Goal: Transaction & Acquisition: Purchase product/service

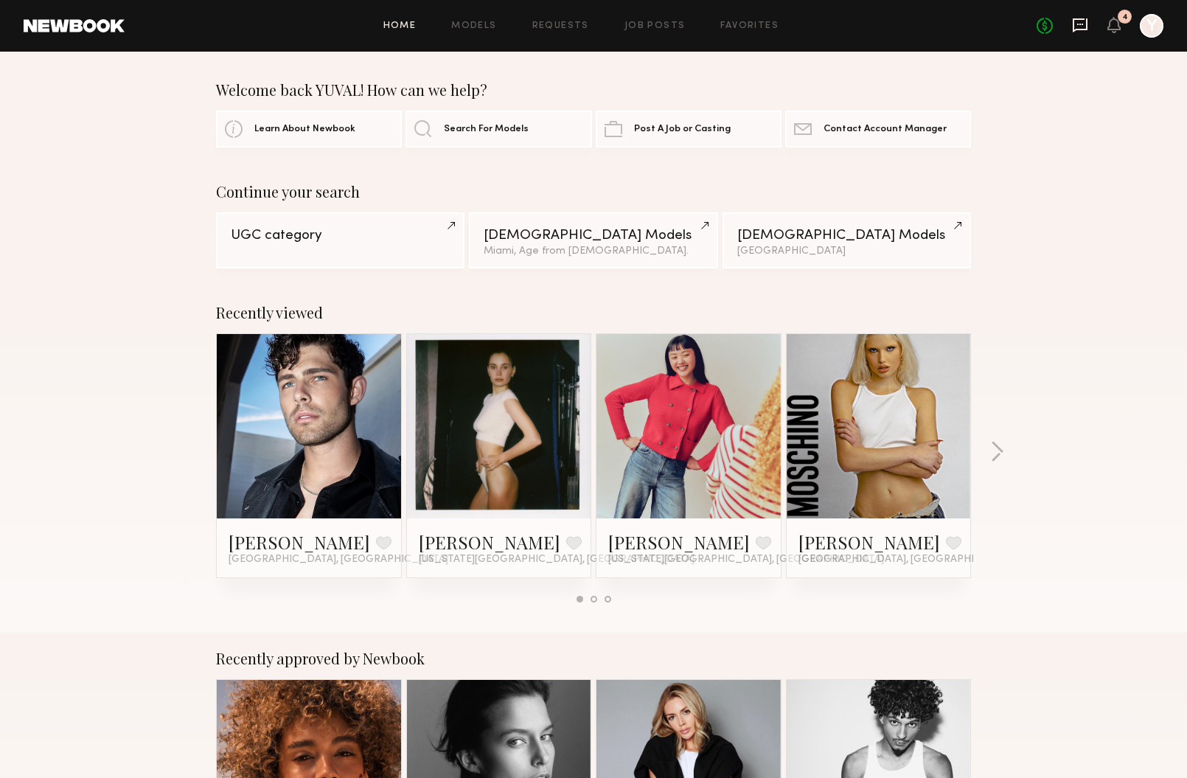
click at [1081, 27] on icon at bounding box center [1080, 25] width 16 height 16
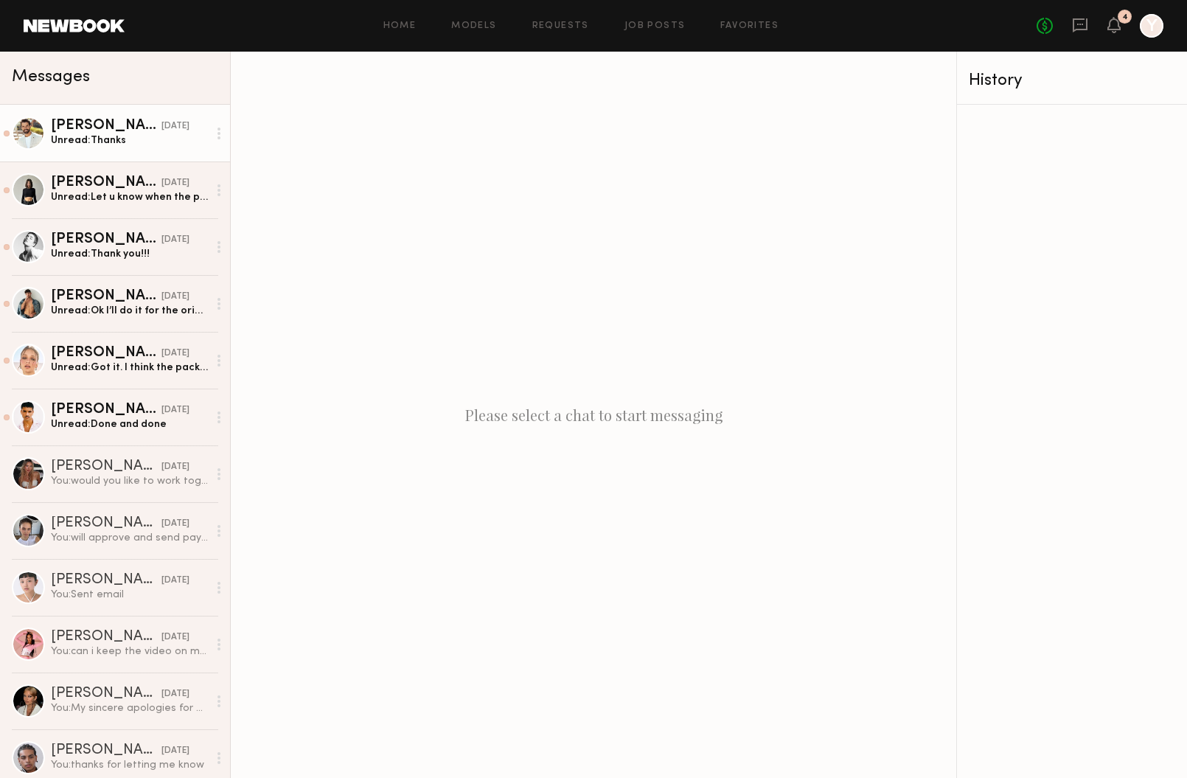
click at [121, 144] on div "Unread: Thanks" at bounding box center [129, 140] width 157 height 14
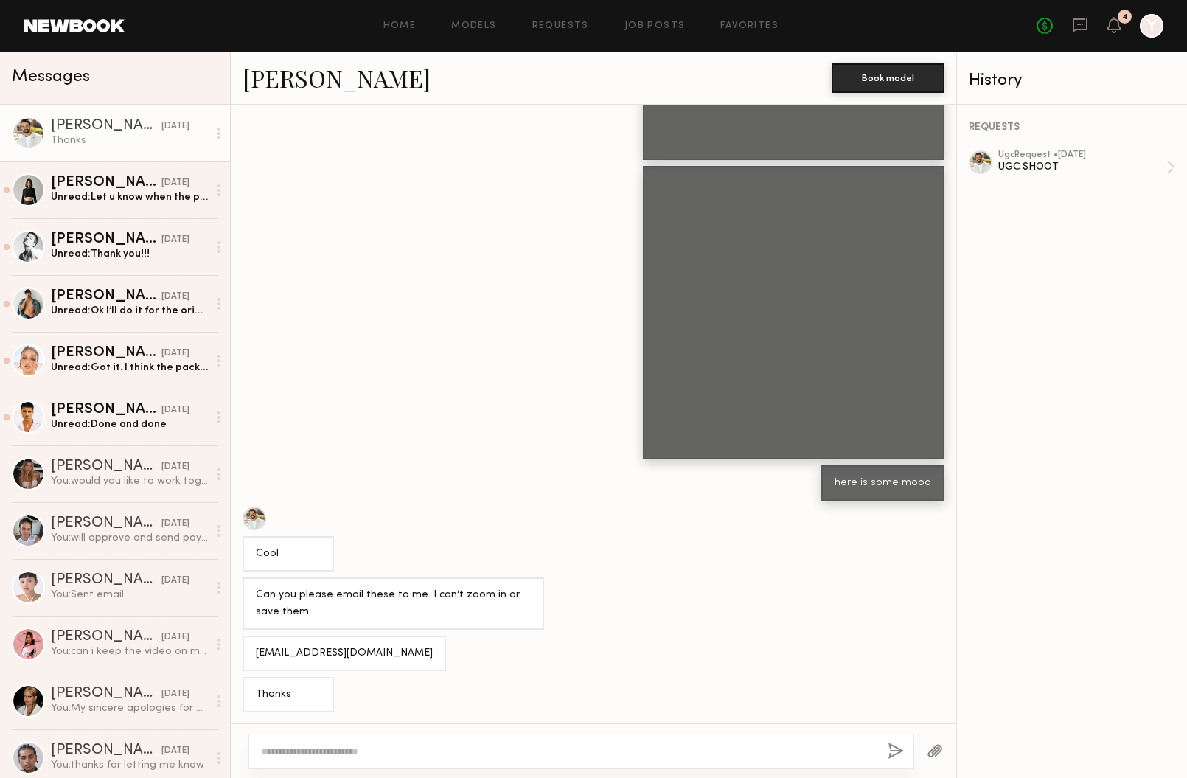
scroll to position [810, 0]
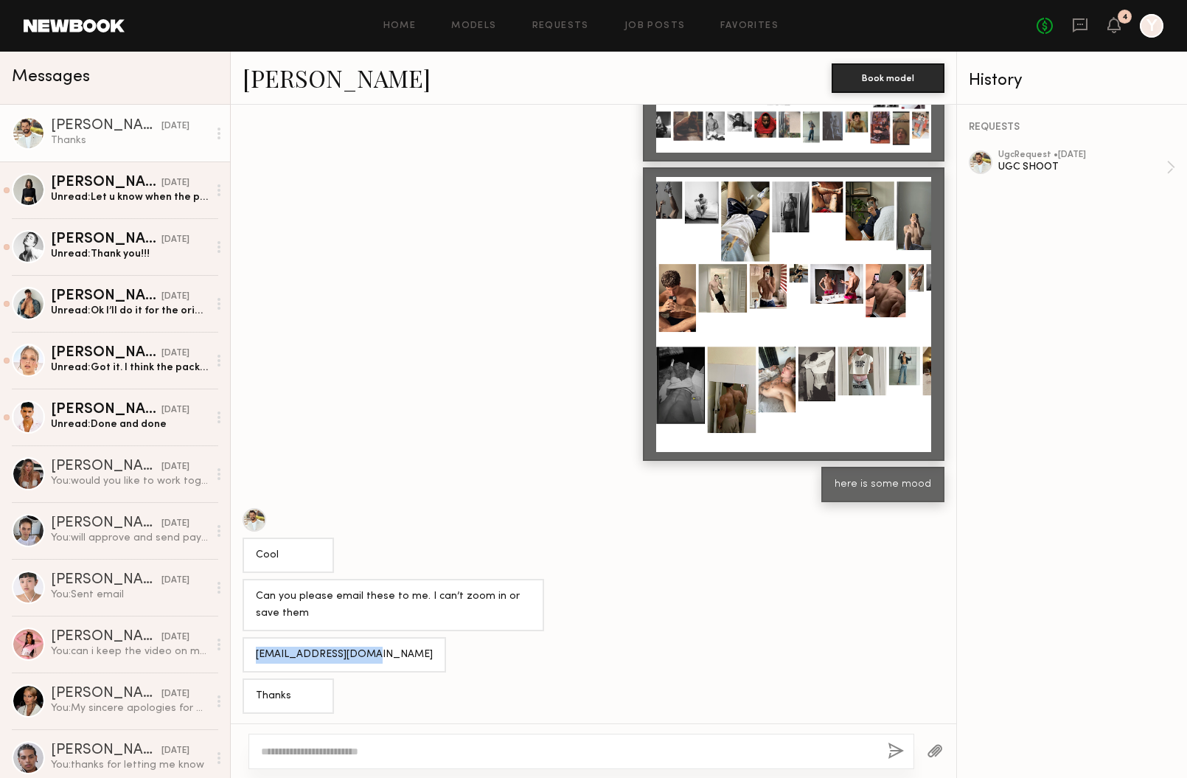
drag, startPoint x: 372, startPoint y: 650, endPoint x: 280, endPoint y: 644, distance: 91.7
click at [280, 644] on div "Nmasonicic@yahoo.com" at bounding box center [344, 654] width 203 height 35
copy div "Nmasonicic@yahoo.com"
drag, startPoint x: 244, startPoint y: 80, endPoint x: 255, endPoint y: 1, distance: 78.9
click at [390, 751] on textarea at bounding box center [568, 751] width 615 height 15
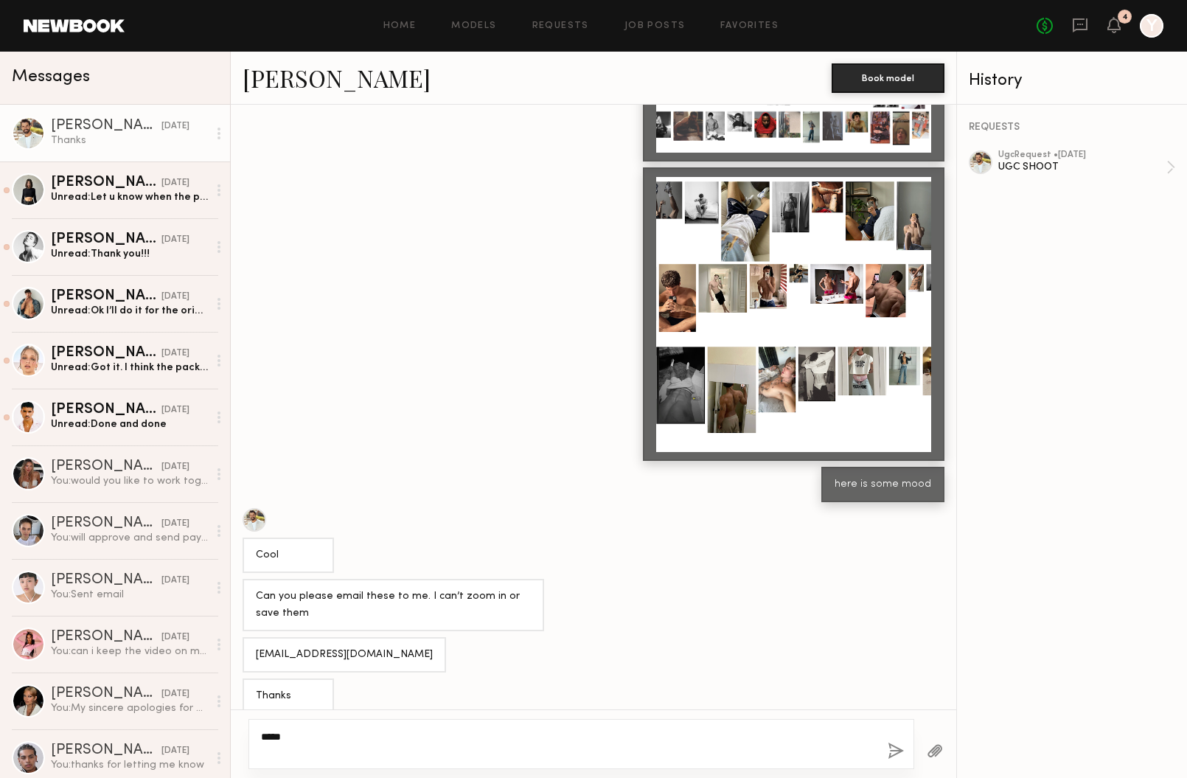
type textarea "****"
click at [895, 750] on button "button" at bounding box center [896, 751] width 16 height 18
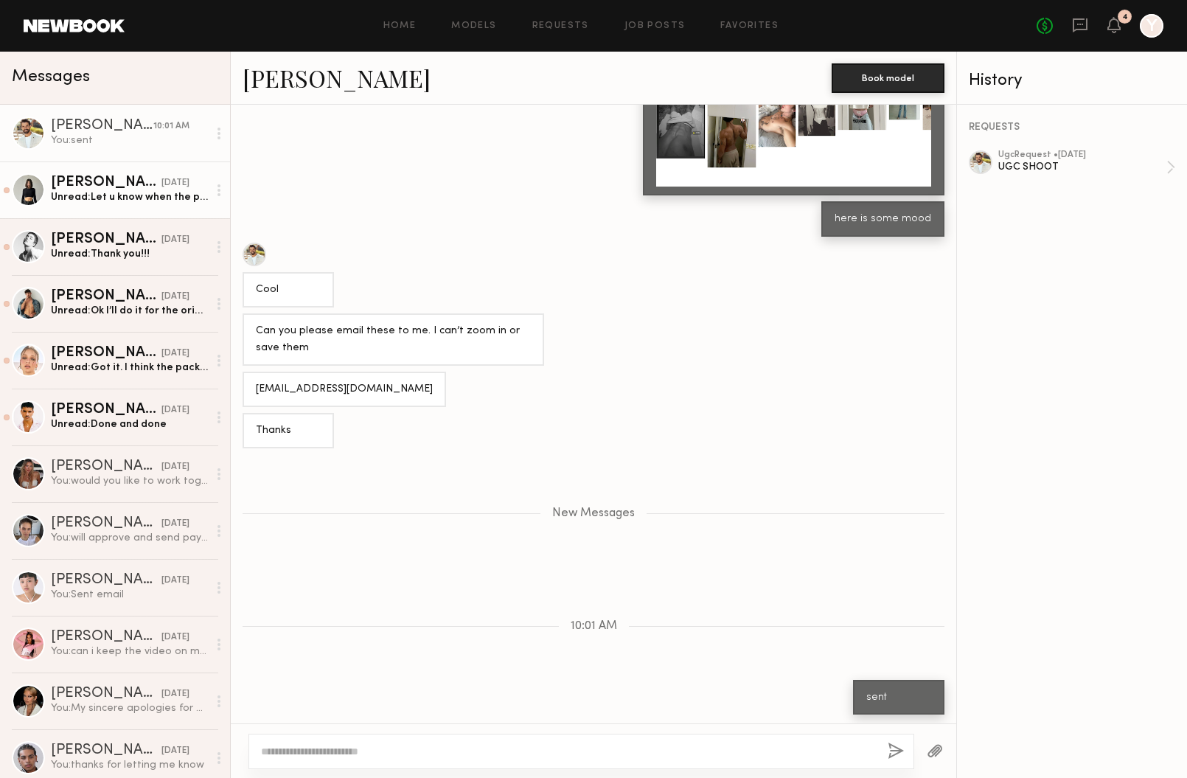
click at [112, 203] on div "Unread: Let u know when the photo will be ready" at bounding box center [129, 197] width 157 height 14
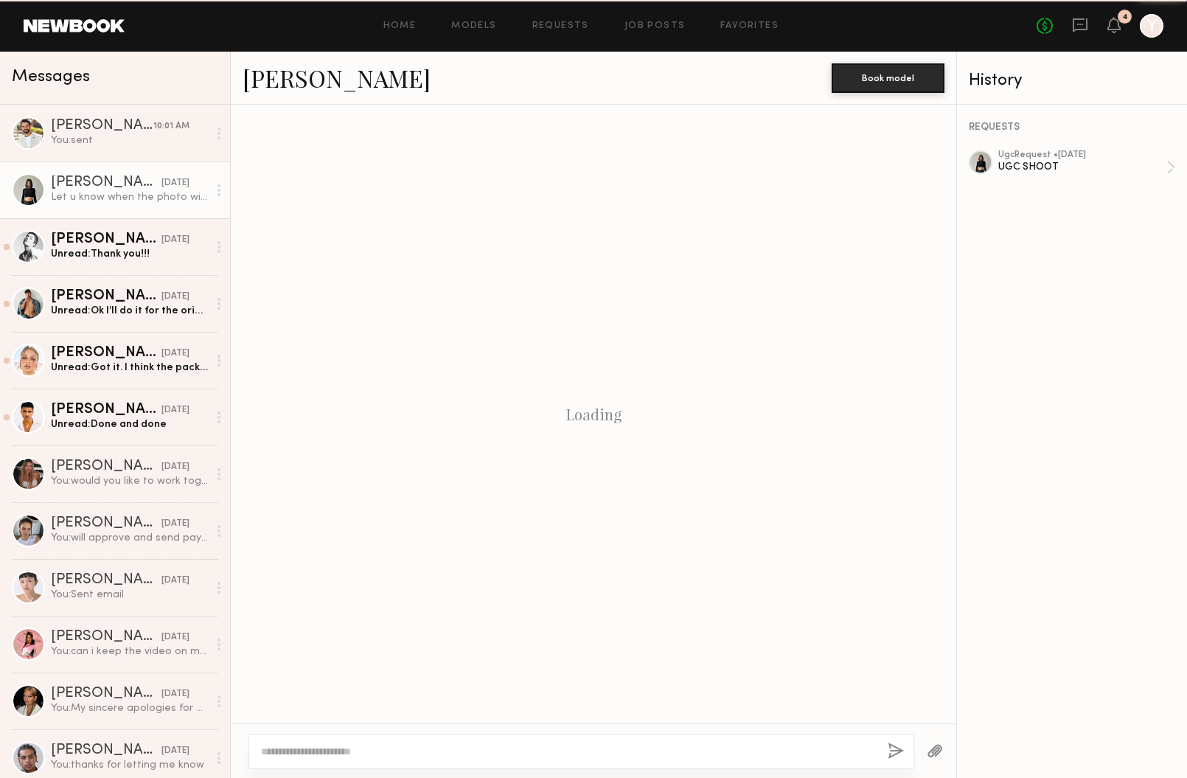
scroll to position [1066, 0]
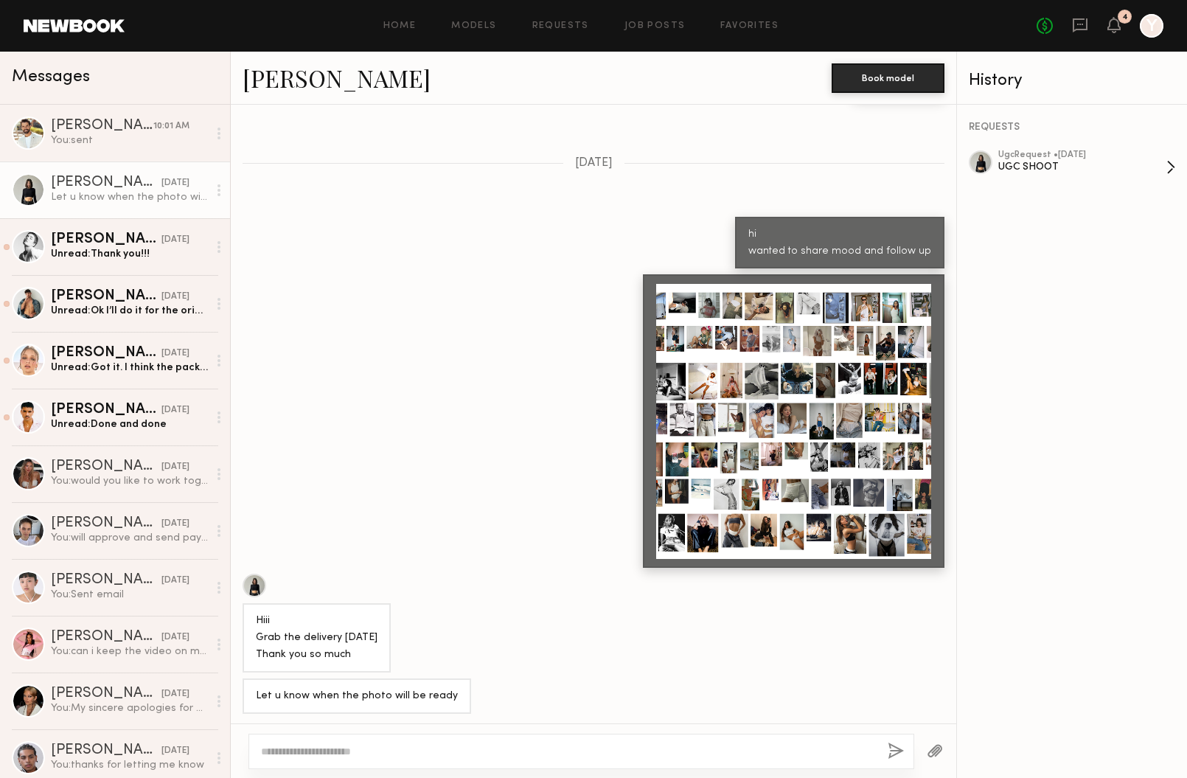
click at [1072, 164] on div "UGC SHOOT" at bounding box center [1082, 167] width 168 height 14
click at [380, 750] on textarea at bounding box center [568, 751] width 615 height 15
type textarea "******"
click at [897, 749] on button "button" at bounding box center [896, 751] width 16 height 18
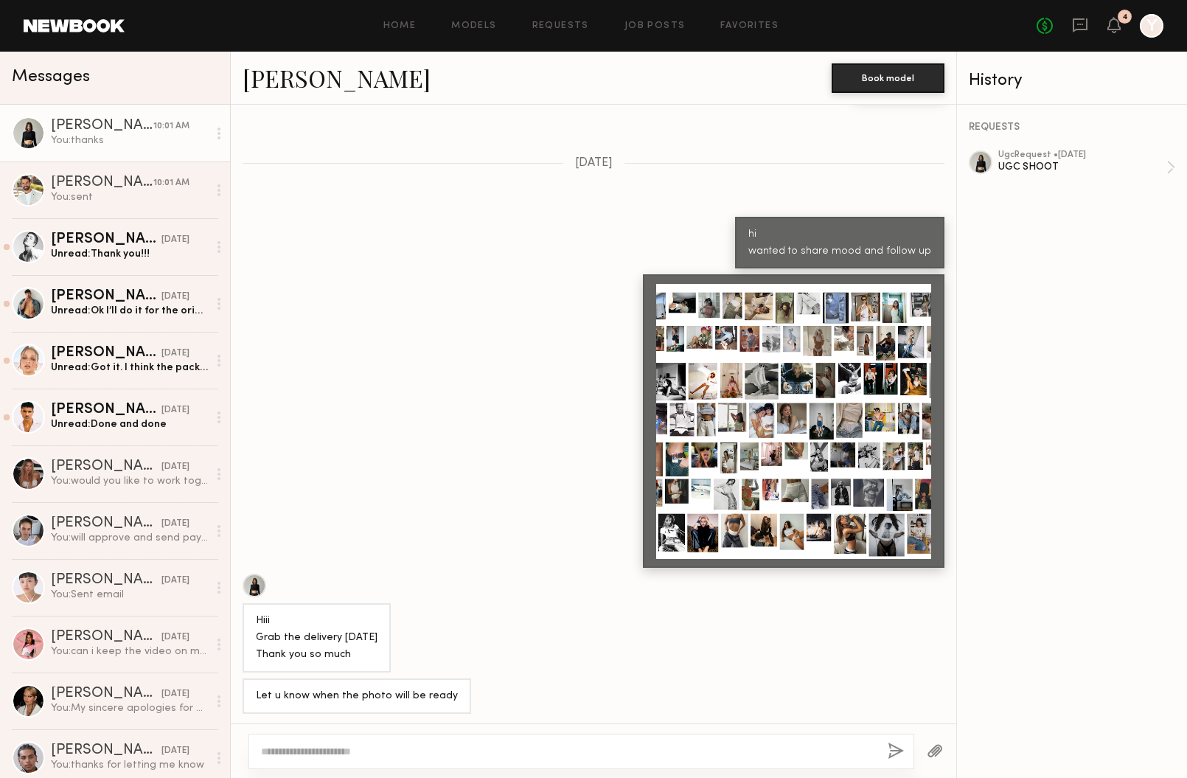
scroll to position [1331, 0]
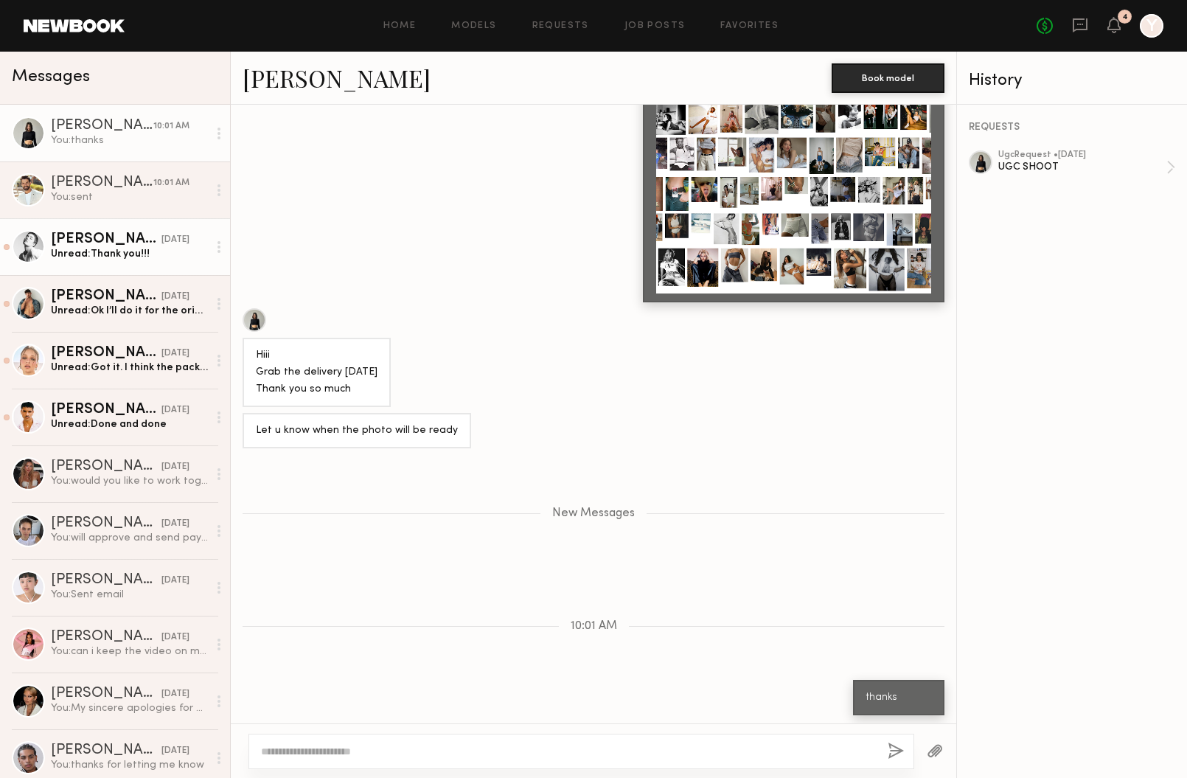
click at [86, 244] on div "Jessica W." at bounding box center [106, 239] width 111 height 15
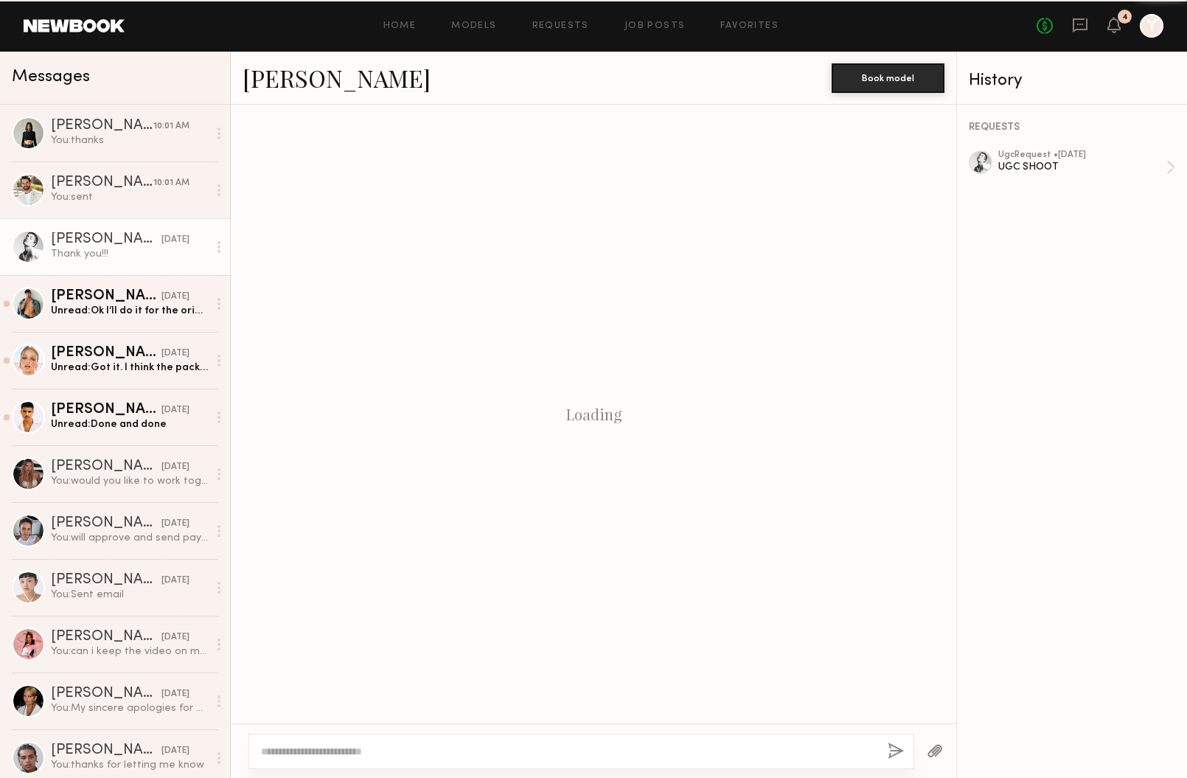
scroll to position [874, 0]
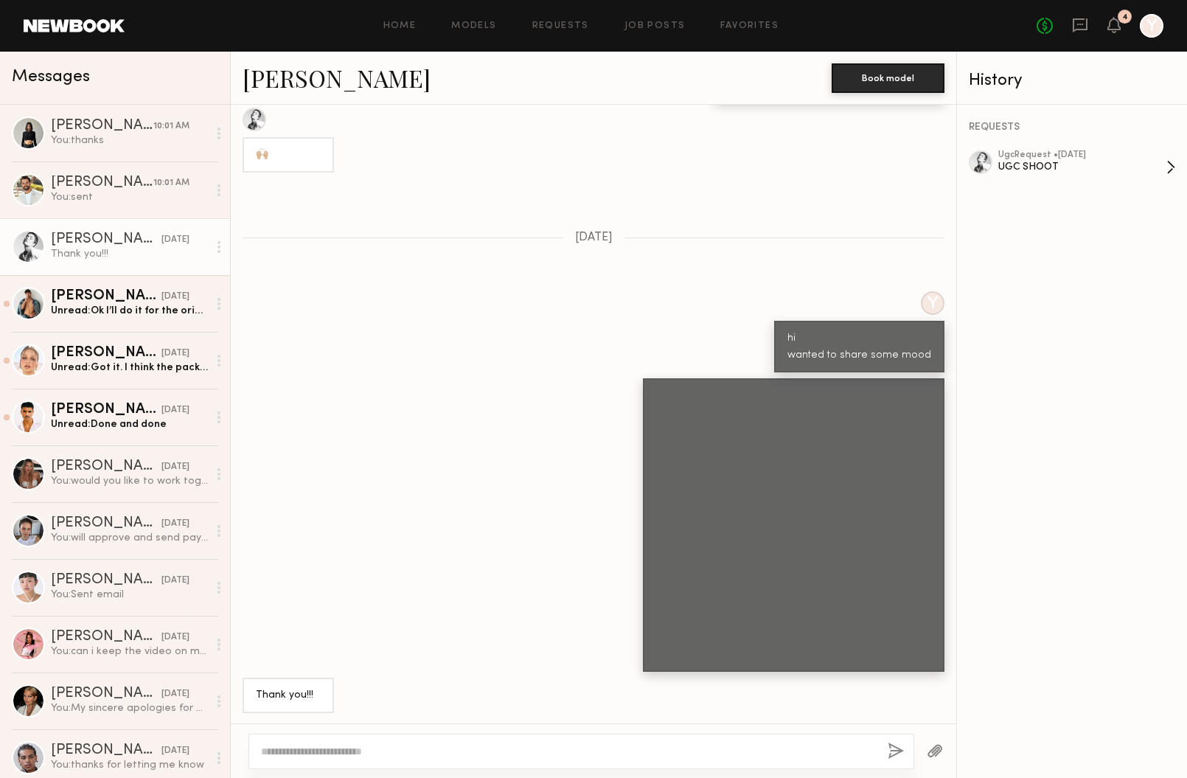
click at [1006, 164] on div "UGC SHOOT" at bounding box center [1082, 167] width 168 height 14
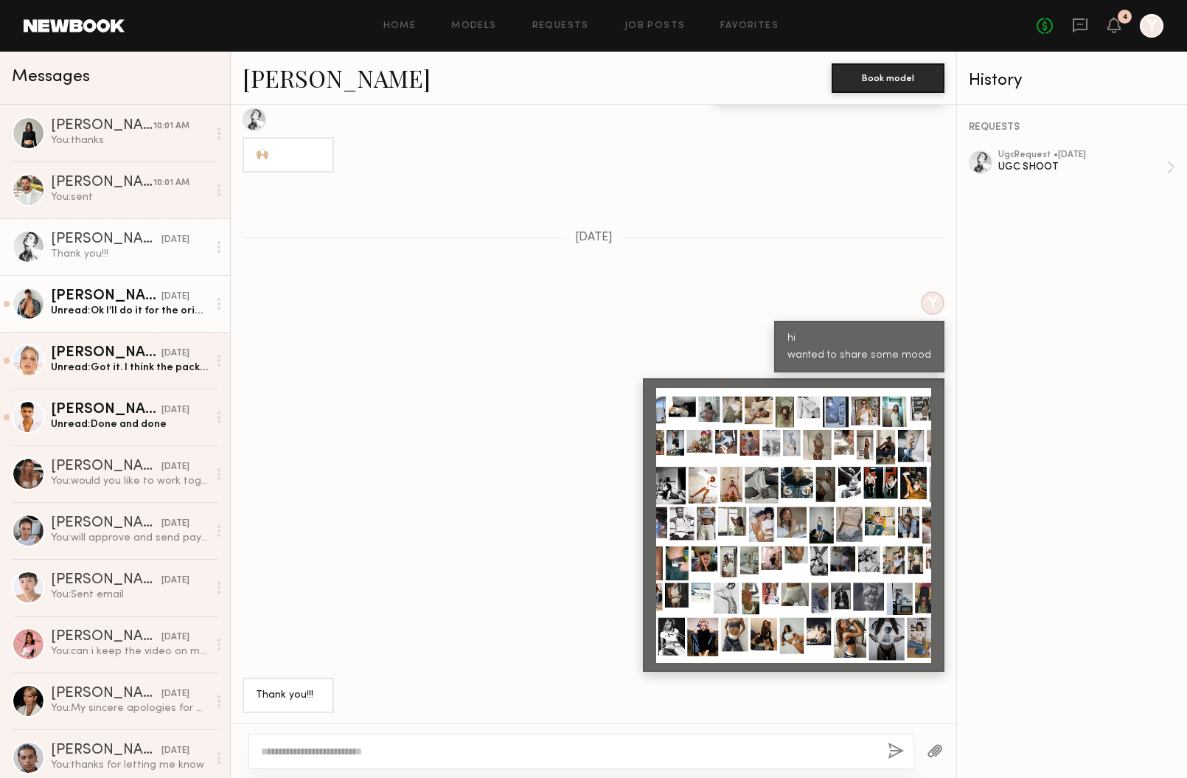
click at [161, 294] on div "09/04/2025" at bounding box center [175, 297] width 28 height 14
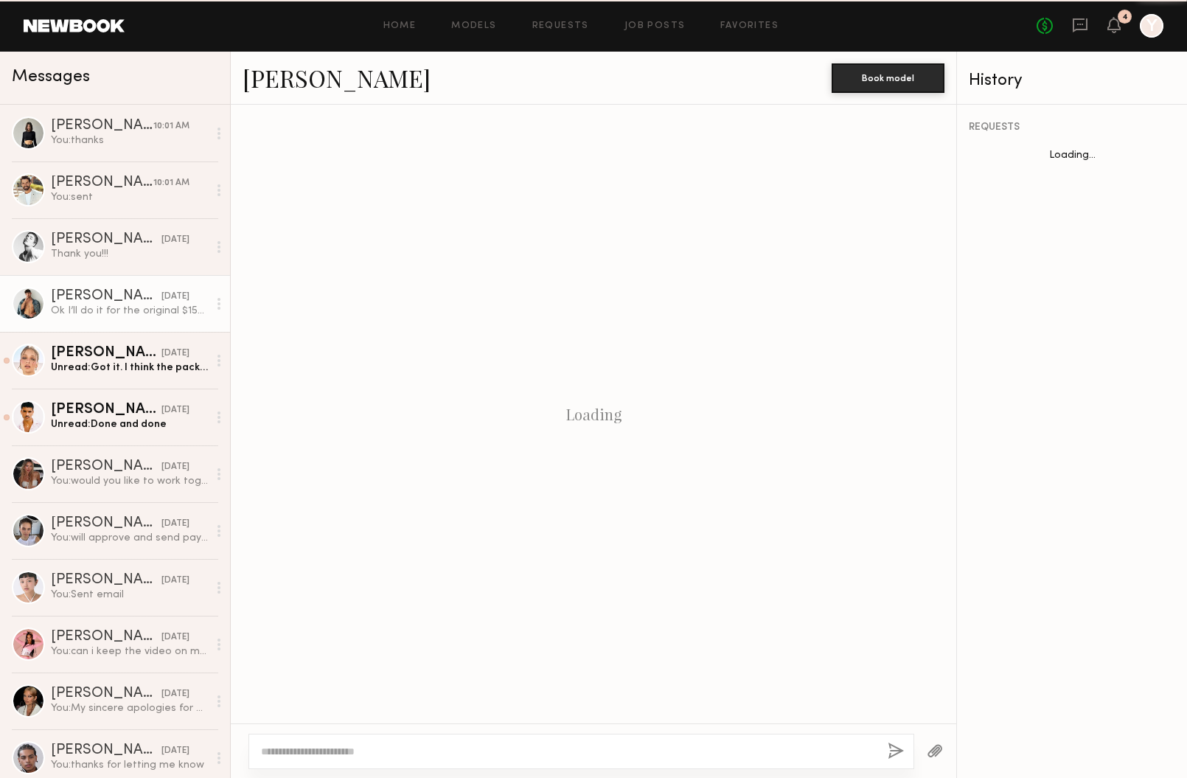
scroll to position [745, 0]
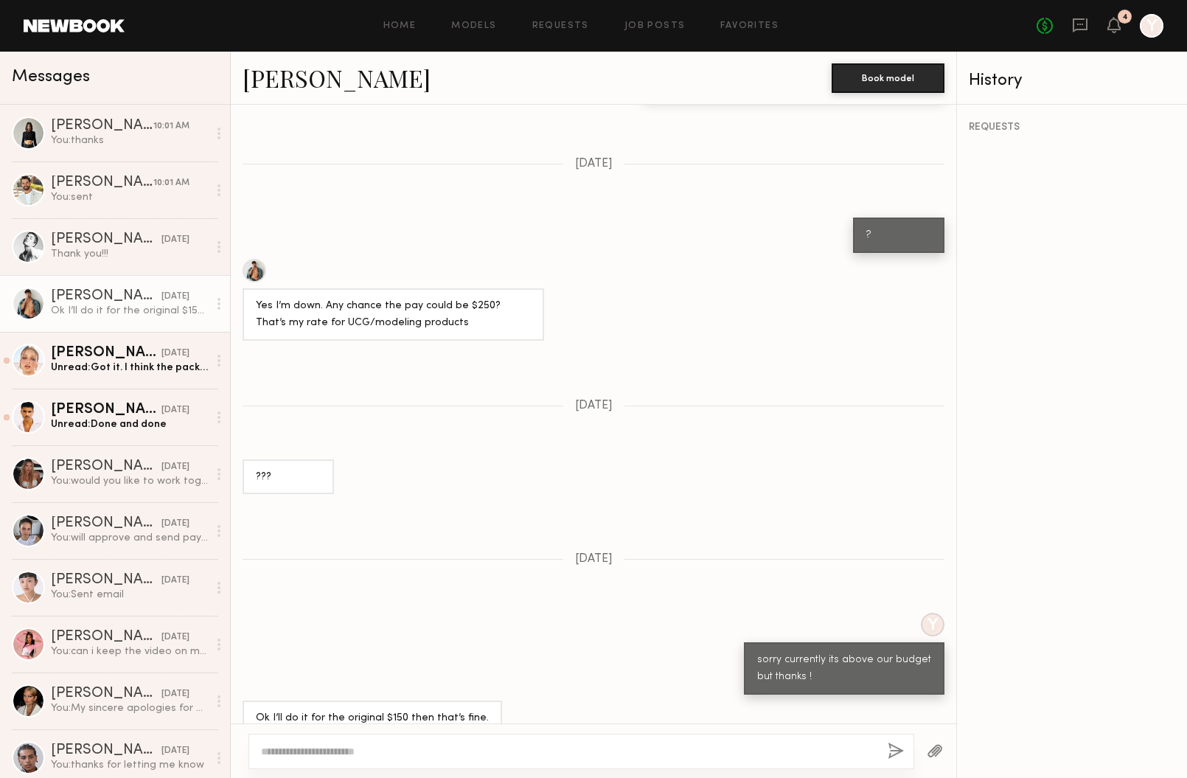
click at [261, 259] on div at bounding box center [255, 271] width 24 height 24
click at [649, 772] on div at bounding box center [593, 750] width 725 height 55
click at [646, 763] on div at bounding box center [581, 751] width 666 height 35
click at [633, 751] on textarea at bounding box center [568, 751] width 615 height 15
type textarea "**********"
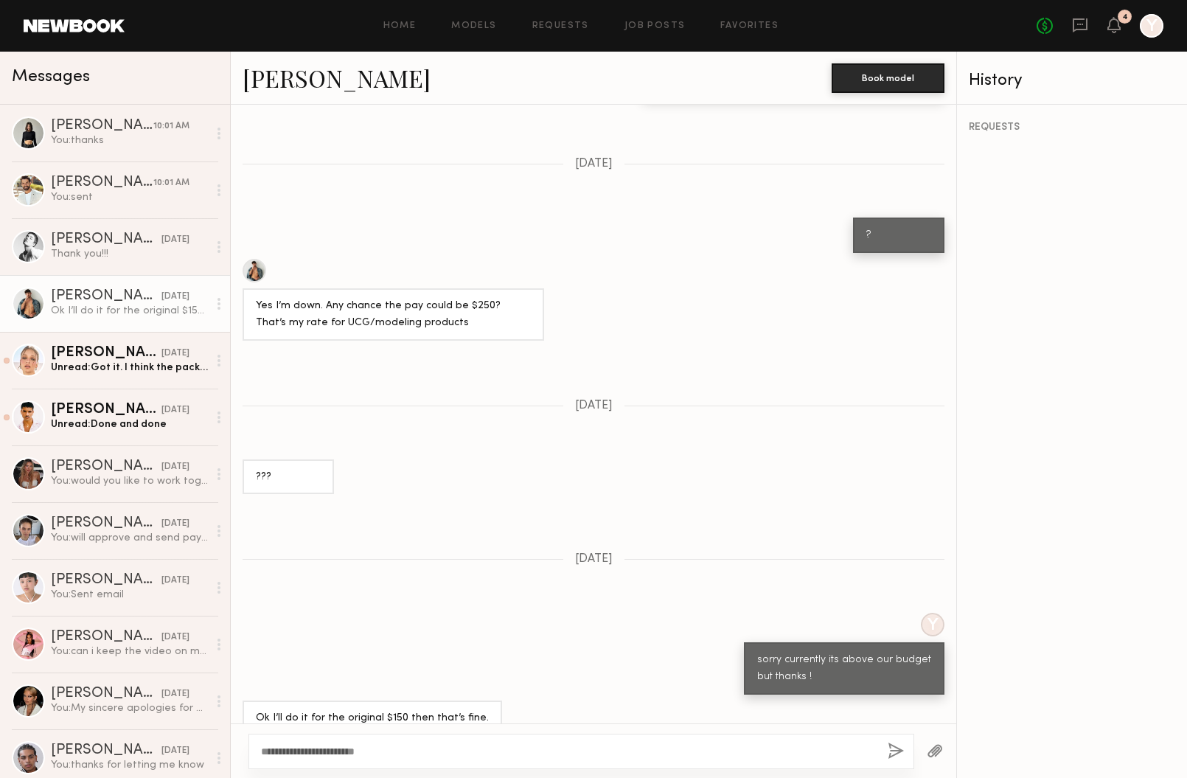
click at [467, 737] on div "**********" at bounding box center [581, 751] width 666 height 35
click at [893, 745] on button "button" at bounding box center [896, 751] width 16 height 18
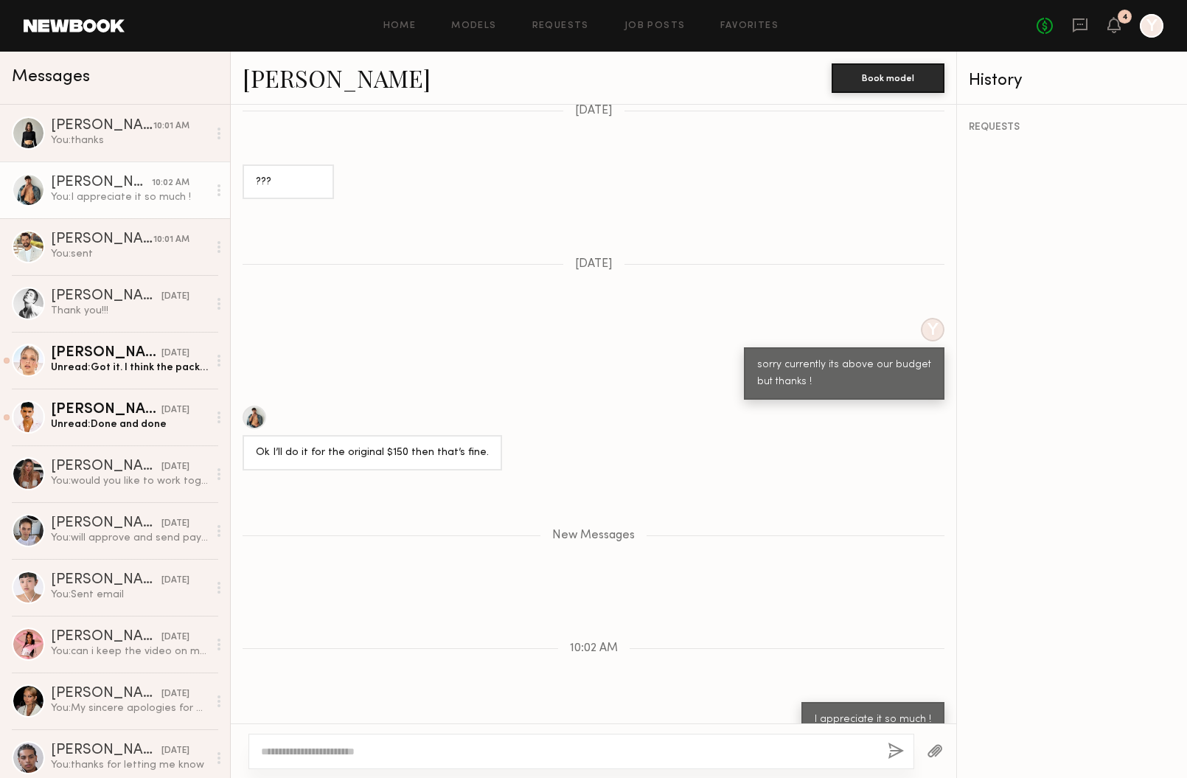
click at [930, 748] on button "button" at bounding box center [935, 751] width 16 height 18
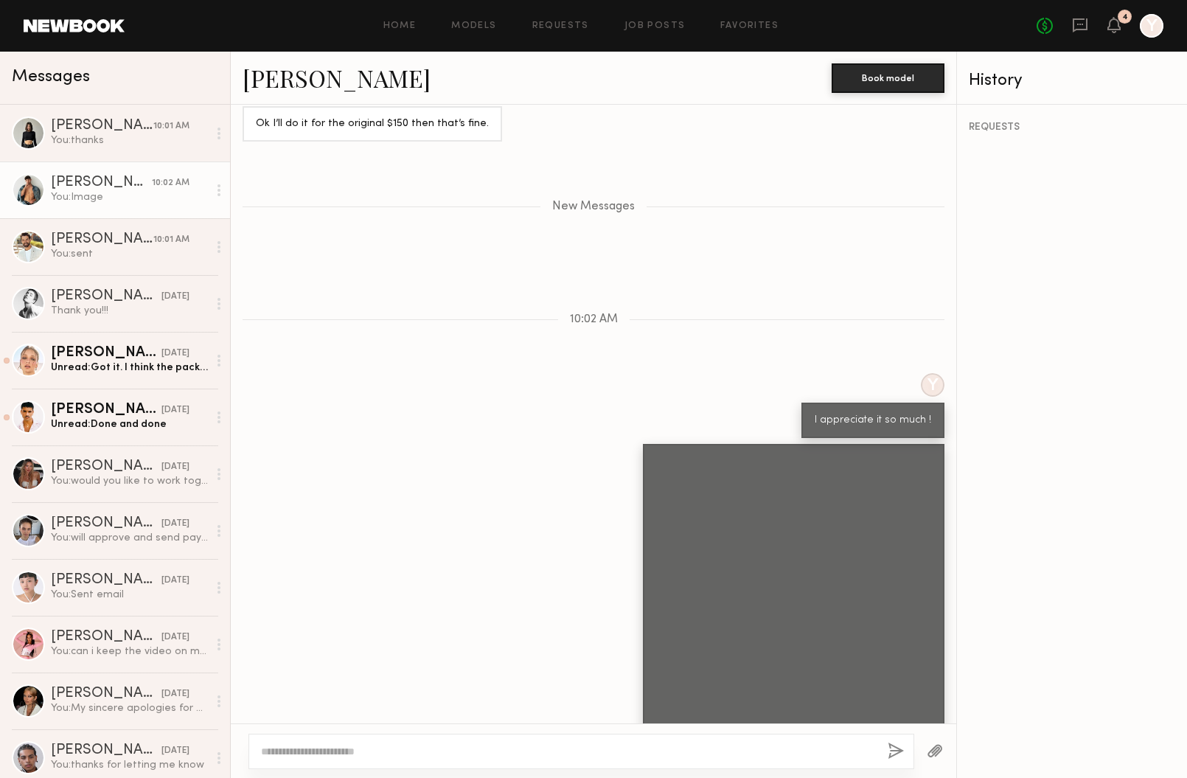
click at [749, 739] on div at bounding box center [581, 751] width 666 height 35
click at [731, 759] on div at bounding box center [581, 751] width 666 height 35
click at [675, 758] on textarea at bounding box center [568, 751] width 615 height 15
type textarea "*"
click at [937, 747] on button "button" at bounding box center [935, 751] width 16 height 18
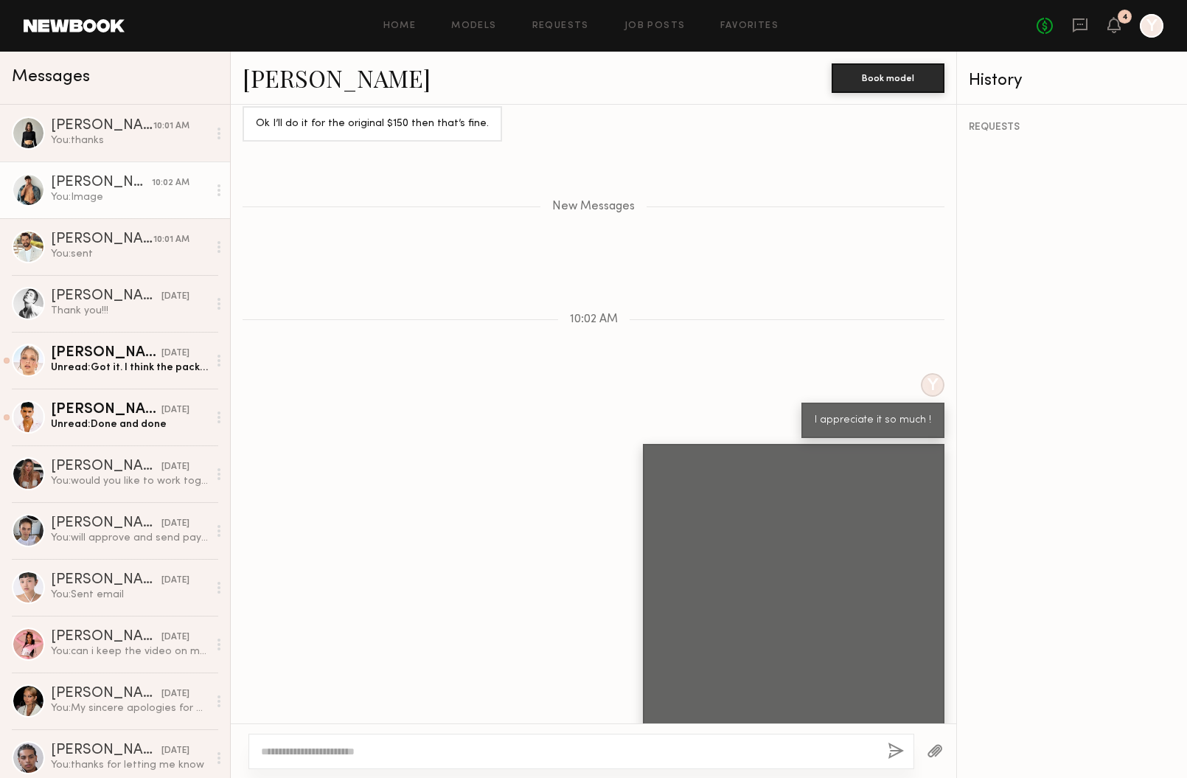
scroll to position [1668, 0]
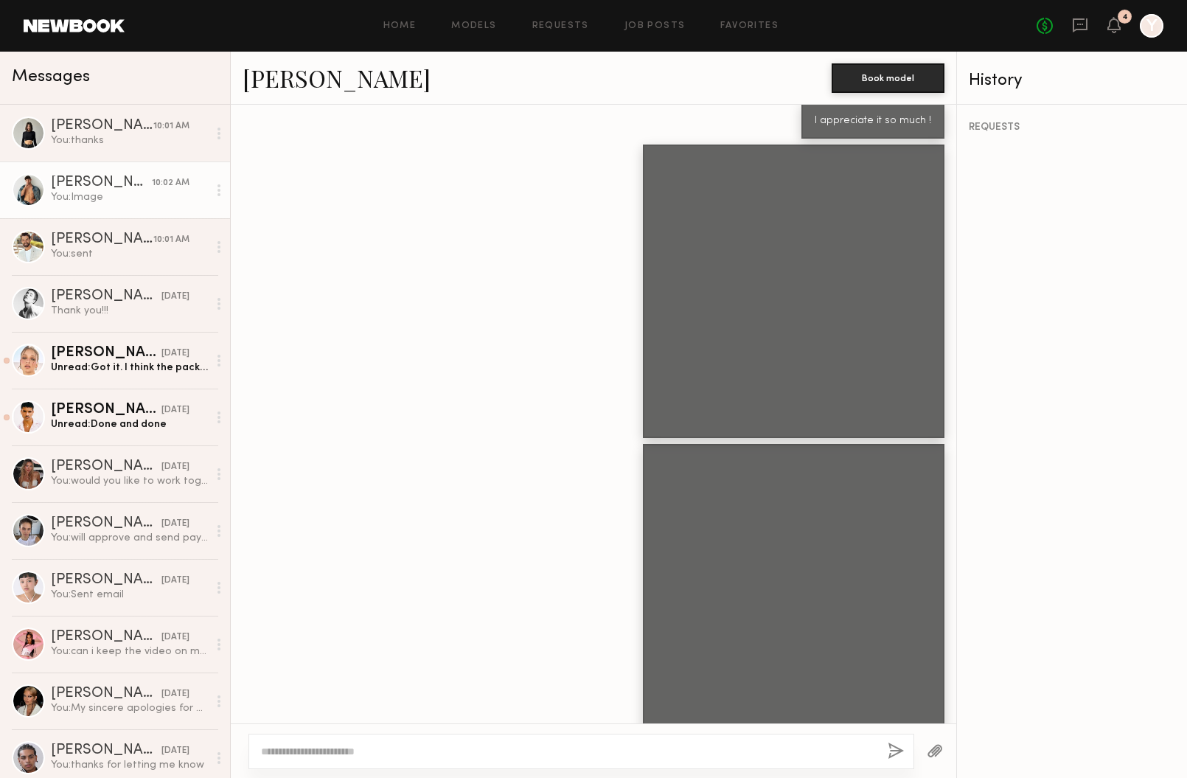
click at [498, 757] on textarea at bounding box center [568, 751] width 615 height 15
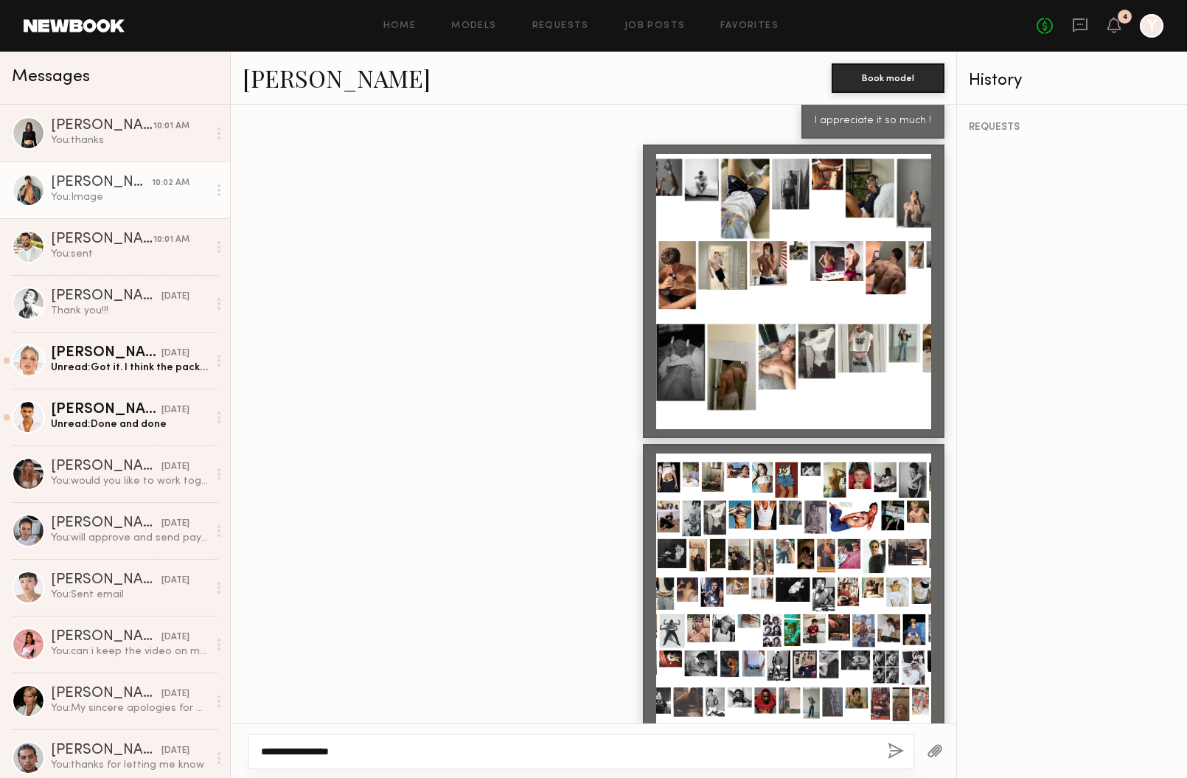
click at [325, 750] on textarea "**********" at bounding box center [568, 751] width 615 height 15
type textarea "**********"
click at [894, 741] on div "**********" at bounding box center [581, 751] width 666 height 35
click at [887, 749] on div "**********" at bounding box center [581, 751] width 666 height 35
click at [125, 372] on div "Unread: Got it. I think the package just arrived to my address. I’ll check it l…" at bounding box center [129, 367] width 157 height 14
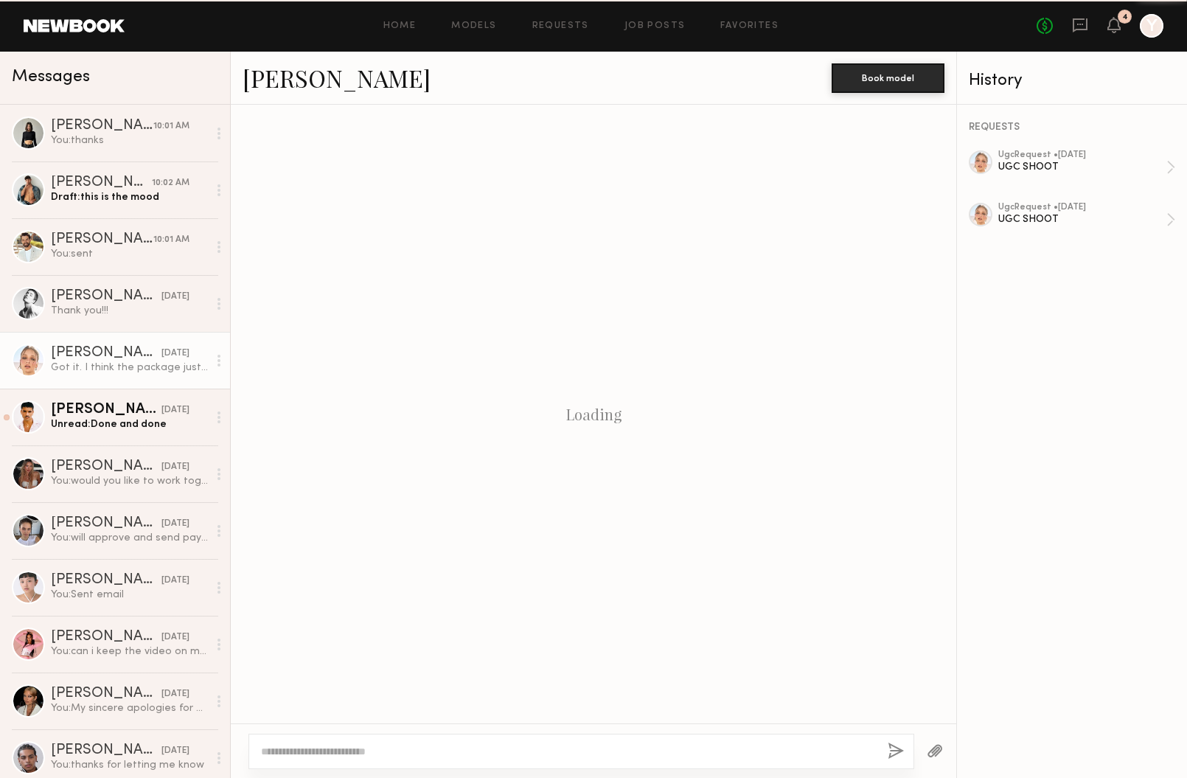
scroll to position [516, 0]
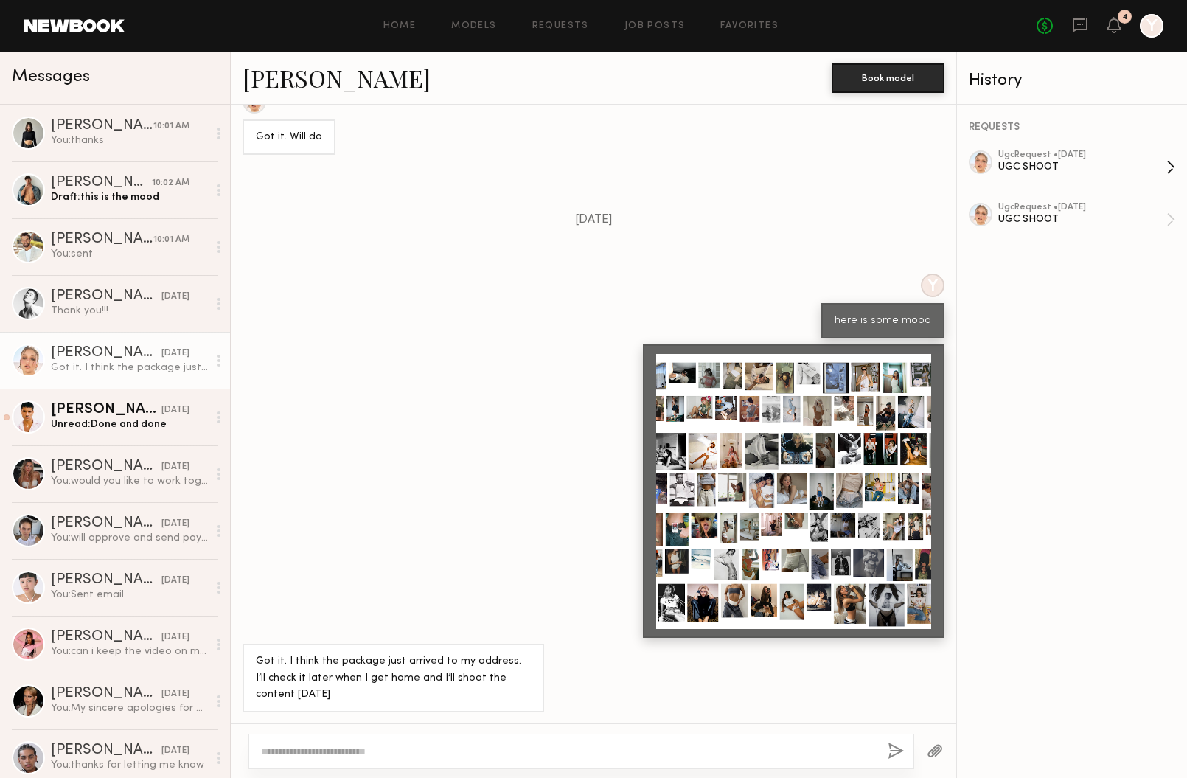
click at [1031, 156] on div "ugc Request • 08/27/2025" at bounding box center [1082, 155] width 168 height 10
click at [1031, 222] on div "UGC SHOOT" at bounding box center [1082, 219] width 168 height 14
click at [501, 756] on textarea at bounding box center [568, 751] width 615 height 15
type textarea "******** *****"
click at [895, 749] on button "button" at bounding box center [896, 751] width 16 height 18
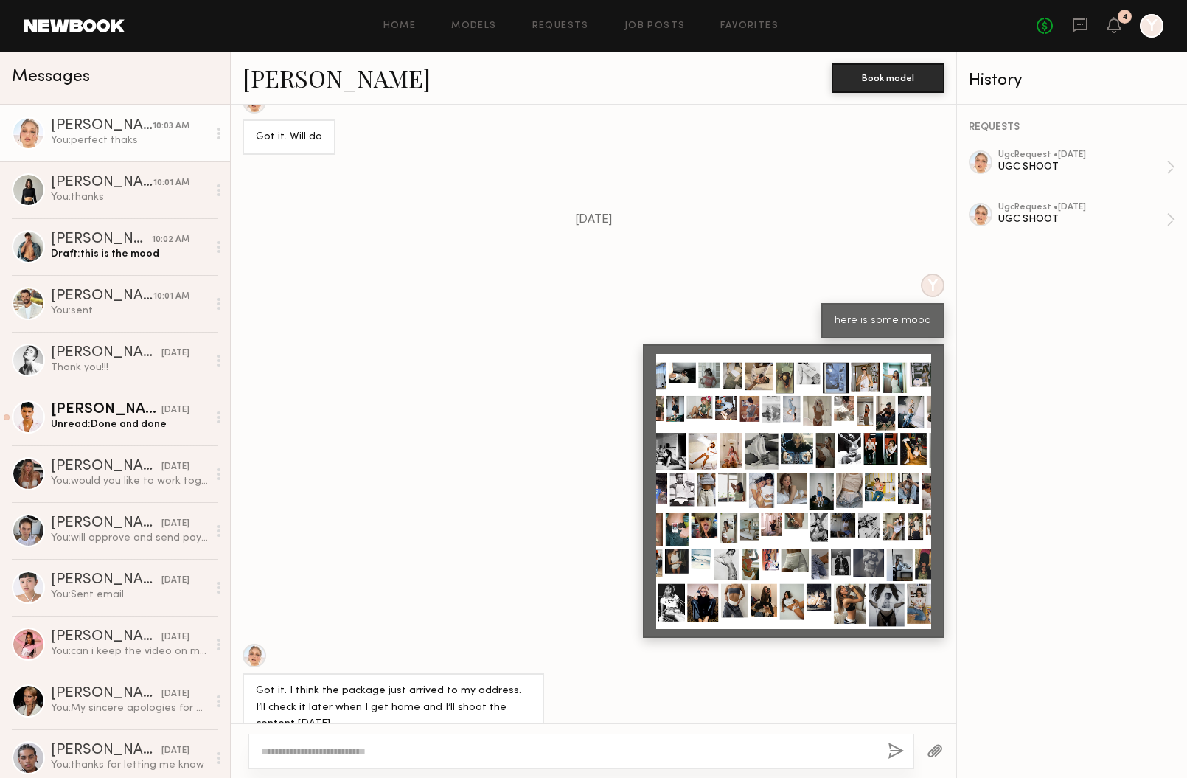
scroll to position [828, 0]
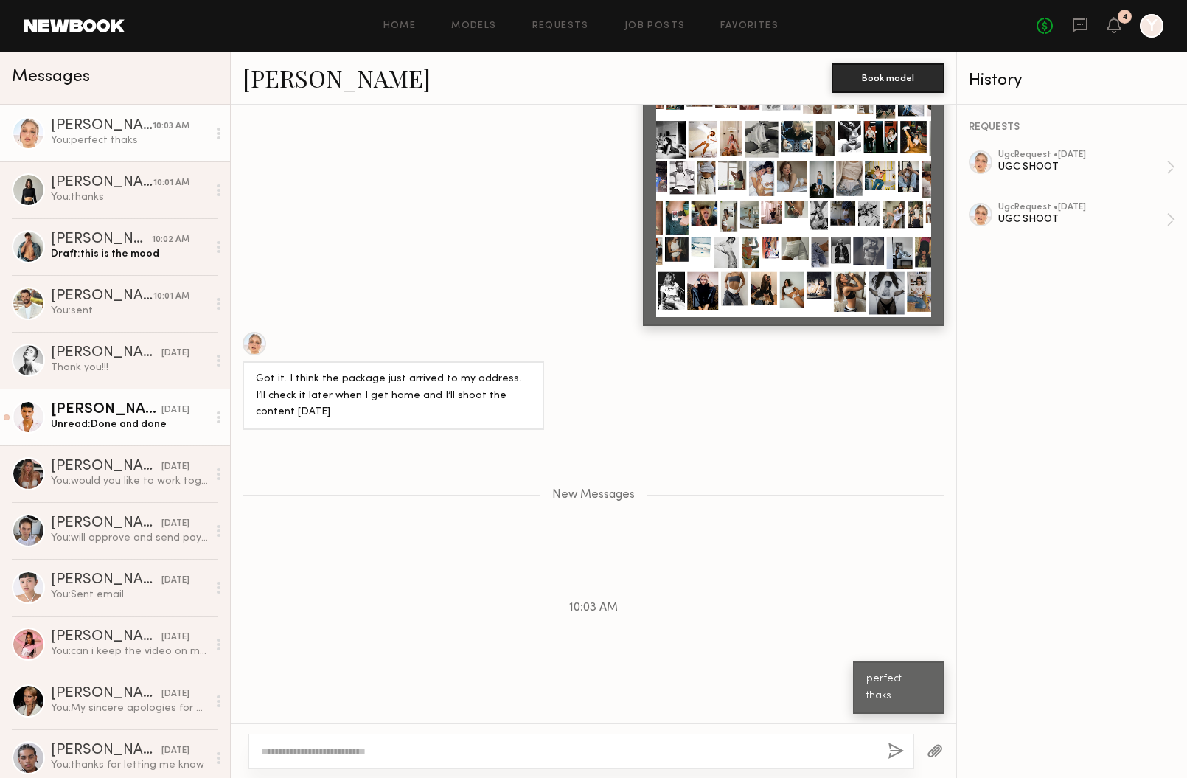
click at [144, 425] on div "Unread: Done and done" at bounding box center [129, 424] width 157 height 14
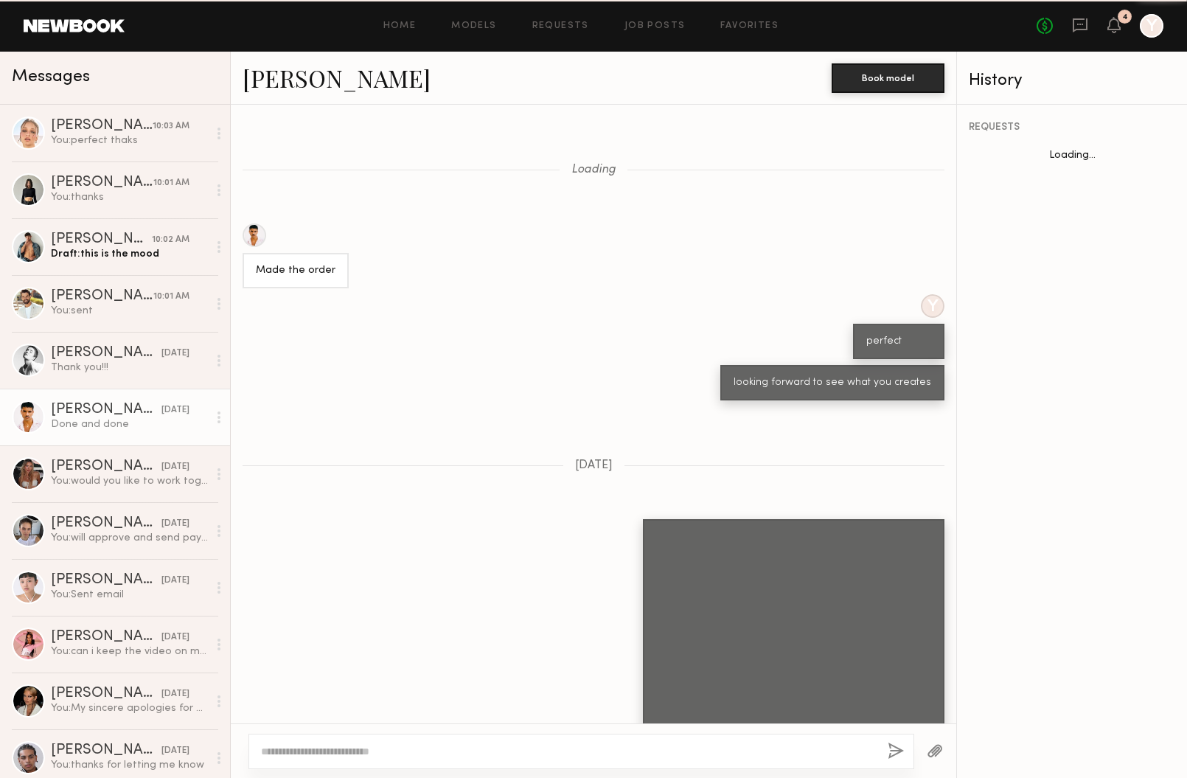
scroll to position [681, 0]
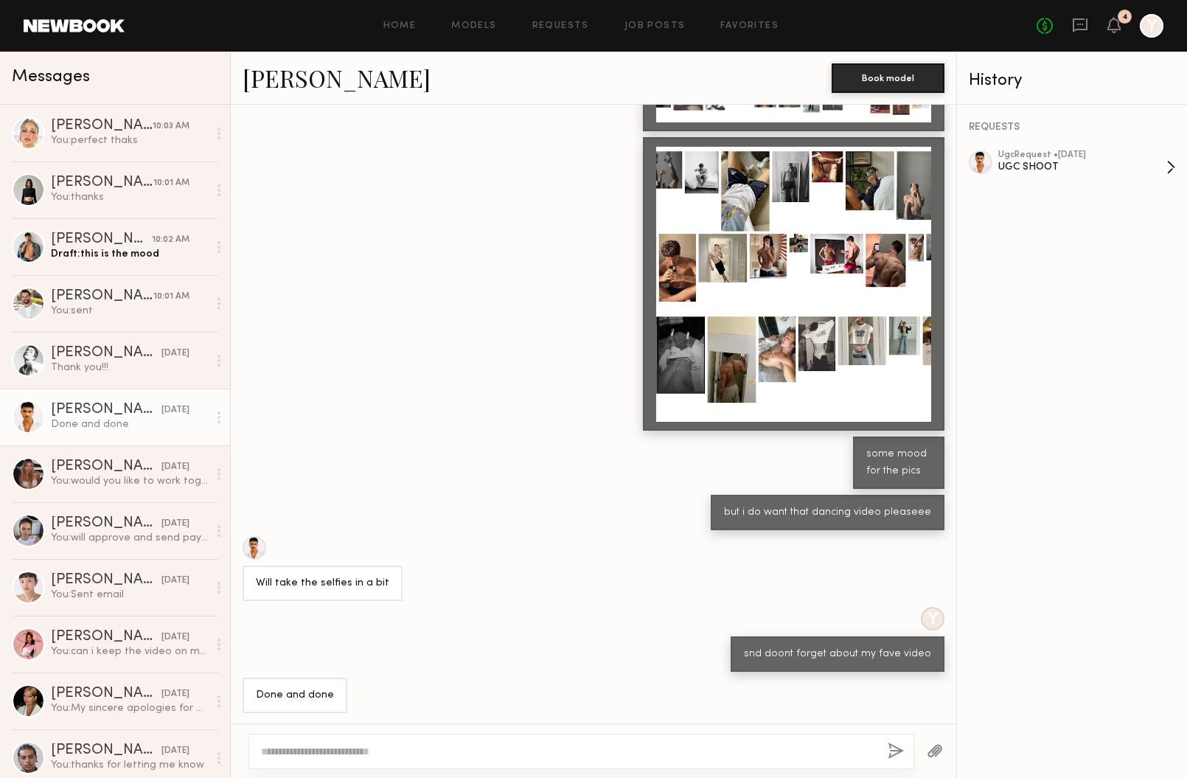
click at [1038, 162] on div "UGC SHOOT" at bounding box center [1082, 167] width 168 height 14
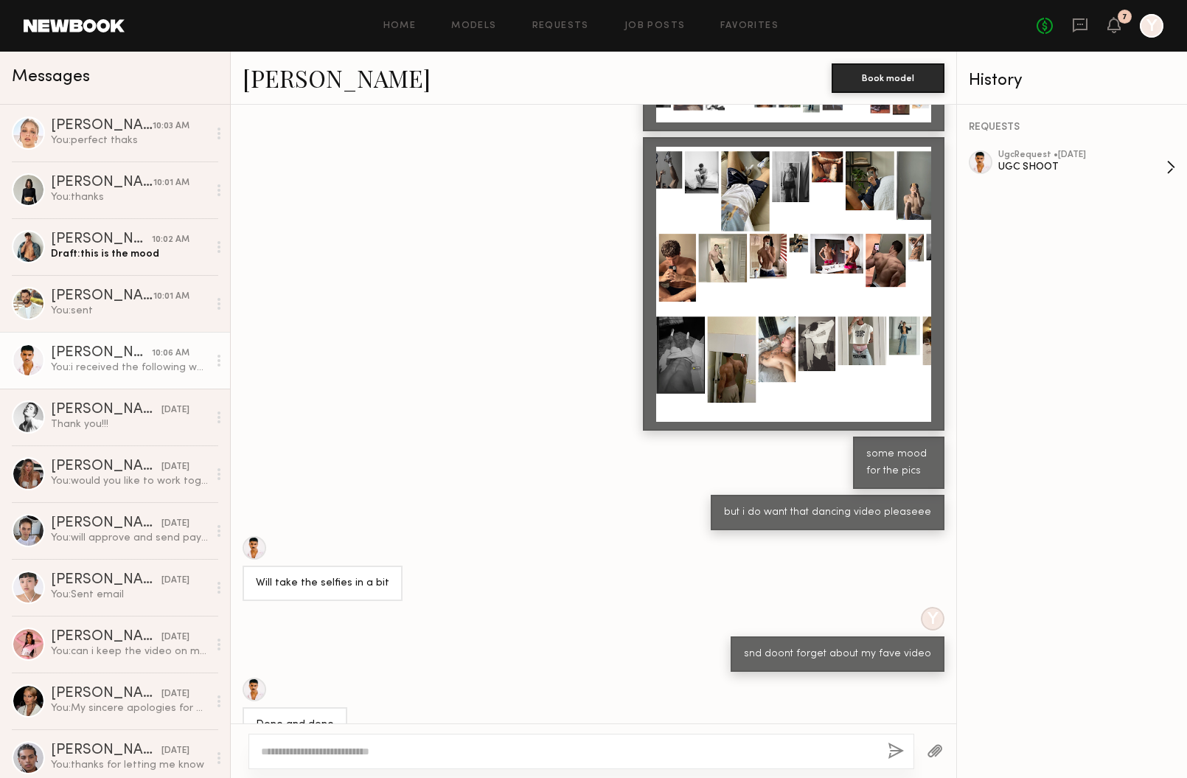
scroll to position [1098, 0]
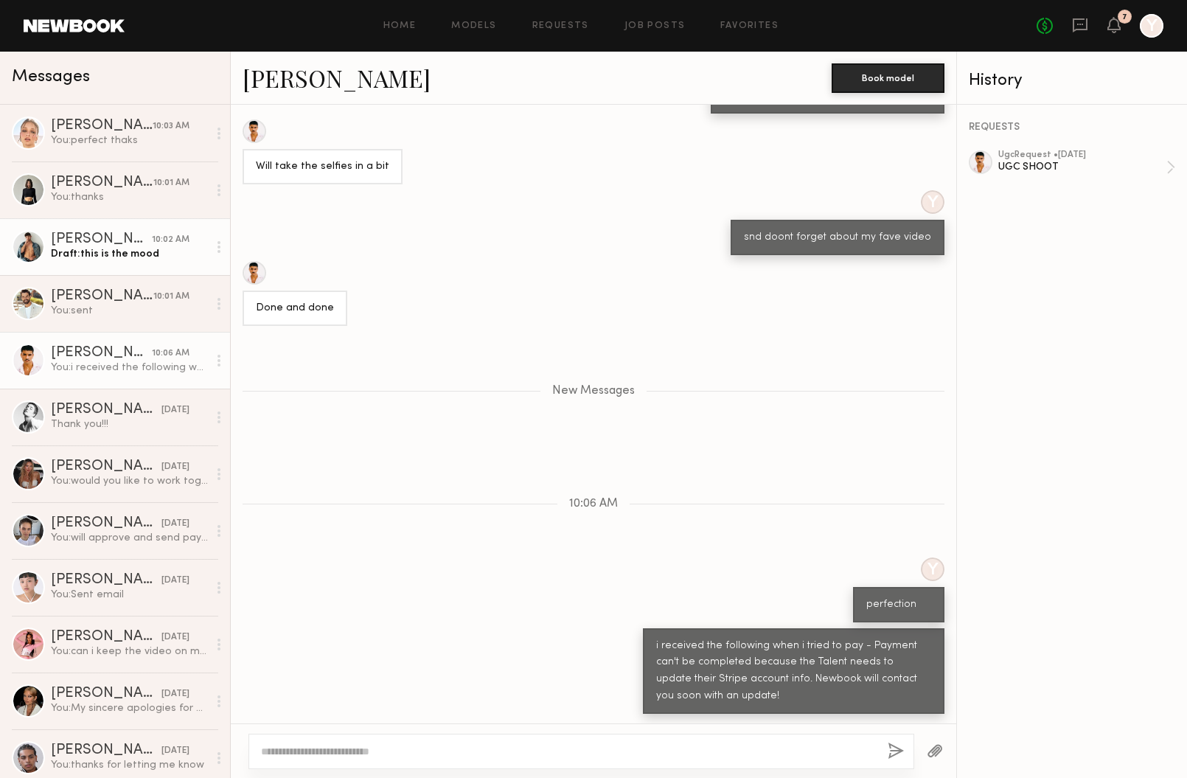
click at [171, 256] on div "Draft: this is the mood" at bounding box center [129, 254] width 157 height 14
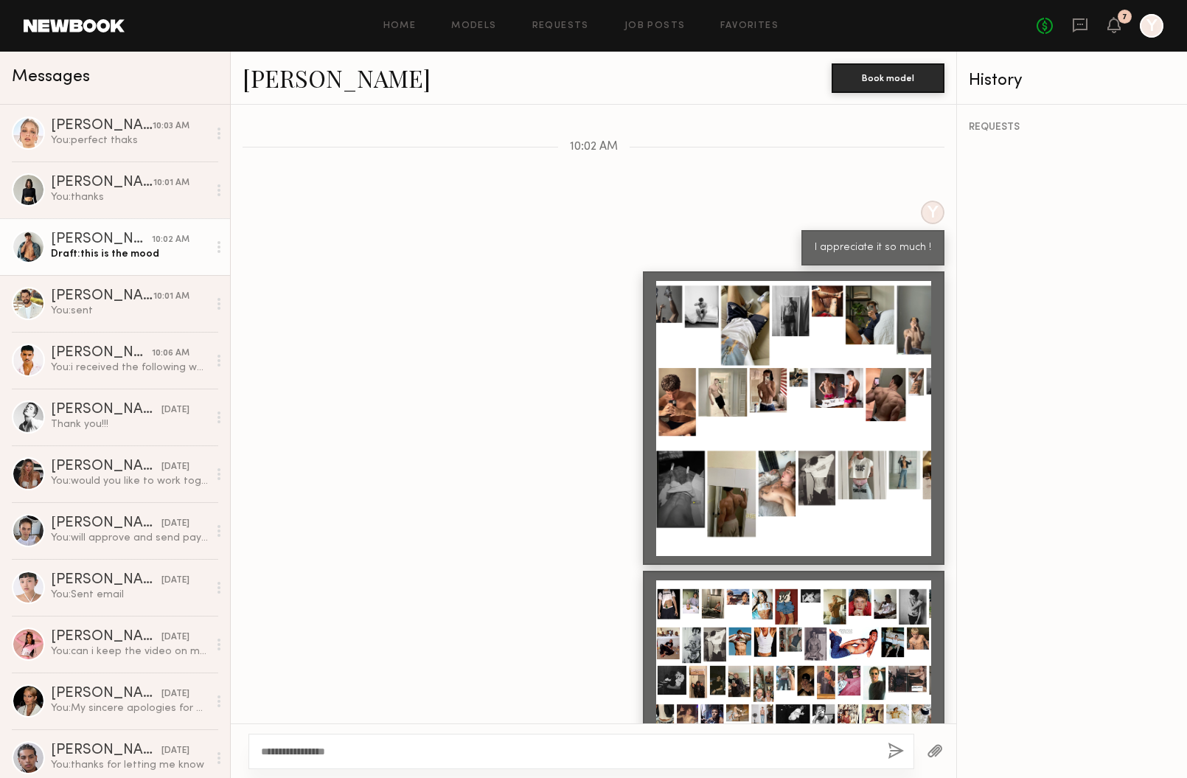
scroll to position [1556, 0]
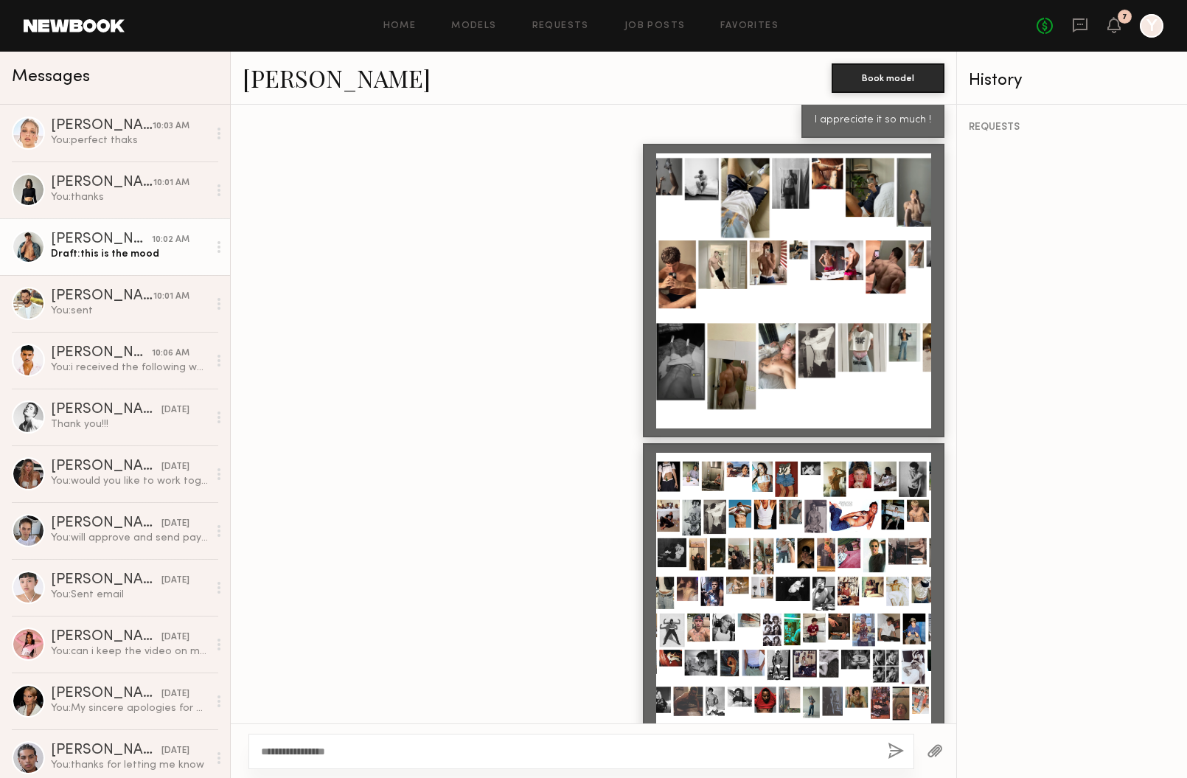
click at [897, 748] on button "button" at bounding box center [896, 751] width 16 height 18
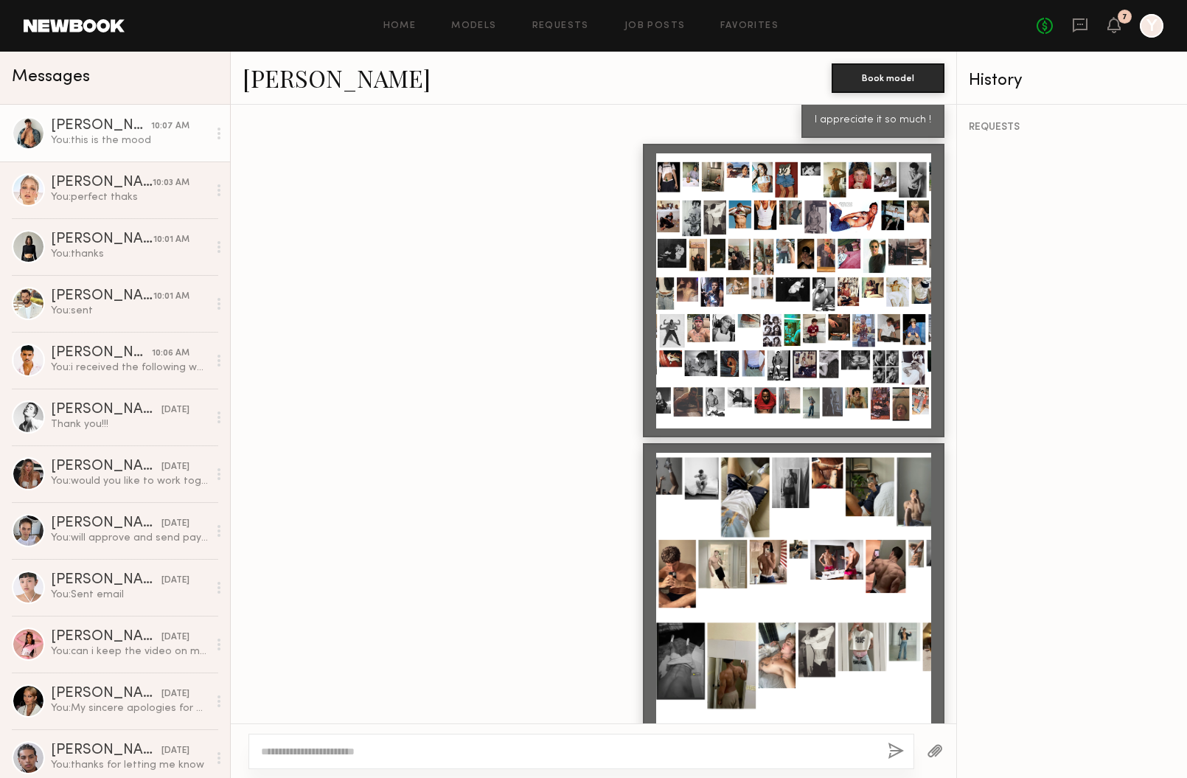
scroll to position [1597, 0]
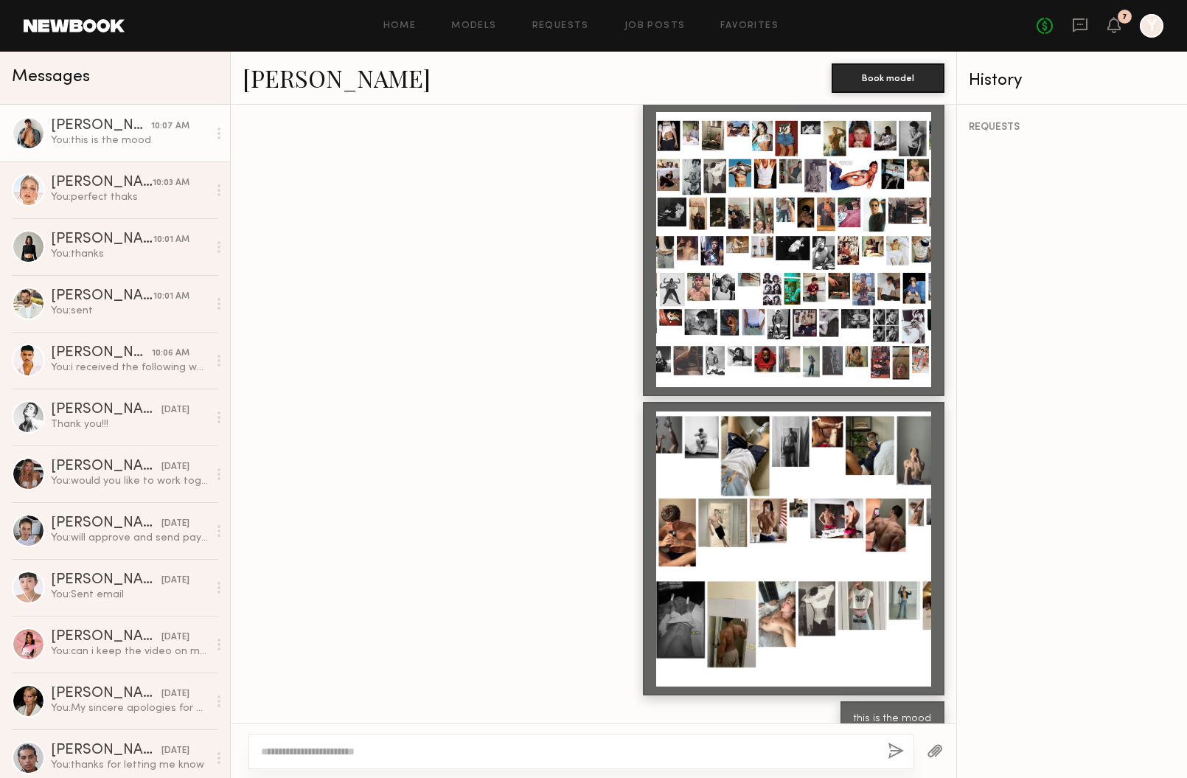
click at [1112, 16] on div "No fees up to $5,000 7 Y" at bounding box center [1099, 26] width 127 height 24
click at [1119, 32] on icon at bounding box center [1113, 25] width 13 height 16
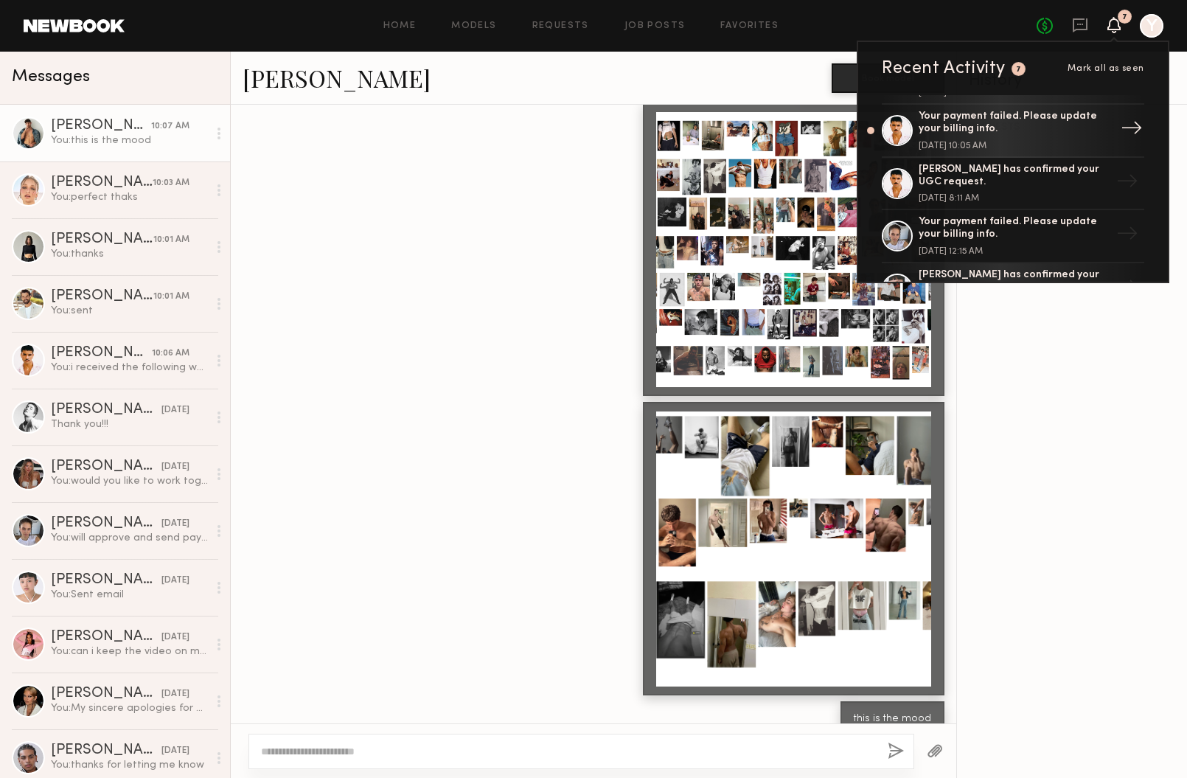
scroll to position [102, 0]
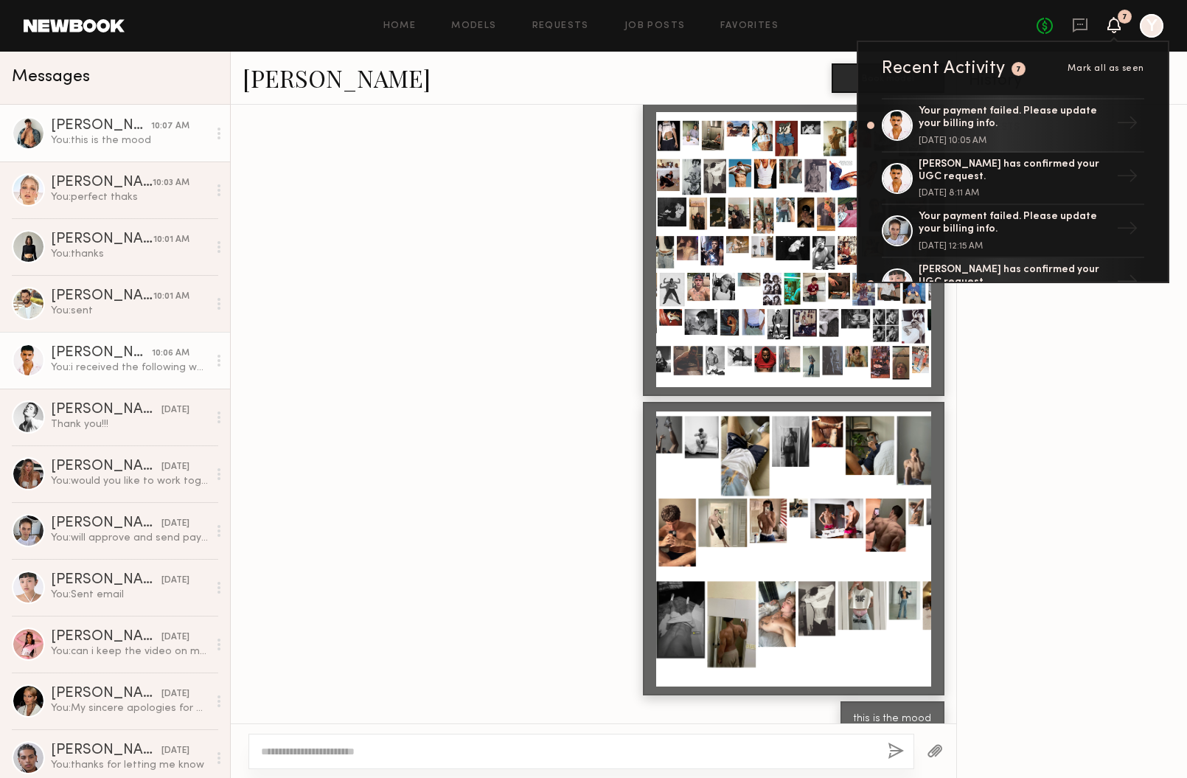
click at [110, 355] on div "Javéntino R." at bounding box center [101, 353] width 101 height 15
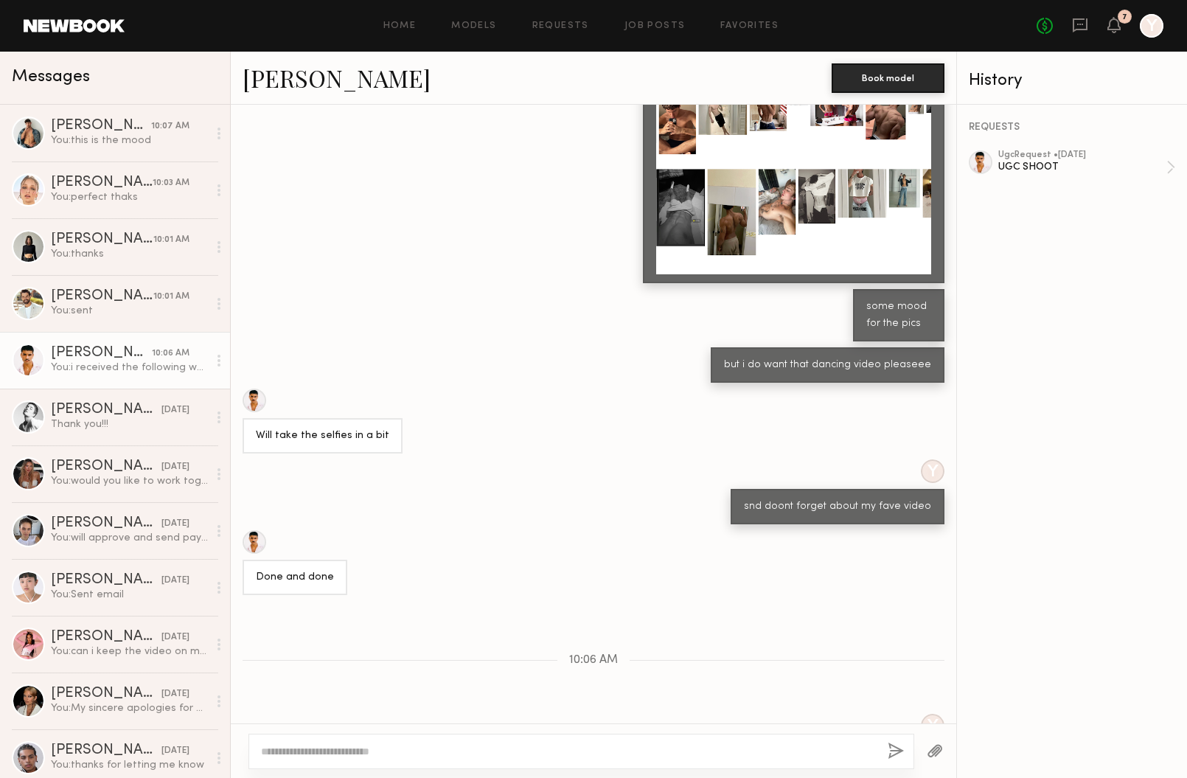
scroll to position [676, 0]
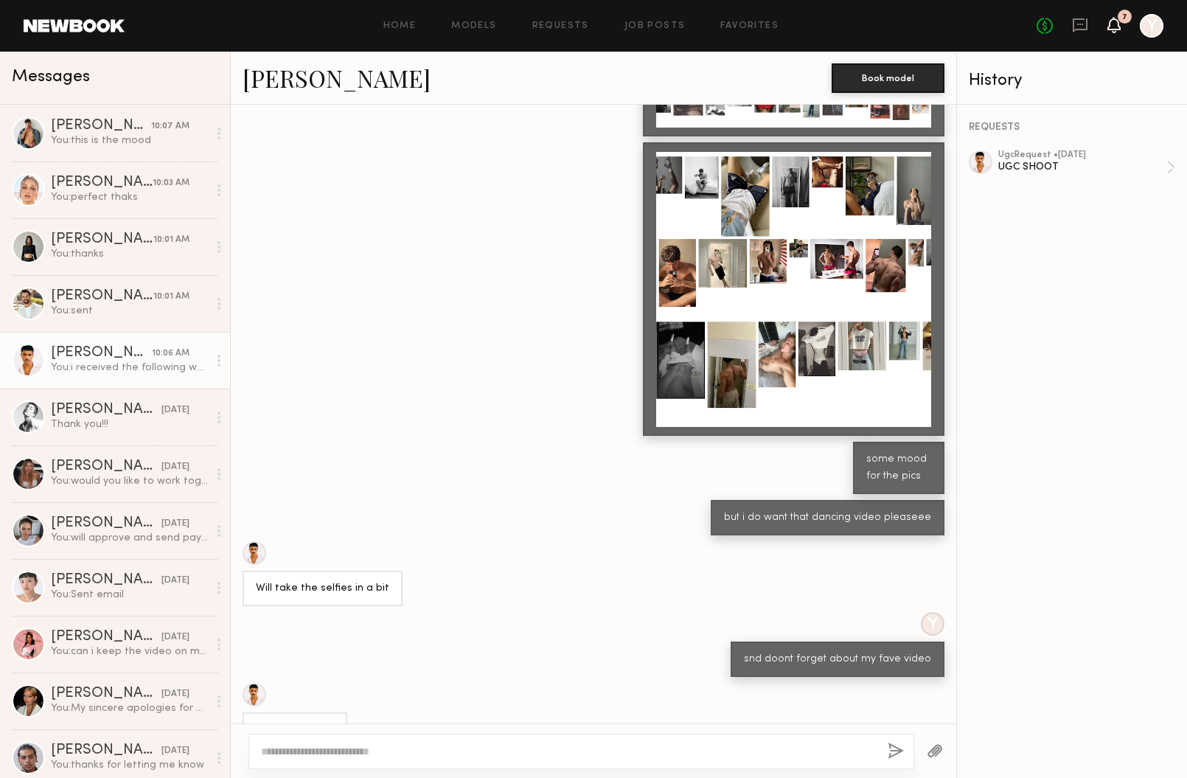
click at [1111, 28] on icon at bounding box center [1114, 24] width 12 height 10
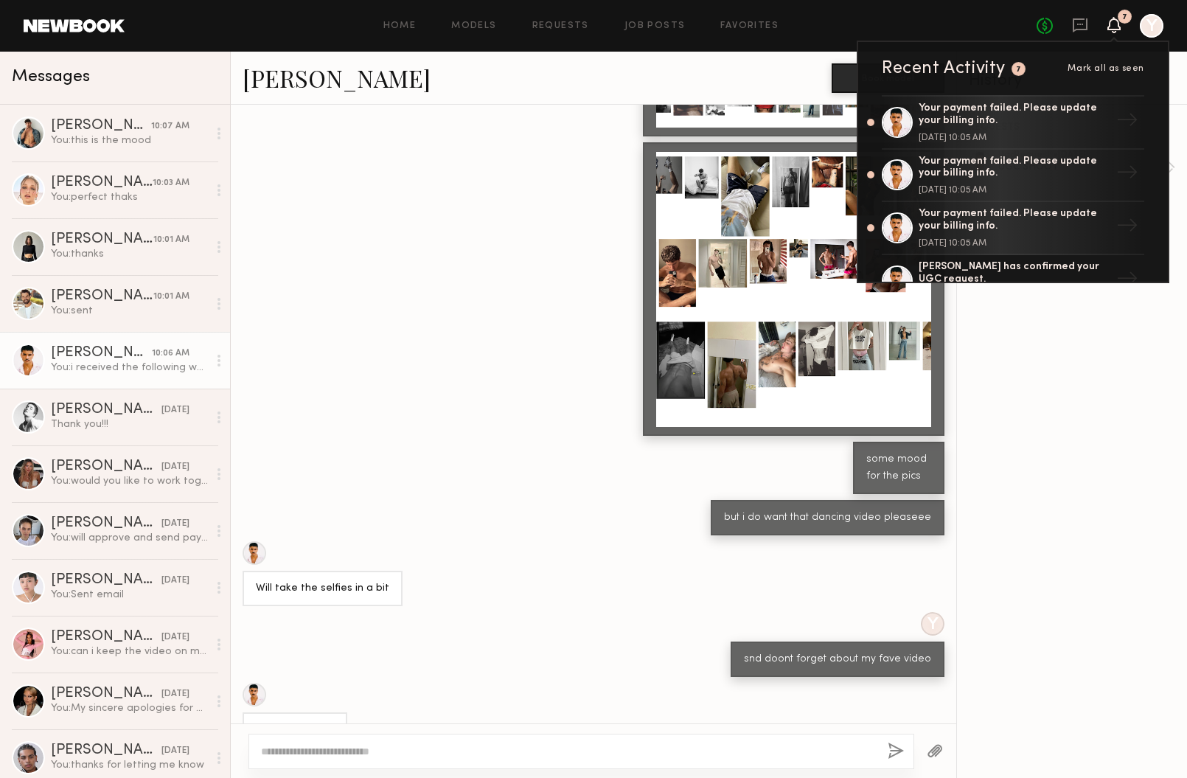
click at [1151, 27] on div at bounding box center [1152, 26] width 24 height 24
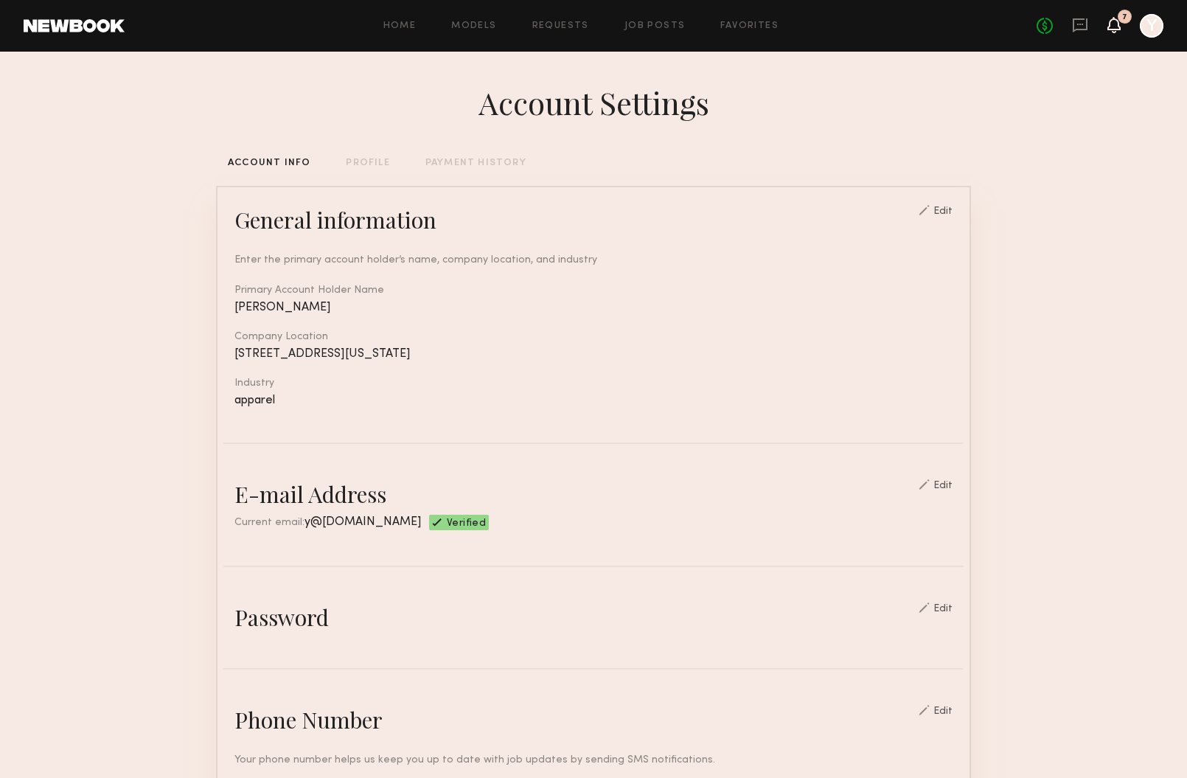
click at [1120, 24] on icon at bounding box center [1113, 25] width 13 height 16
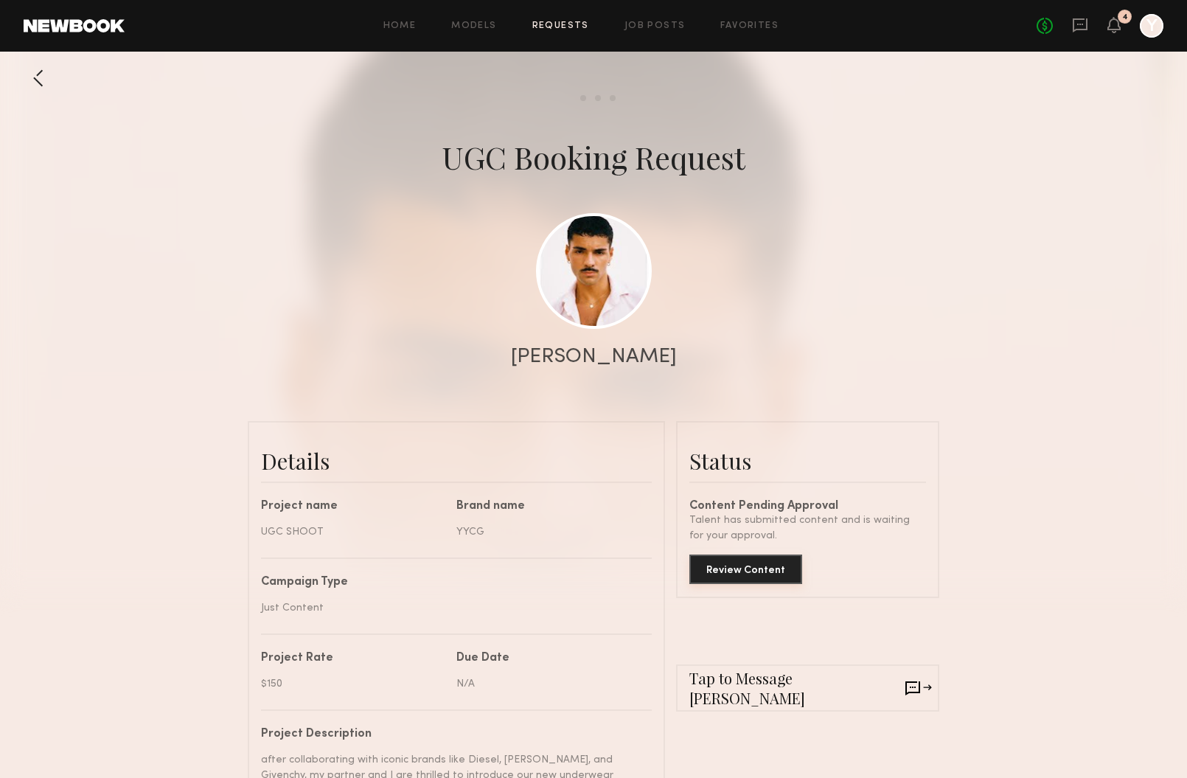
click at [757, 569] on button "Review Content" at bounding box center [745, 568] width 113 height 29
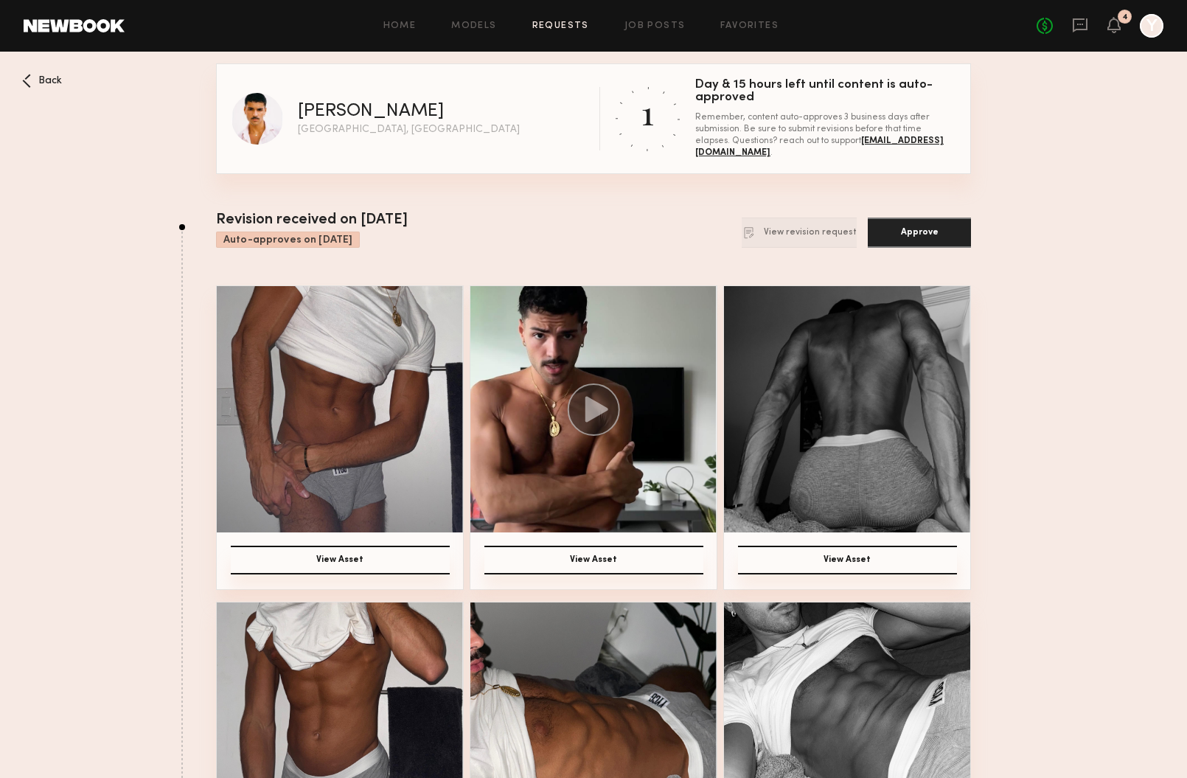
click at [341, 389] on img at bounding box center [340, 409] width 246 height 246
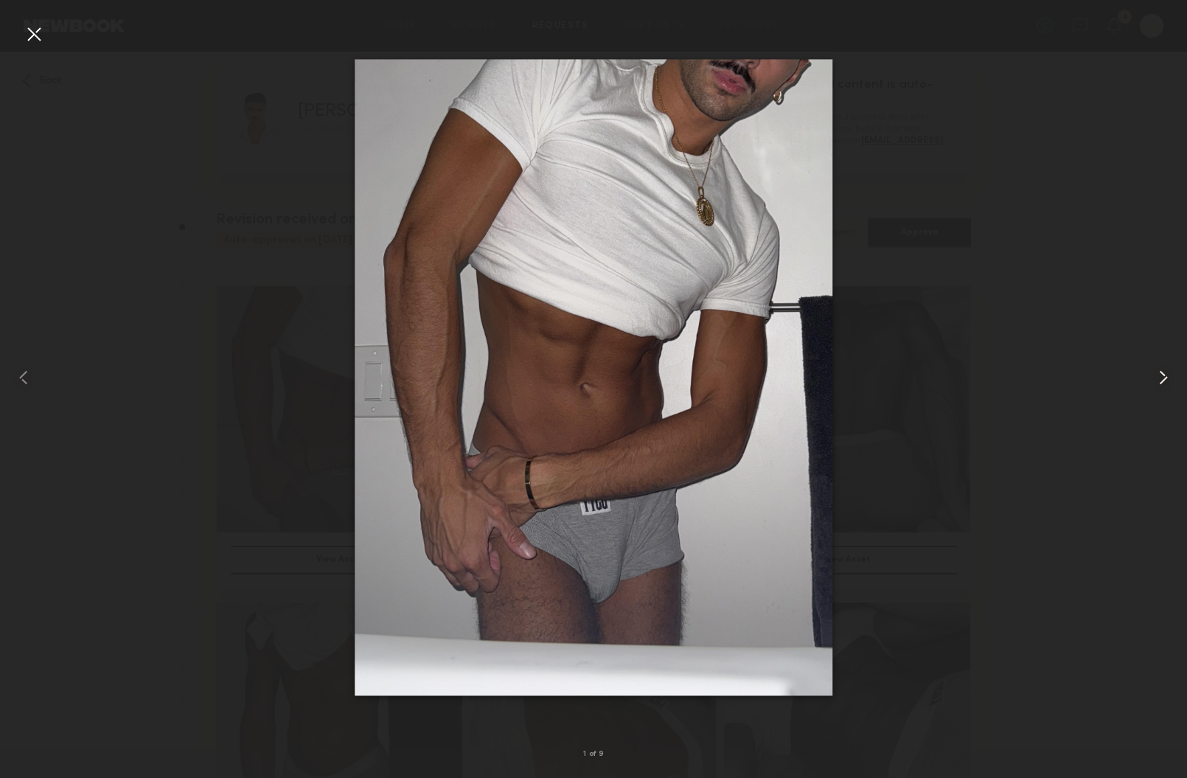
click at [1160, 375] on common-icon at bounding box center [1163, 378] width 24 height 24
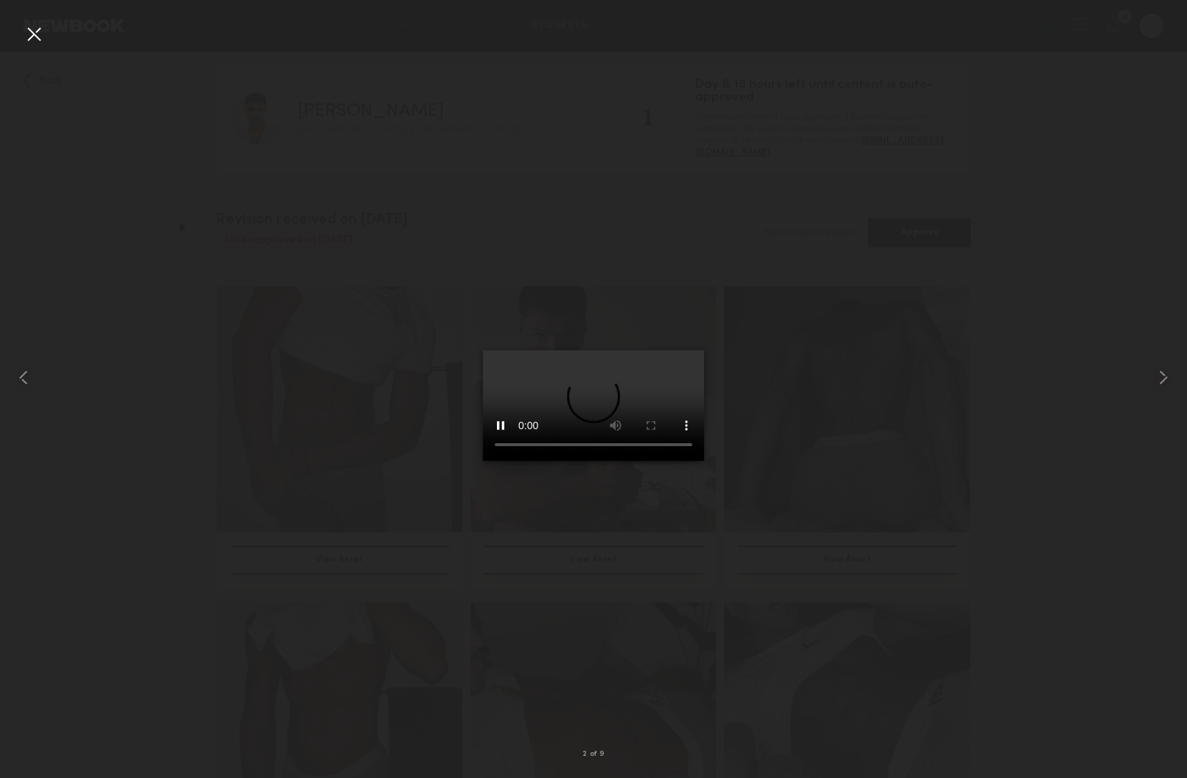
click at [1003, 234] on div at bounding box center [593, 377] width 1187 height 707
click at [38, 35] on div at bounding box center [34, 34] width 24 height 24
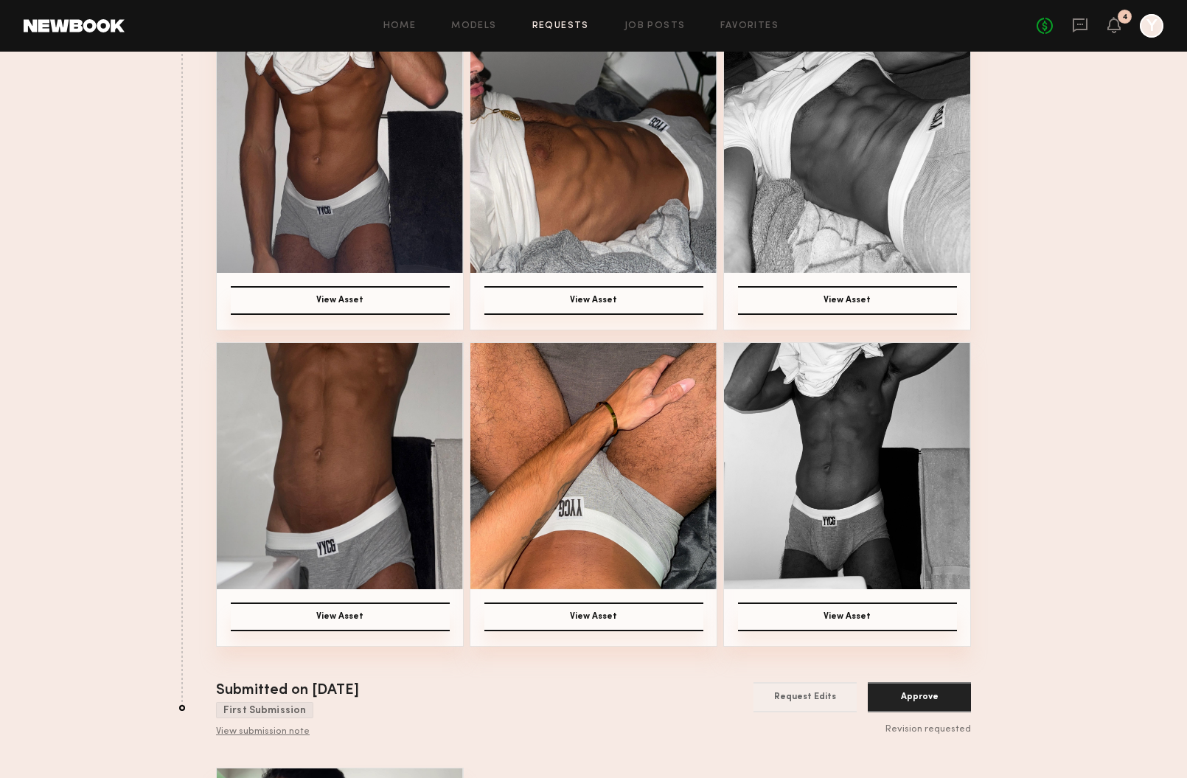
scroll to position [585, 0]
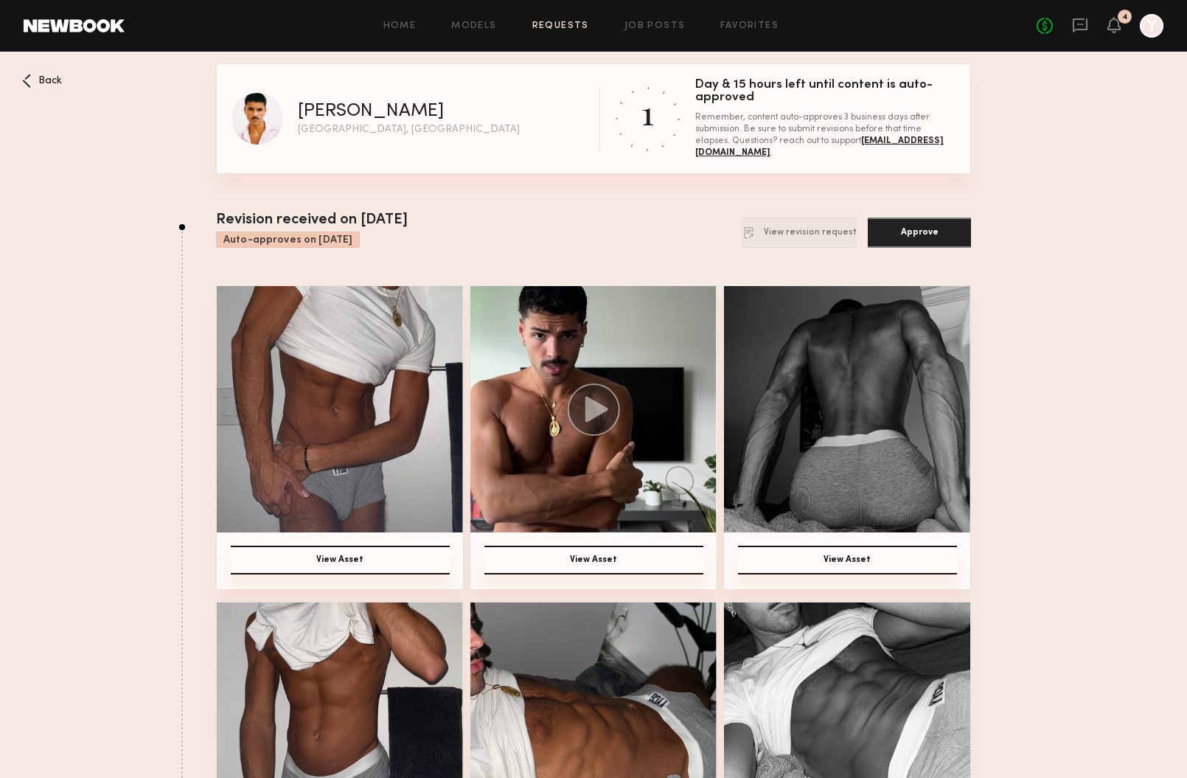
click at [363, 459] on img at bounding box center [340, 409] width 246 height 246
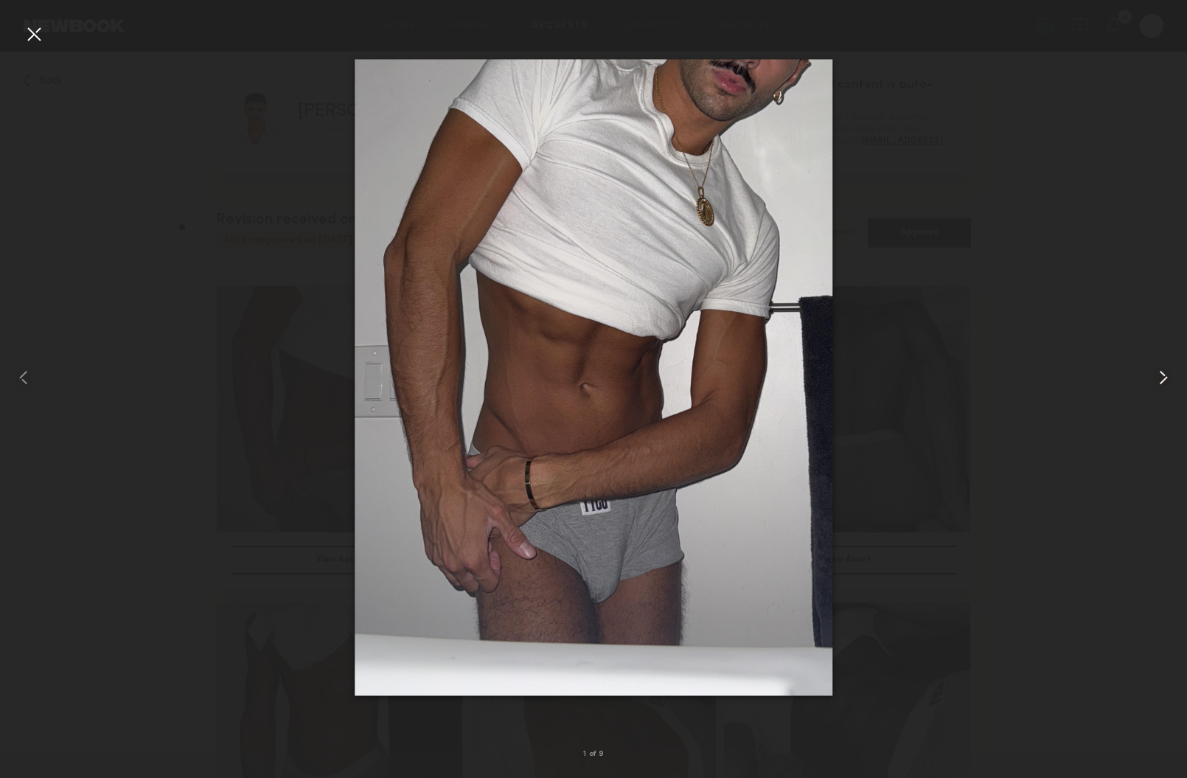
click at [1158, 383] on common-icon at bounding box center [1163, 378] width 24 height 24
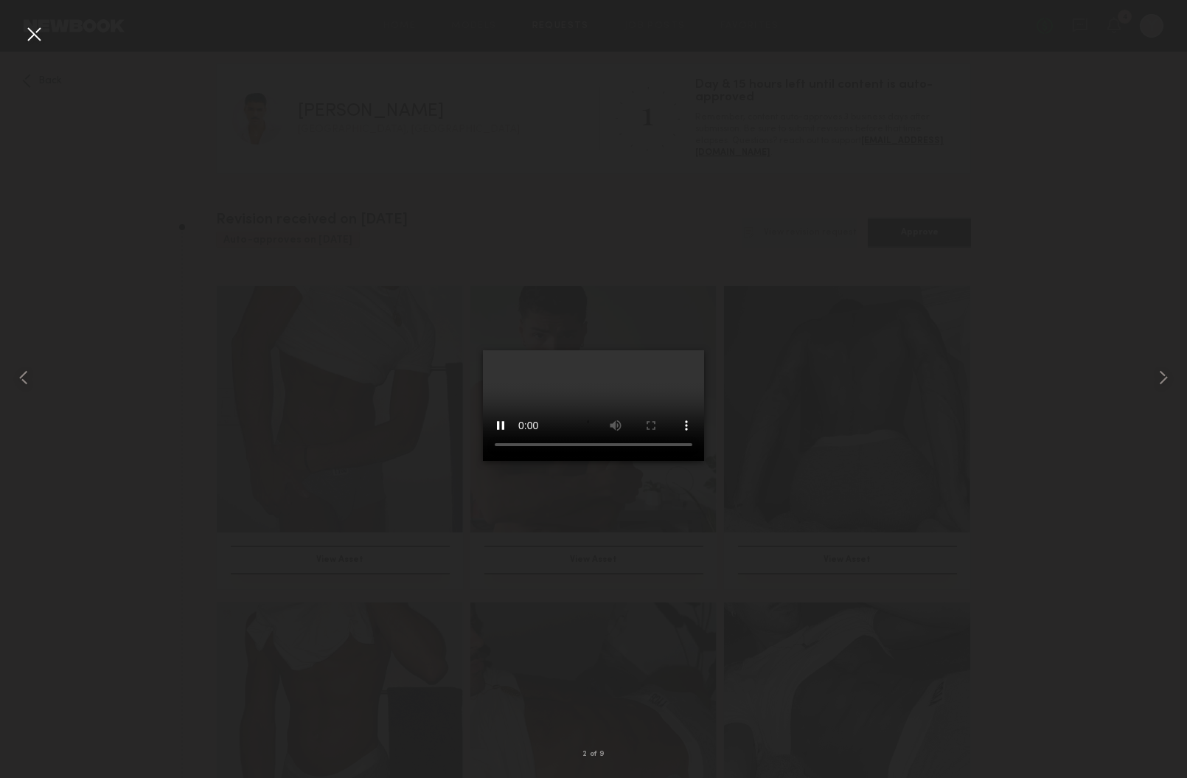
click at [1158, 383] on common-icon at bounding box center [1163, 378] width 24 height 24
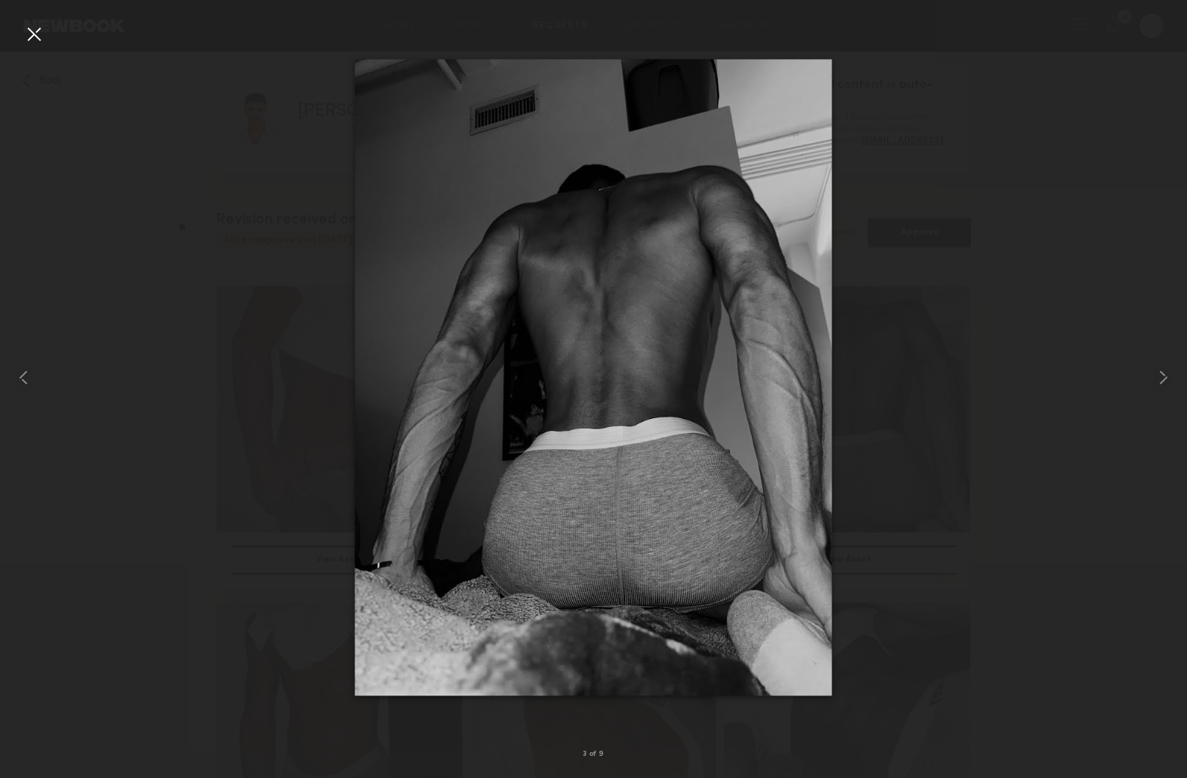
click at [1158, 383] on common-icon at bounding box center [1163, 378] width 24 height 24
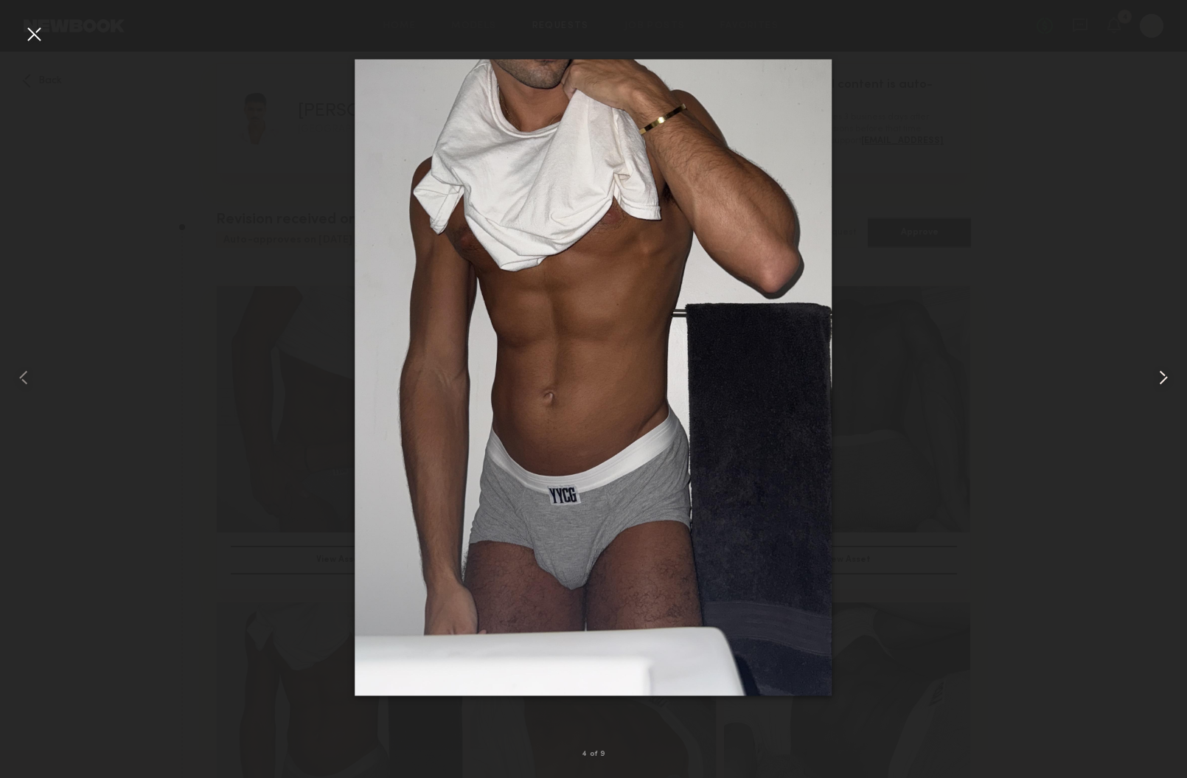
click at [1160, 381] on common-icon at bounding box center [1163, 378] width 24 height 24
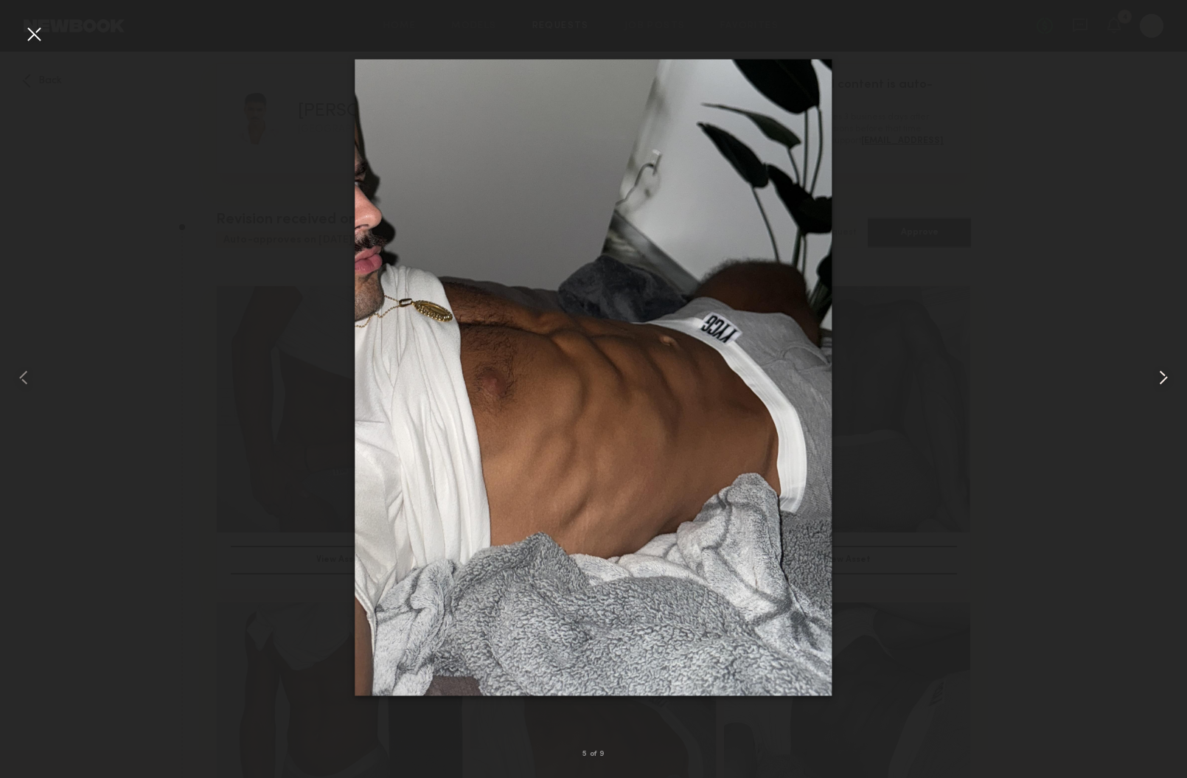
click at [1160, 381] on common-icon at bounding box center [1163, 378] width 24 height 24
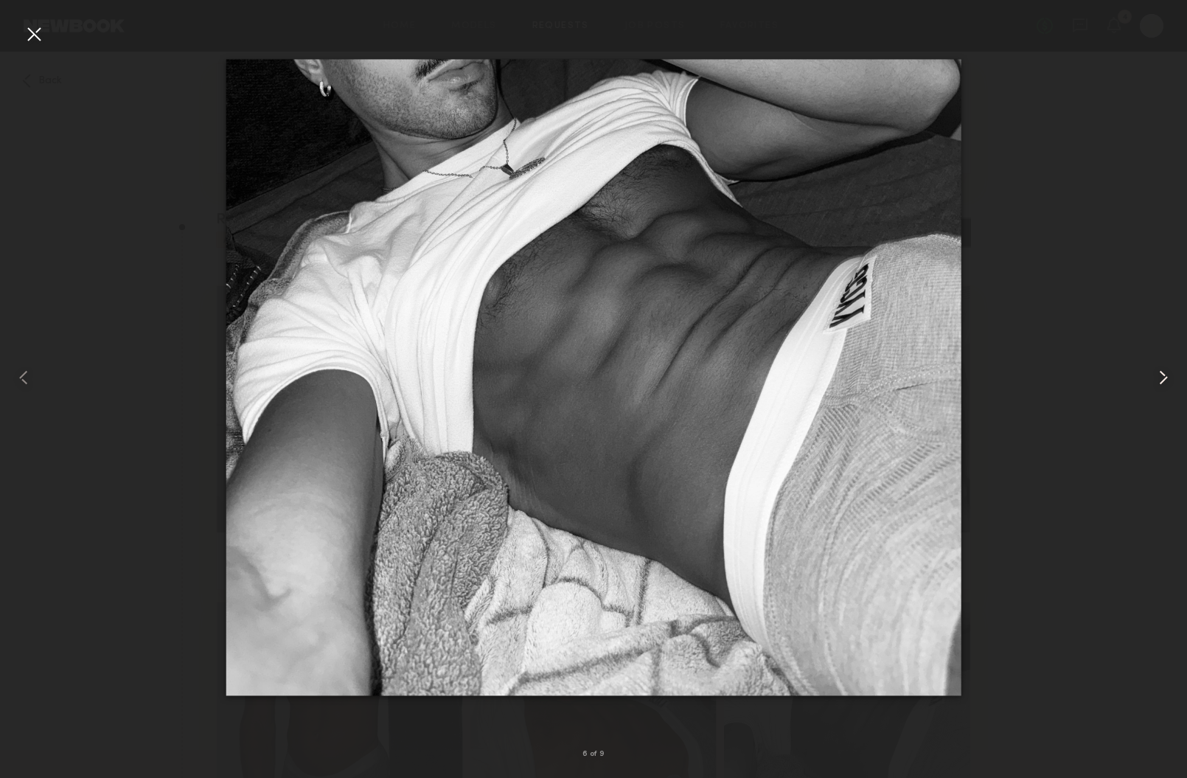
click at [1160, 381] on common-icon at bounding box center [1163, 378] width 24 height 24
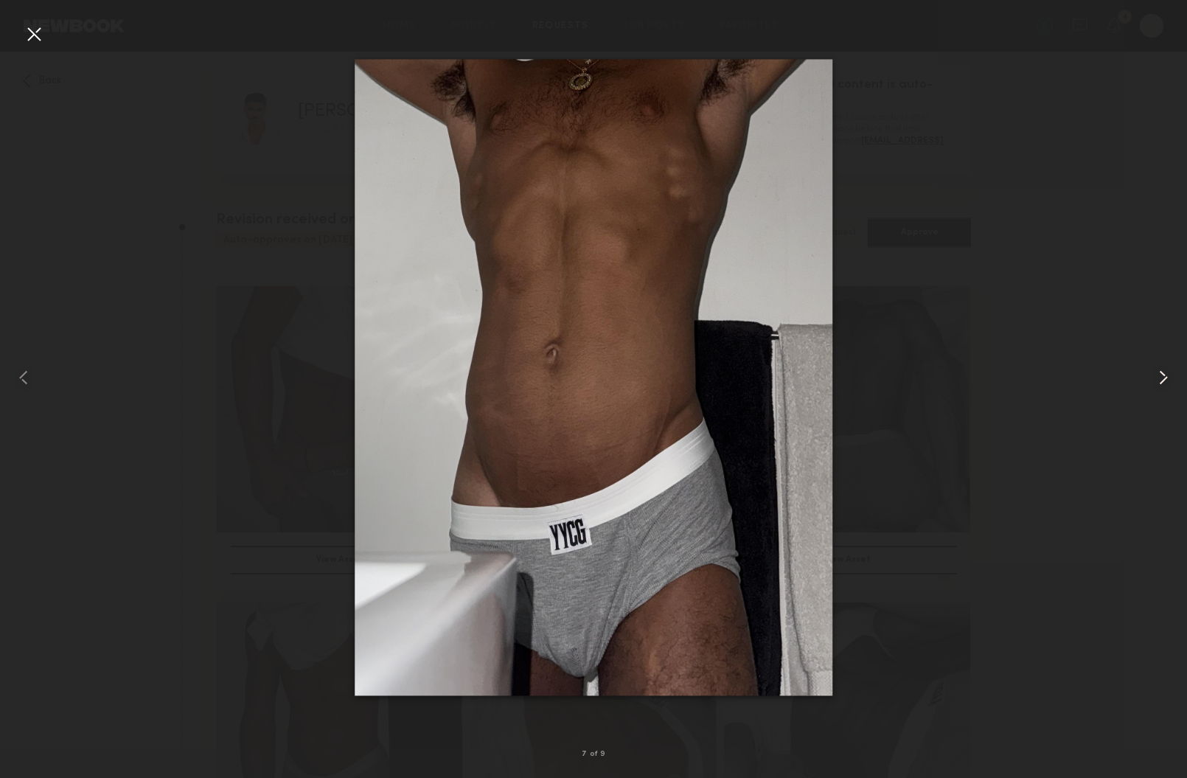
click at [1160, 381] on common-icon at bounding box center [1163, 378] width 24 height 24
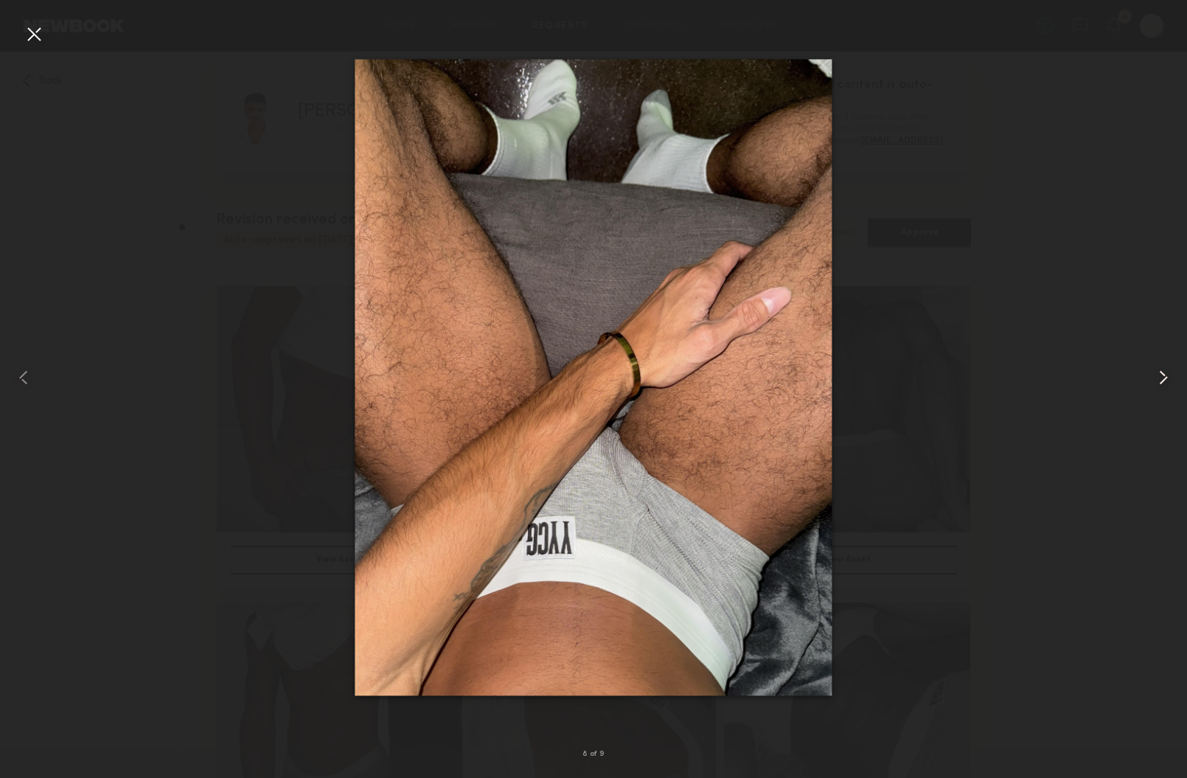
click at [1160, 381] on common-icon at bounding box center [1163, 378] width 24 height 24
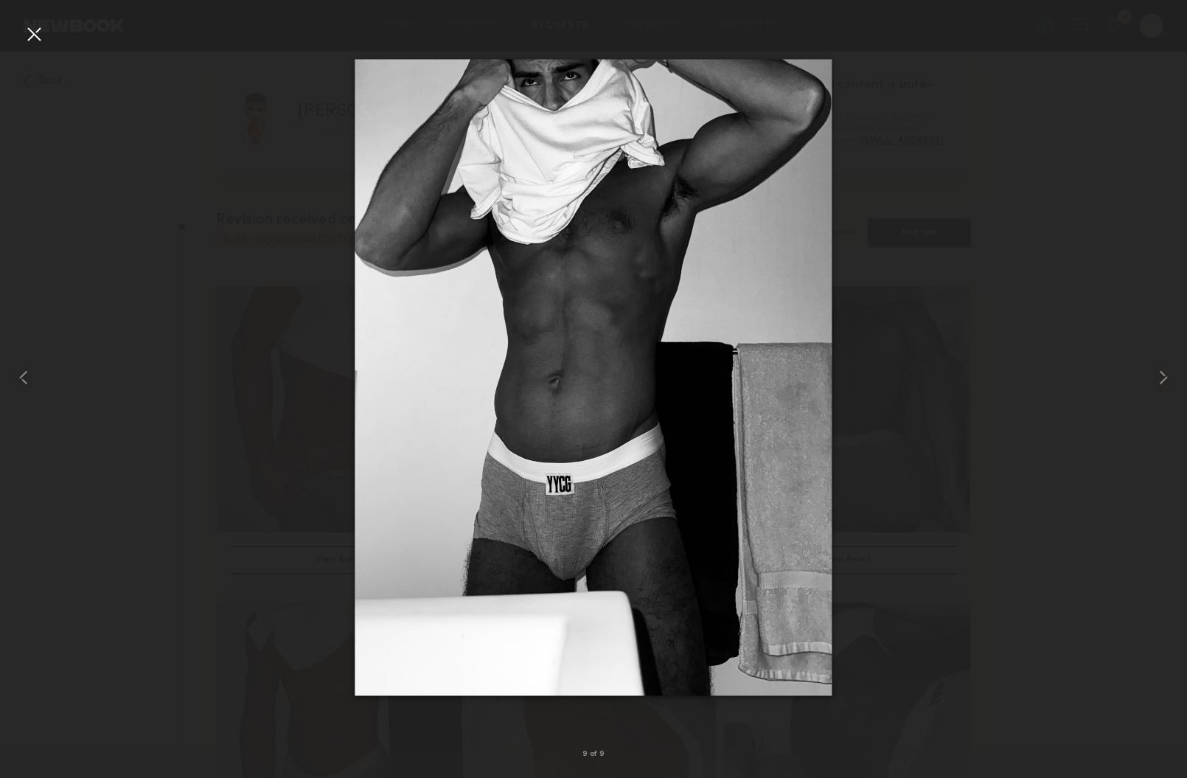
click at [1042, 88] on div at bounding box center [593, 377] width 1187 height 707
click at [44, 46] on div at bounding box center [23, 377] width 47 height 707
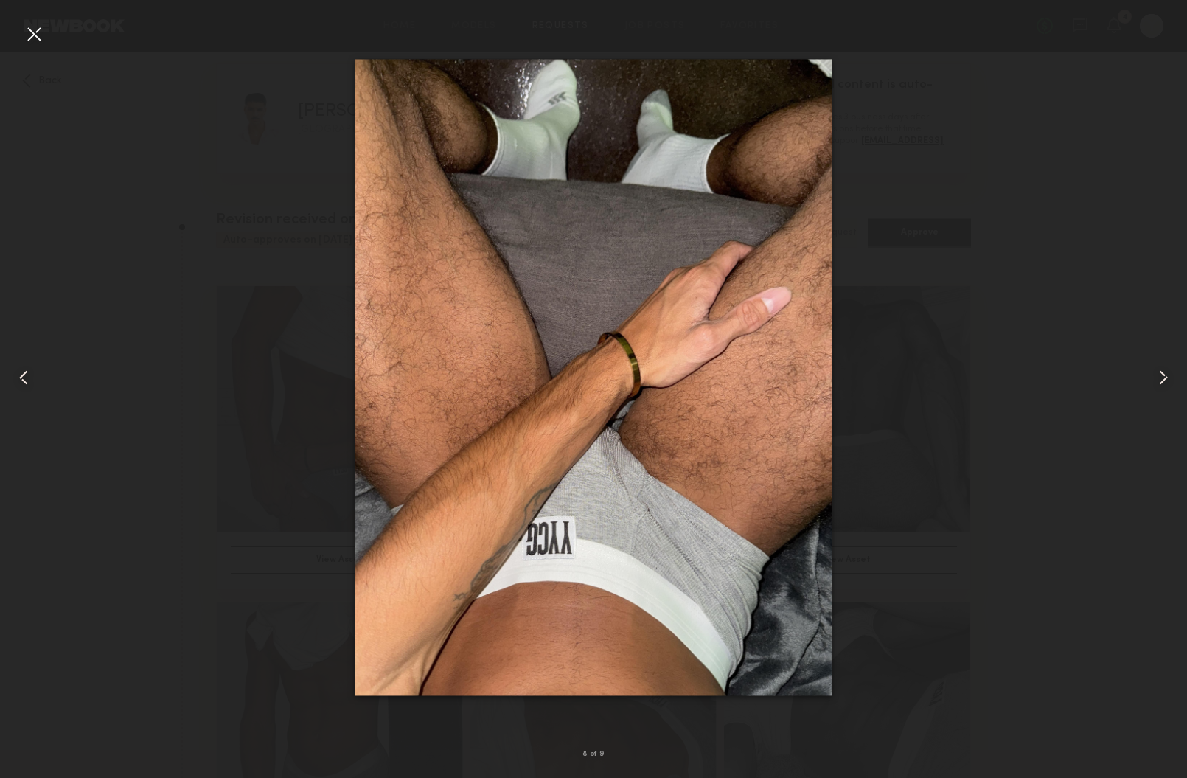
click at [1173, 375] on common-icon at bounding box center [1163, 378] width 24 height 24
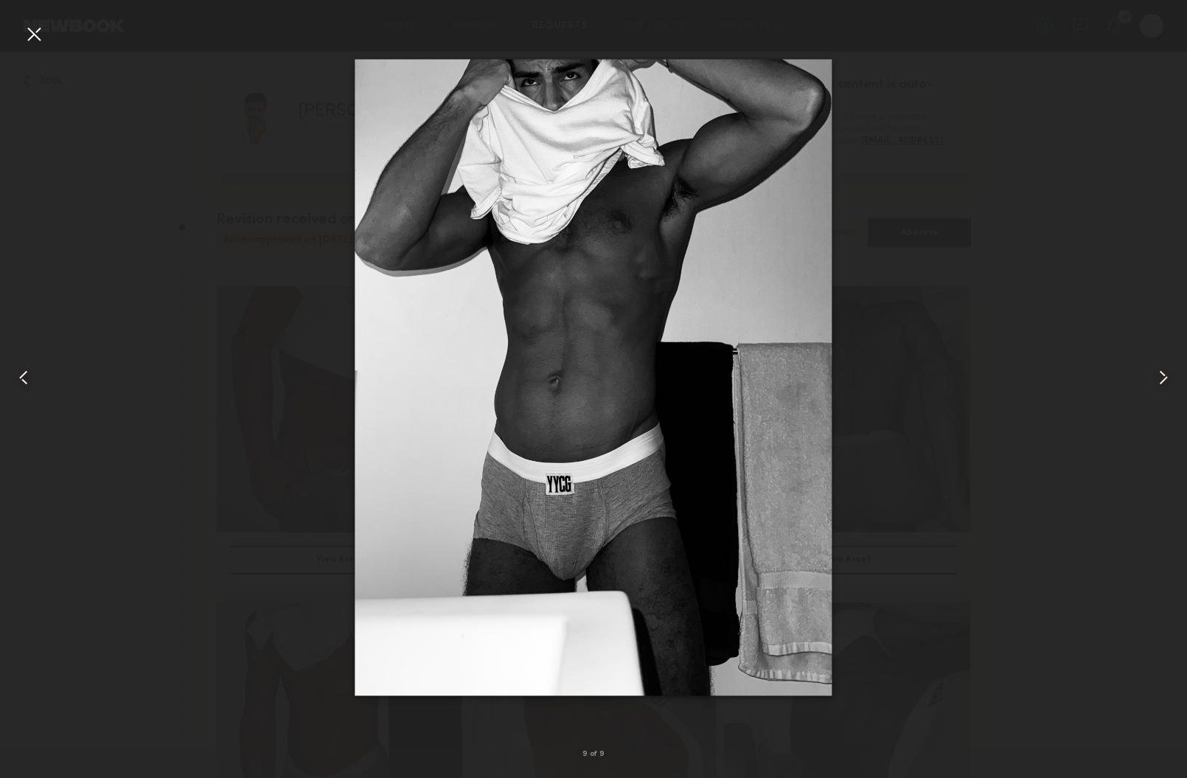
click at [1163, 378] on common-icon at bounding box center [1163, 378] width 24 height 24
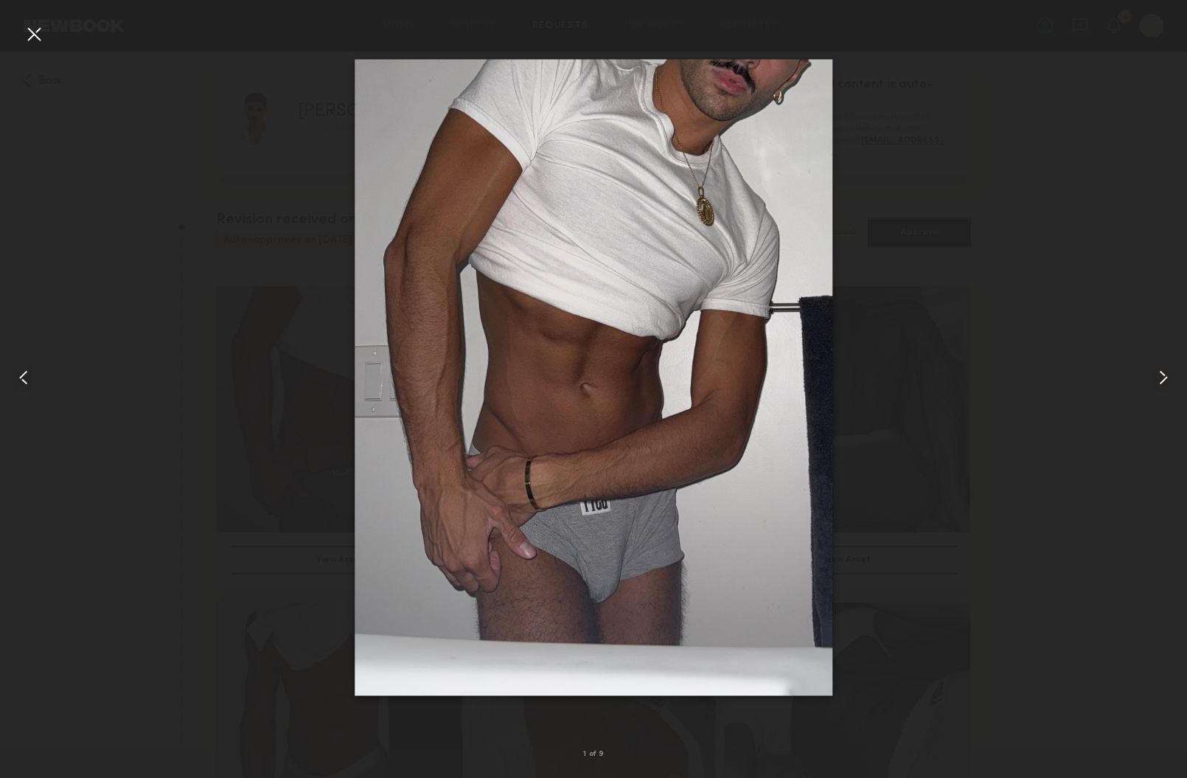
click at [1163, 378] on common-icon at bounding box center [1163, 378] width 24 height 24
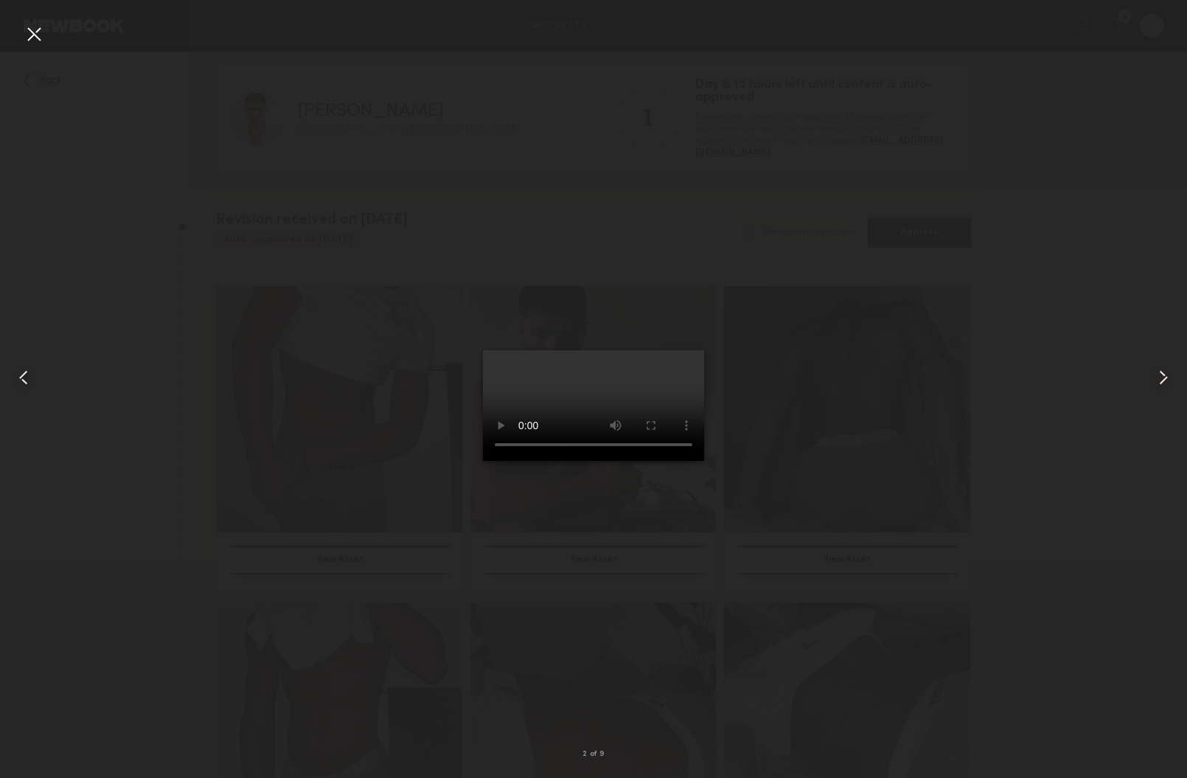
click at [41, 34] on div at bounding box center [34, 34] width 24 height 24
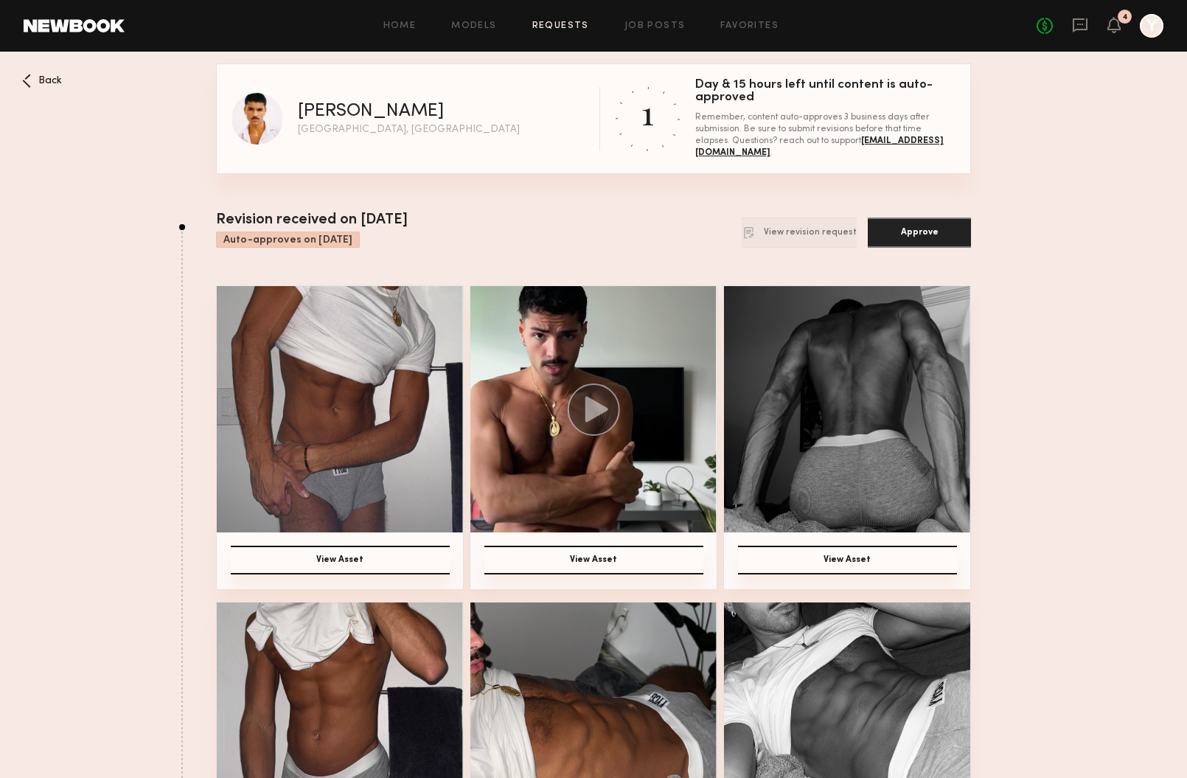
click at [922, 236] on button "Approve" at bounding box center [919, 232] width 103 height 30
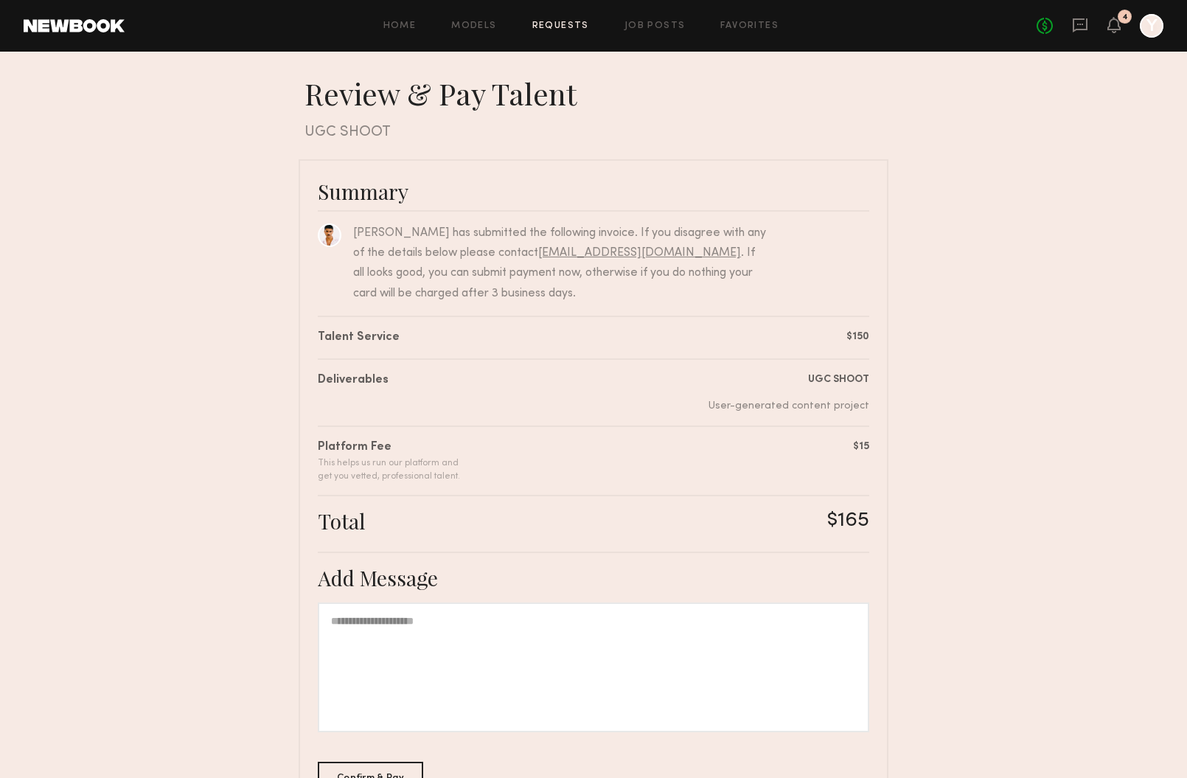
click at [575, 652] on div at bounding box center [593, 667] width 551 height 130
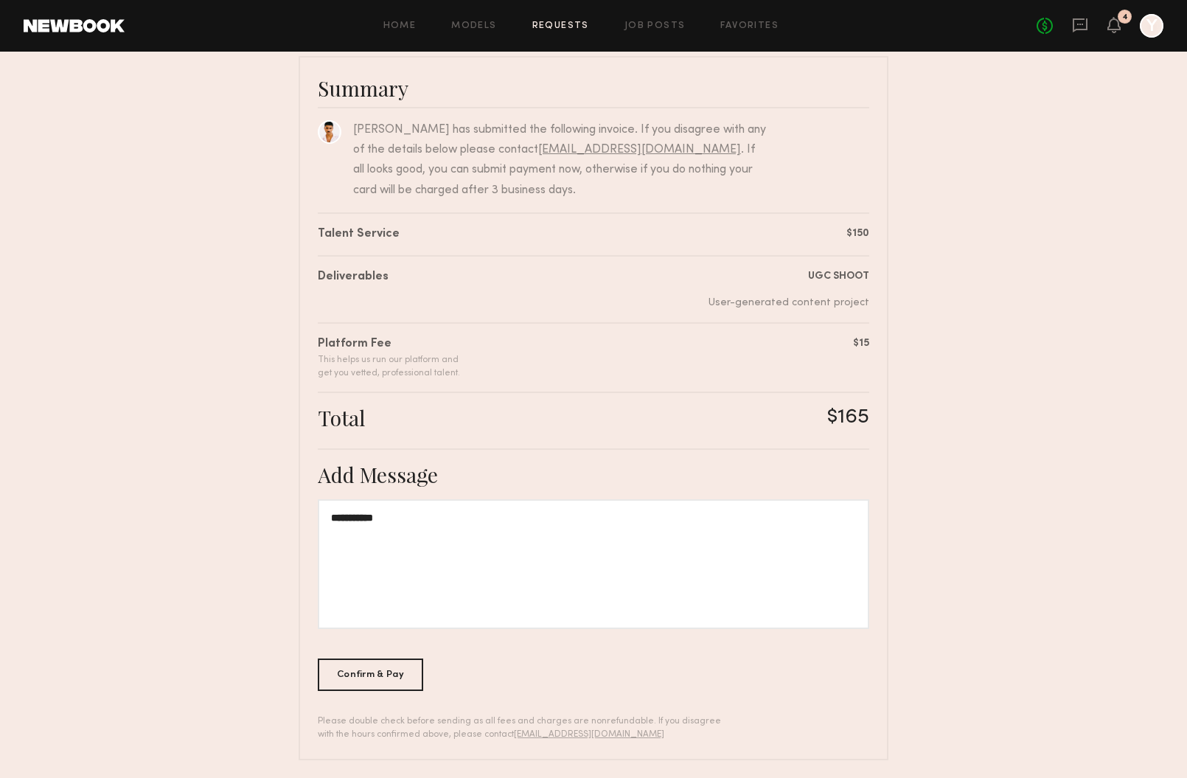
scroll to position [109, 0]
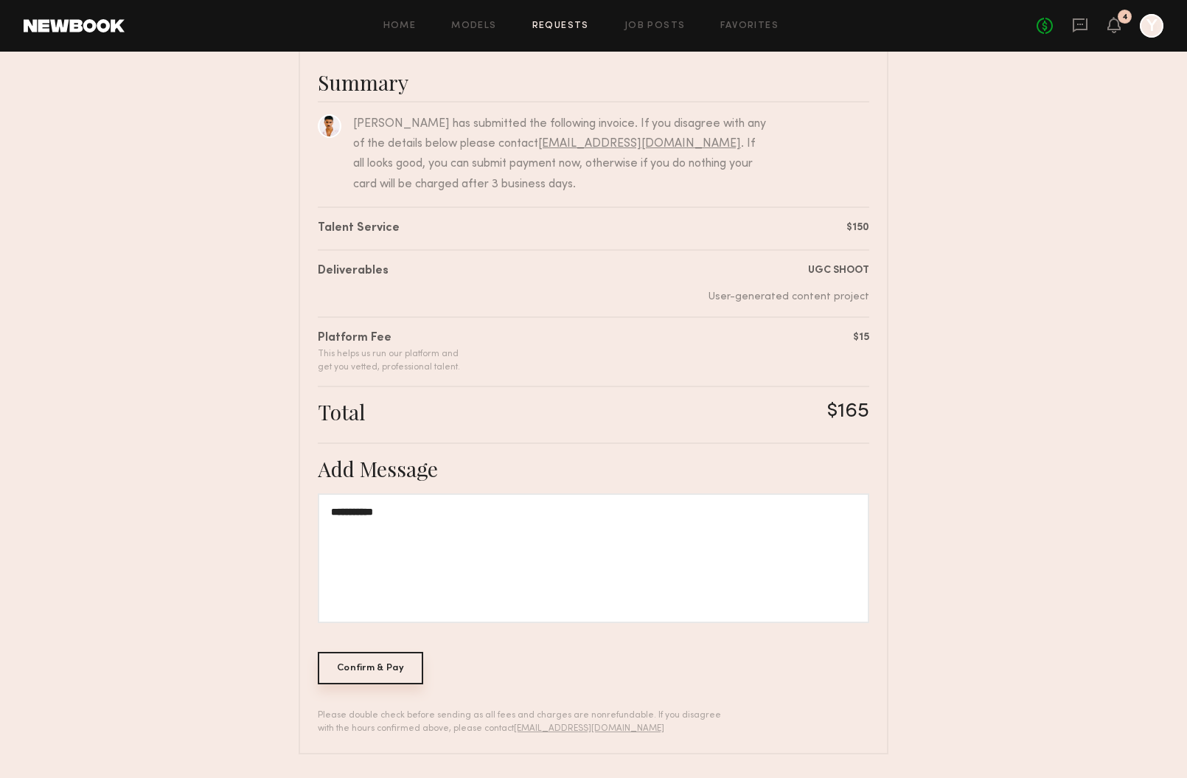
click at [369, 675] on div "Confirm & Pay" at bounding box center [370, 668] width 105 height 32
click at [366, 664] on div "Confirm & Pay" at bounding box center [370, 668] width 105 height 32
click at [385, 668] on div "Confirm & Pay" at bounding box center [370, 668] width 105 height 32
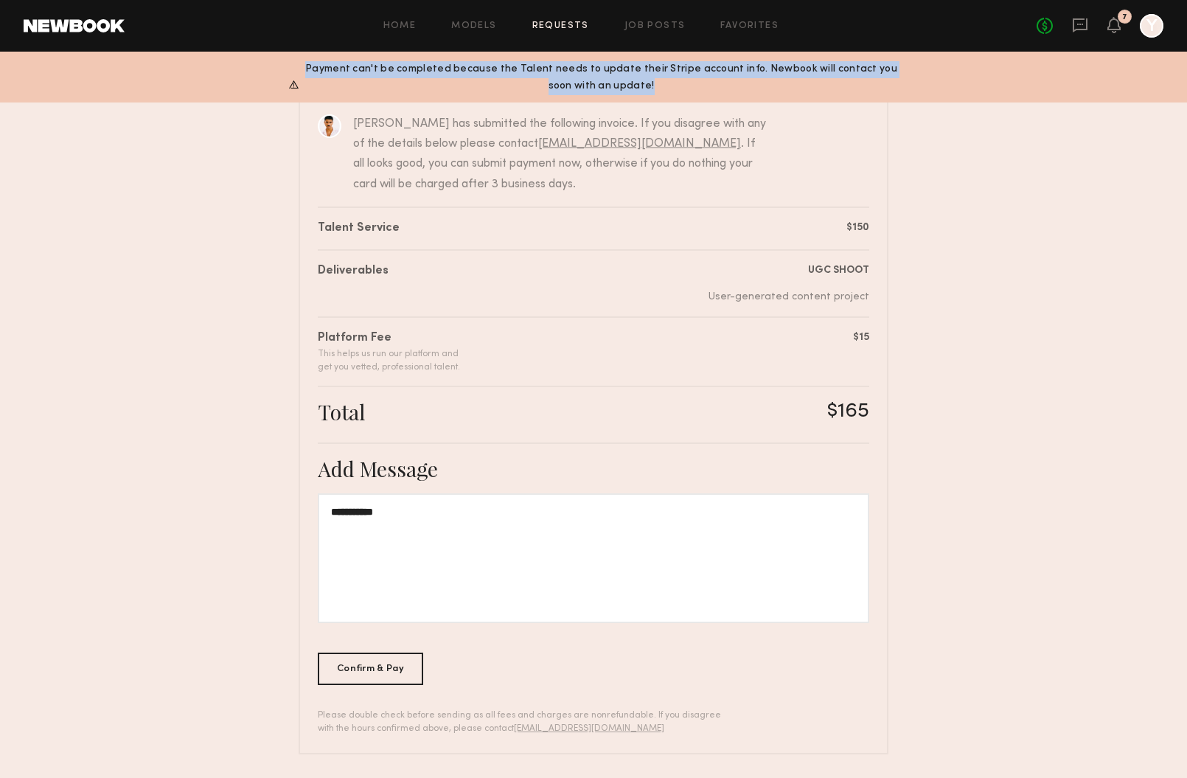
drag, startPoint x: 670, startPoint y: 88, endPoint x: 298, endPoint y: 69, distance: 372.8
click at [298, 69] on div "Payment can't be completed because the Talent needs to update their Stripe acco…" at bounding box center [593, 77] width 1187 height 48
copy div "Payment can't be completed because the Talent needs to update their Stripe acco…"
click at [1085, 28] on icon at bounding box center [1080, 25] width 15 height 14
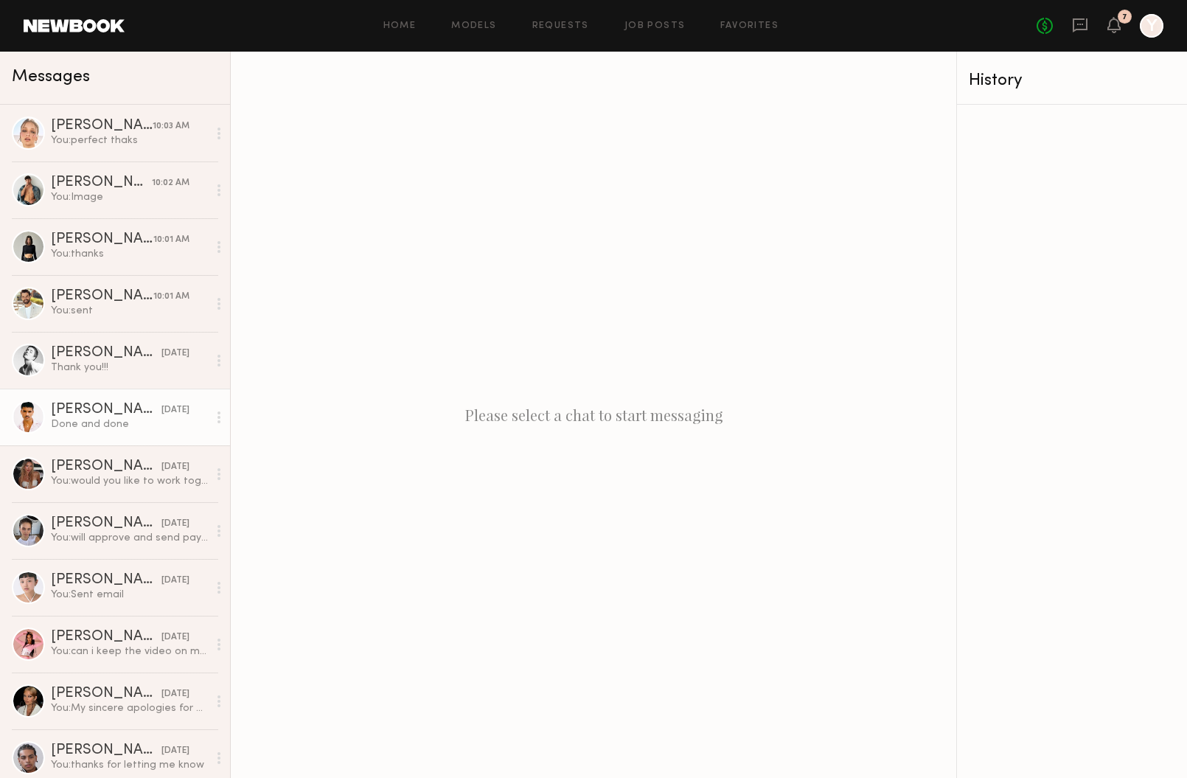
click at [108, 405] on div "Javéntino R." at bounding box center [106, 410] width 111 height 15
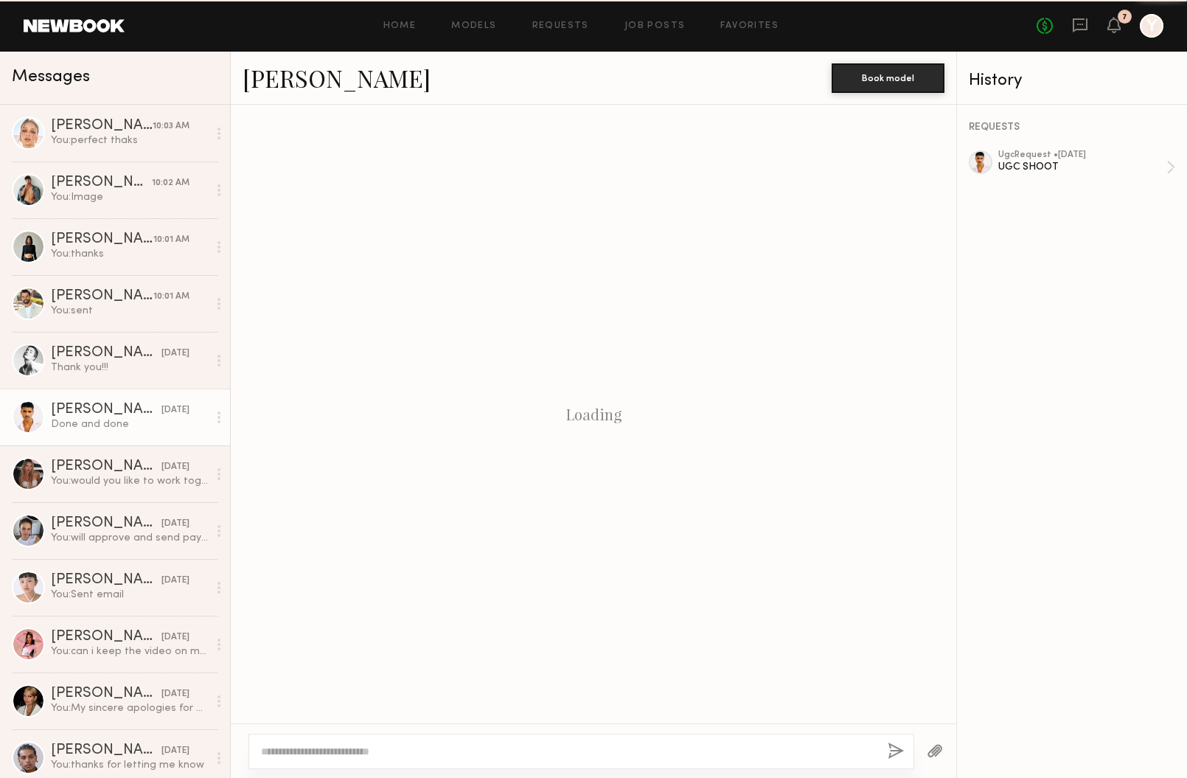
scroll to position [681, 0]
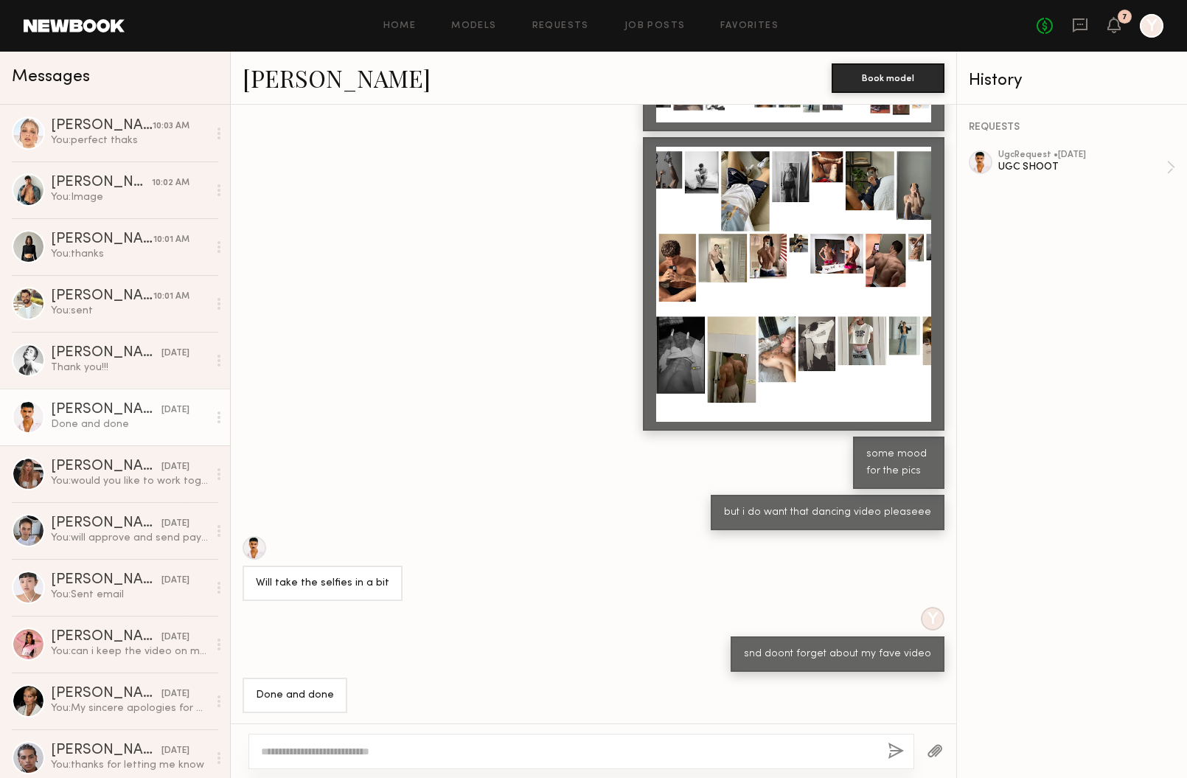
click at [546, 739] on div at bounding box center [581, 751] width 666 height 35
click at [433, 744] on div at bounding box center [568, 751] width 615 height 15
click at [377, 752] on textarea at bounding box center [568, 751] width 615 height 15
type textarea "**********"
click at [898, 750] on button "button" at bounding box center [896, 751] width 16 height 18
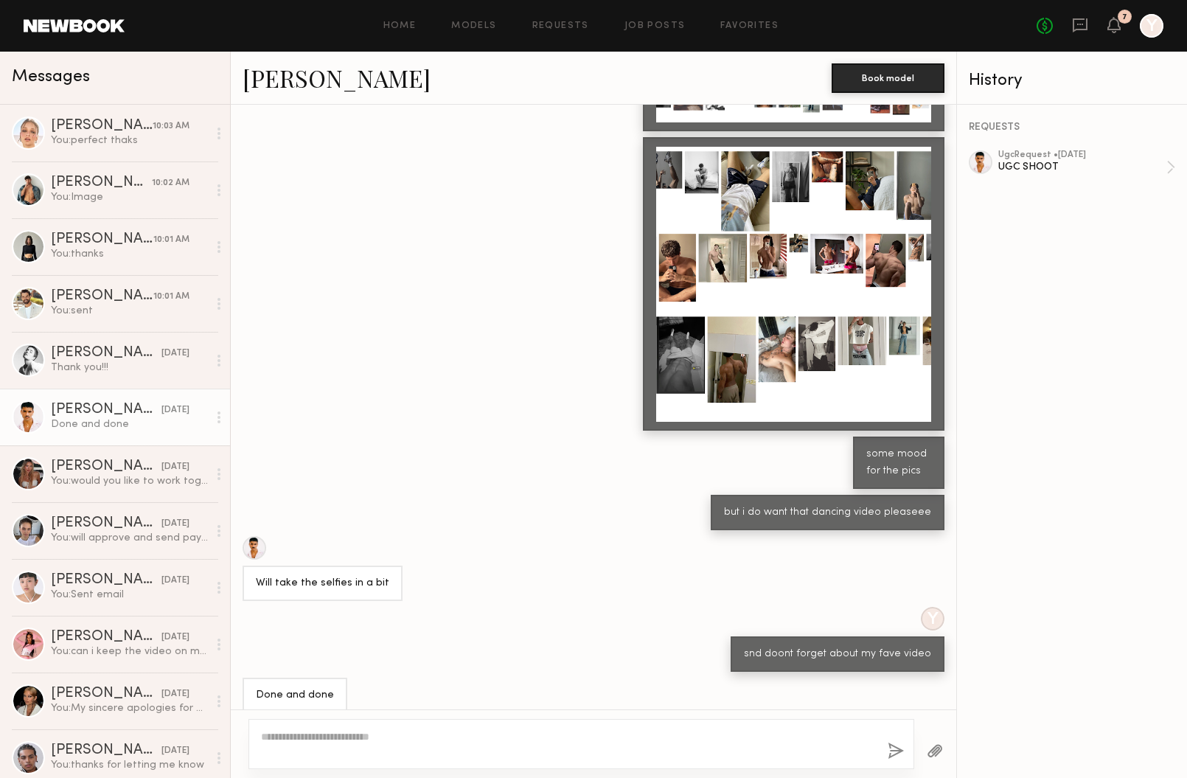
scroll to position [976, 0]
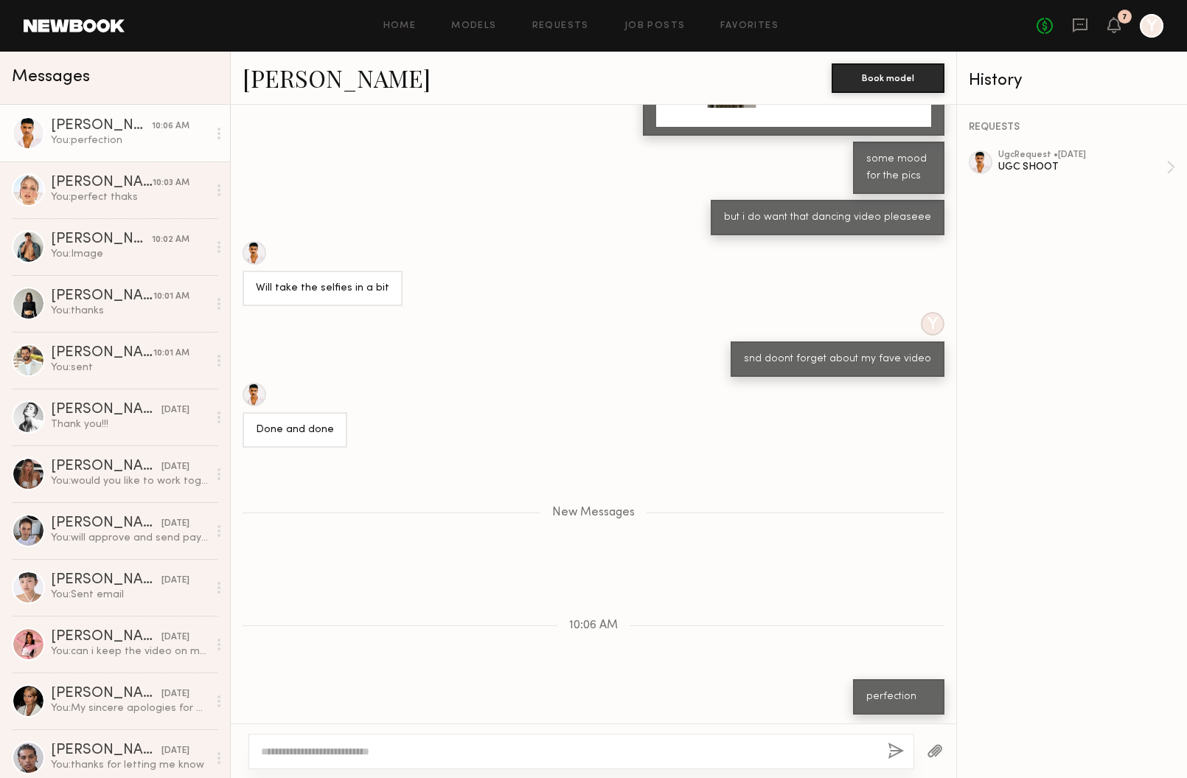
click at [888, 742] on button "button" at bounding box center [896, 751] width 16 height 18
click at [512, 751] on textarea at bounding box center [568, 751] width 615 height 15
paste textarea "**********"
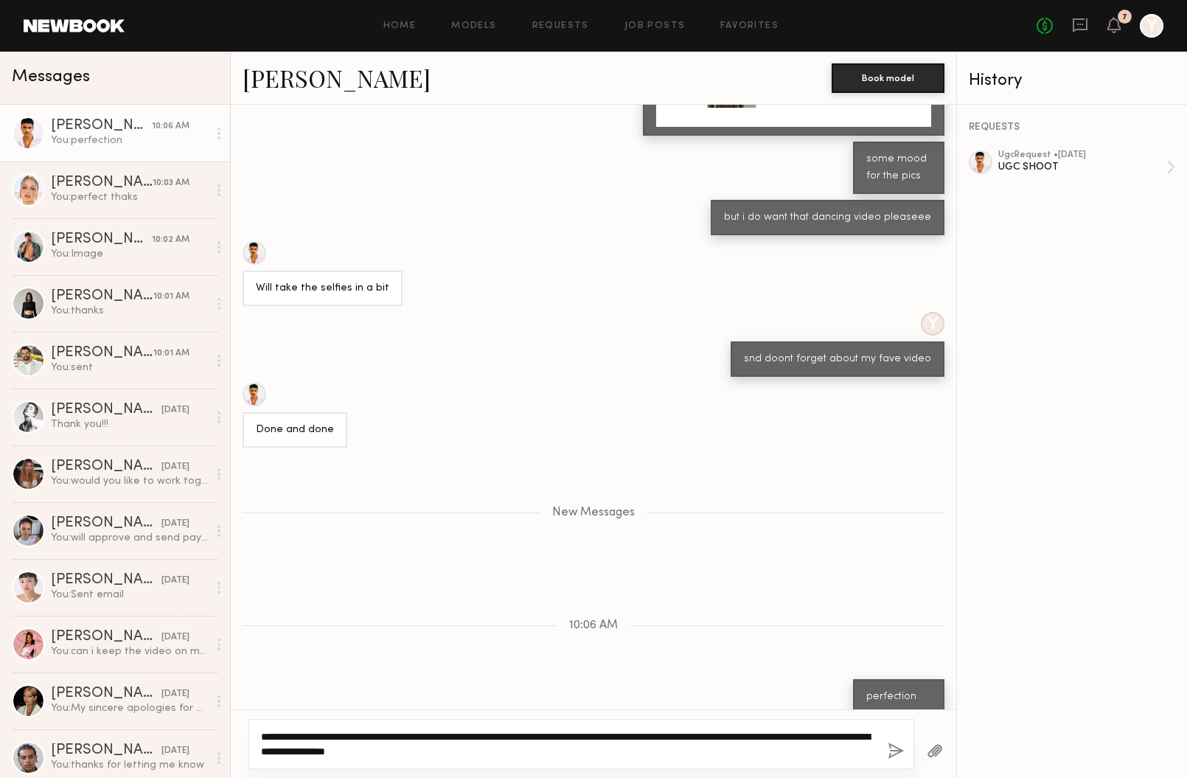
scroll to position [989, 0]
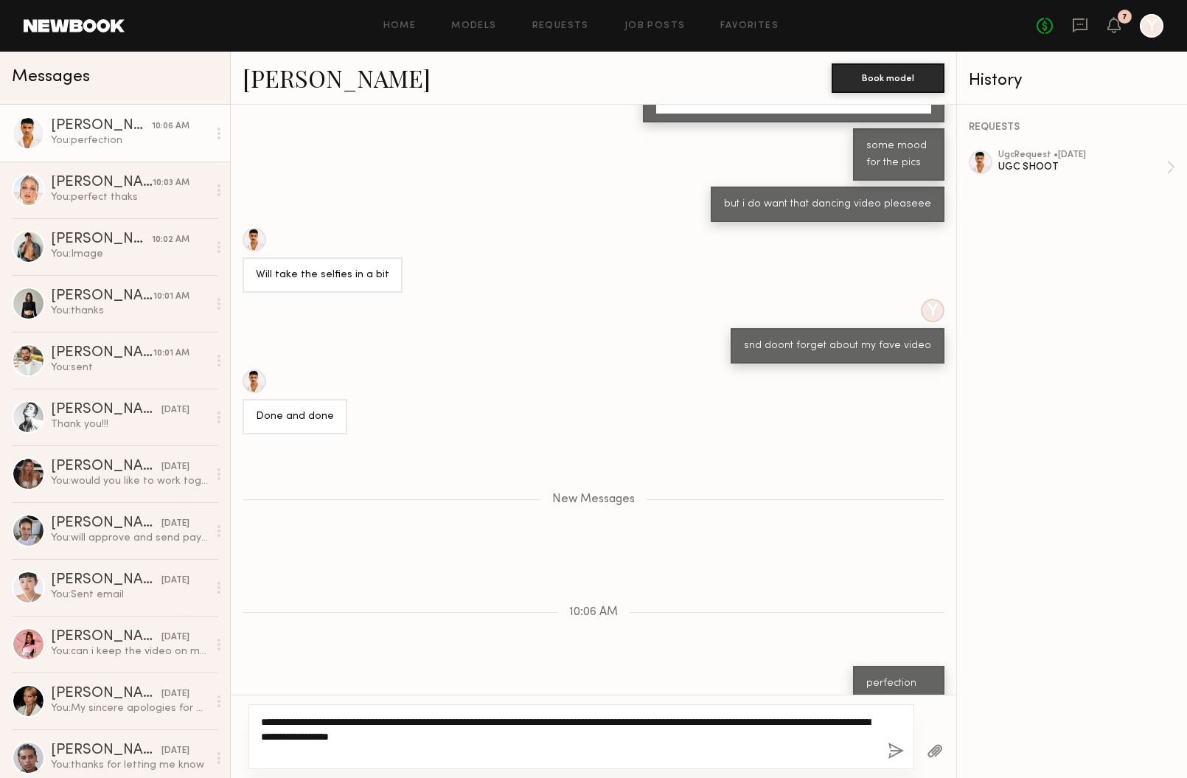
type textarea "**********"
click at [899, 753] on button "button" at bounding box center [896, 751] width 16 height 18
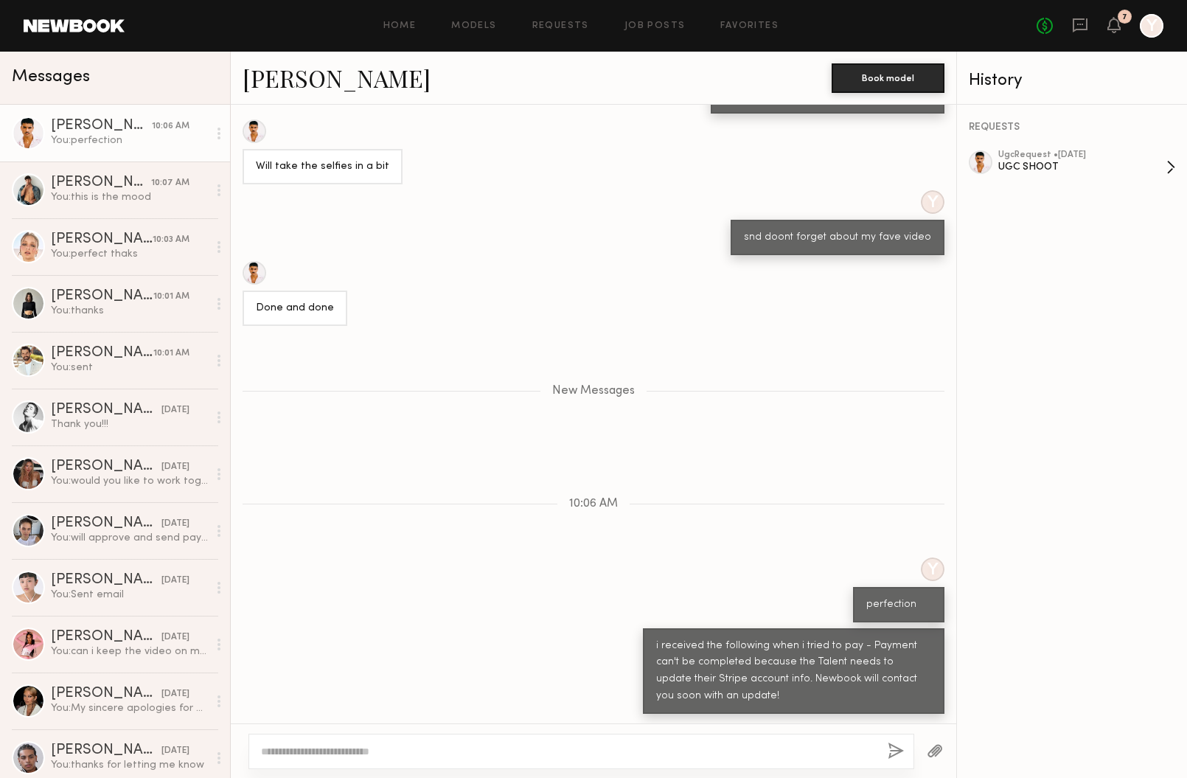
click at [1014, 177] on div "ugc Request • 08/27/2025 UGC SHOOT" at bounding box center [1082, 167] width 168 height 34
click at [520, 751] on textarea at bounding box center [568, 751] width 615 height 15
type textarea "*"
click at [432, 746] on textarea "**********" at bounding box center [568, 751] width 615 height 15
type textarea "**********"
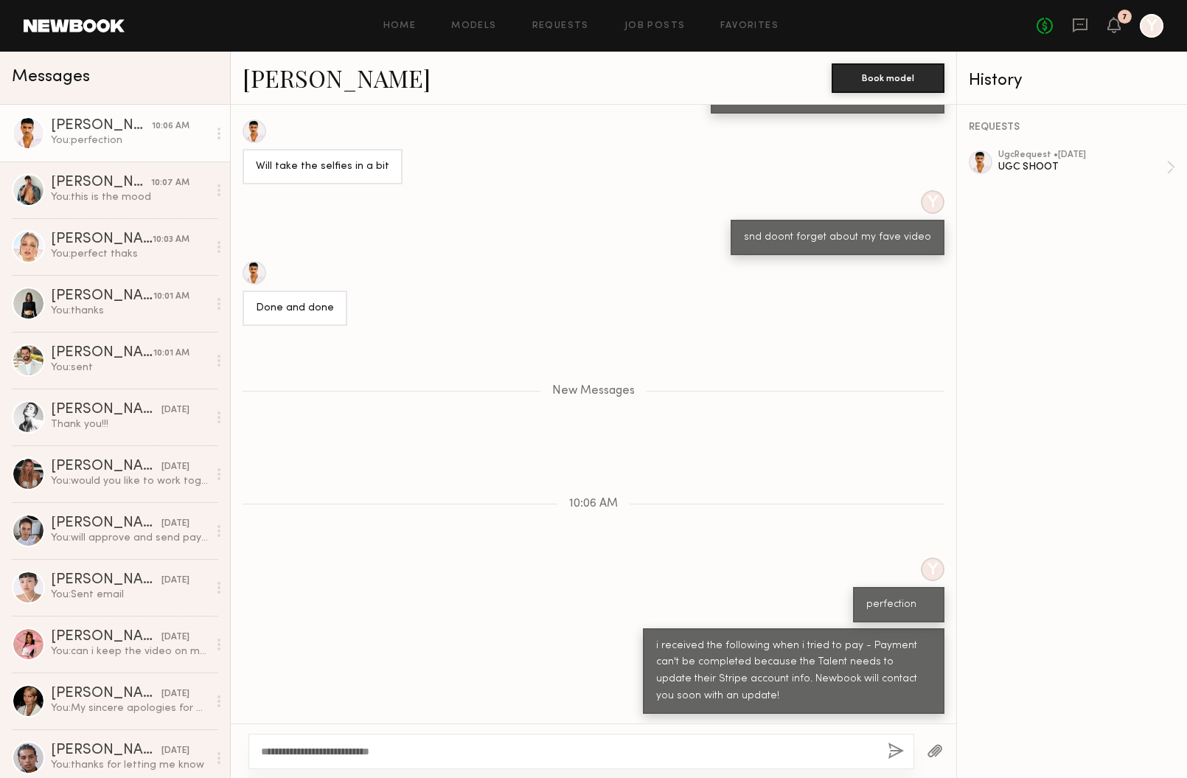
click at [900, 754] on button "button" at bounding box center [896, 751] width 16 height 18
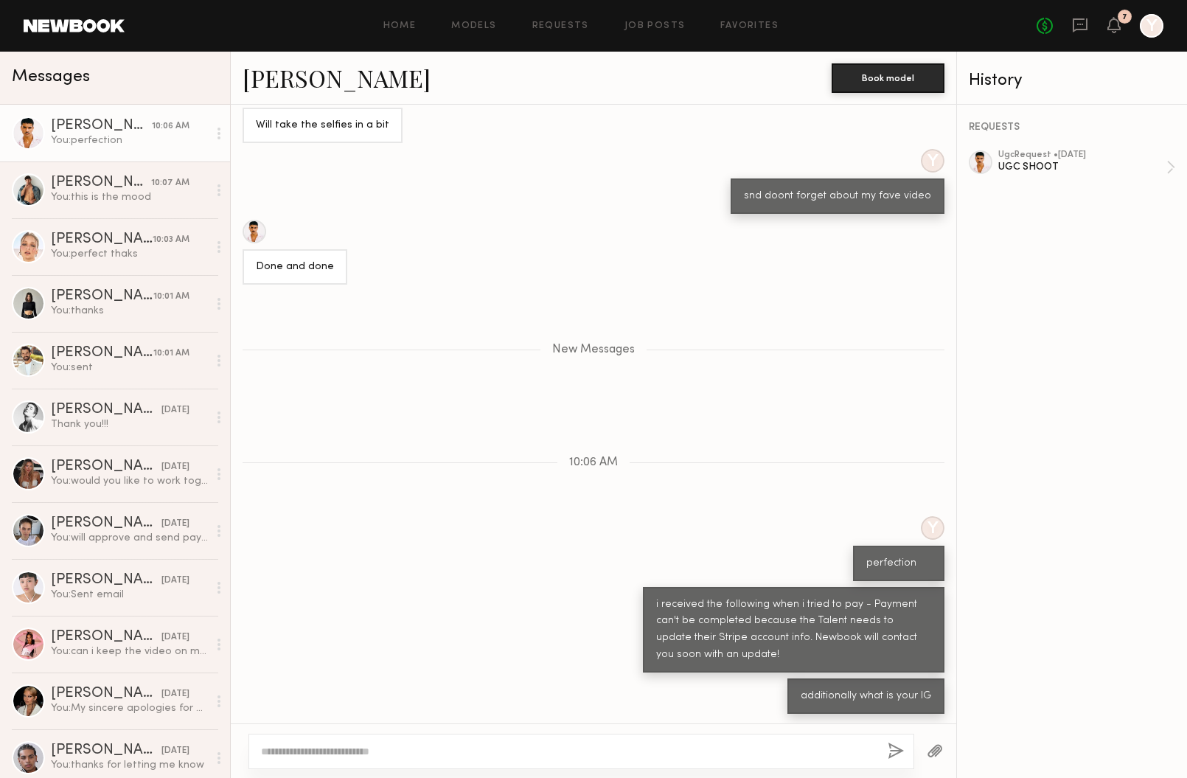
click at [688, 747] on textarea at bounding box center [568, 751] width 615 height 15
type textarea "**********"
click at [894, 749] on button "button" at bounding box center [896, 751] width 16 height 18
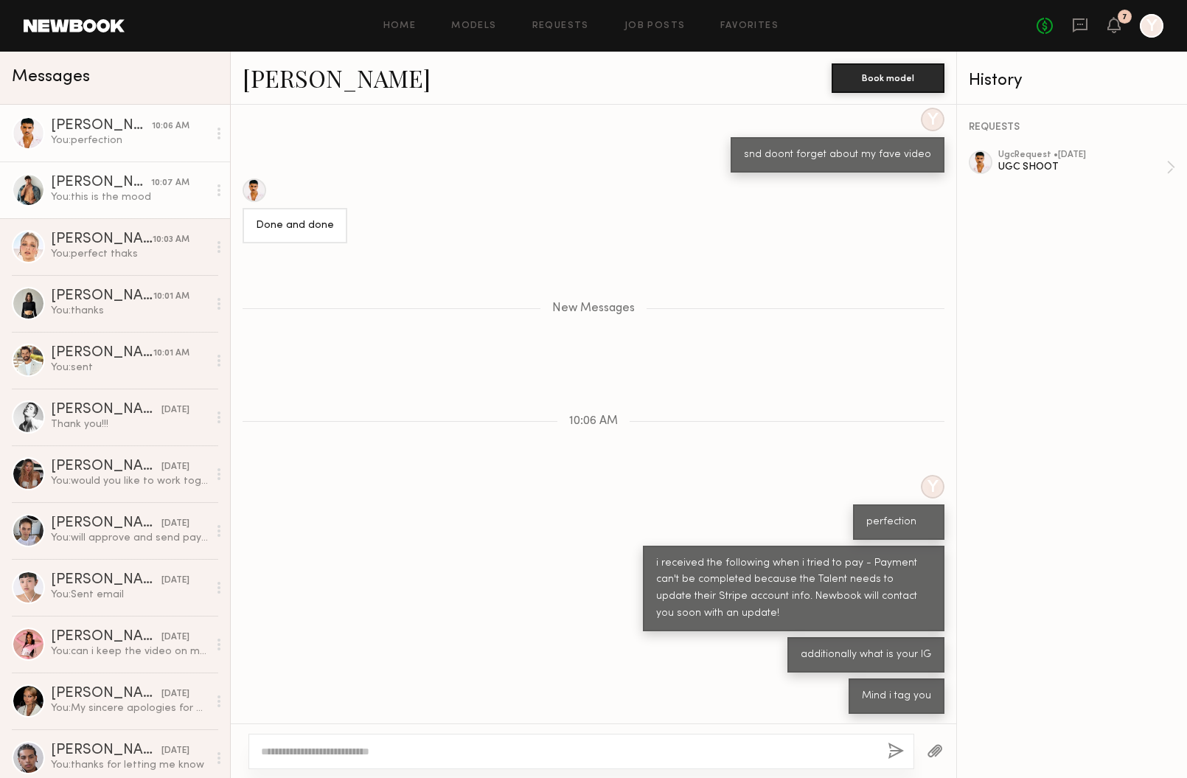
click at [147, 189] on div "Dylan W." at bounding box center [101, 182] width 100 height 15
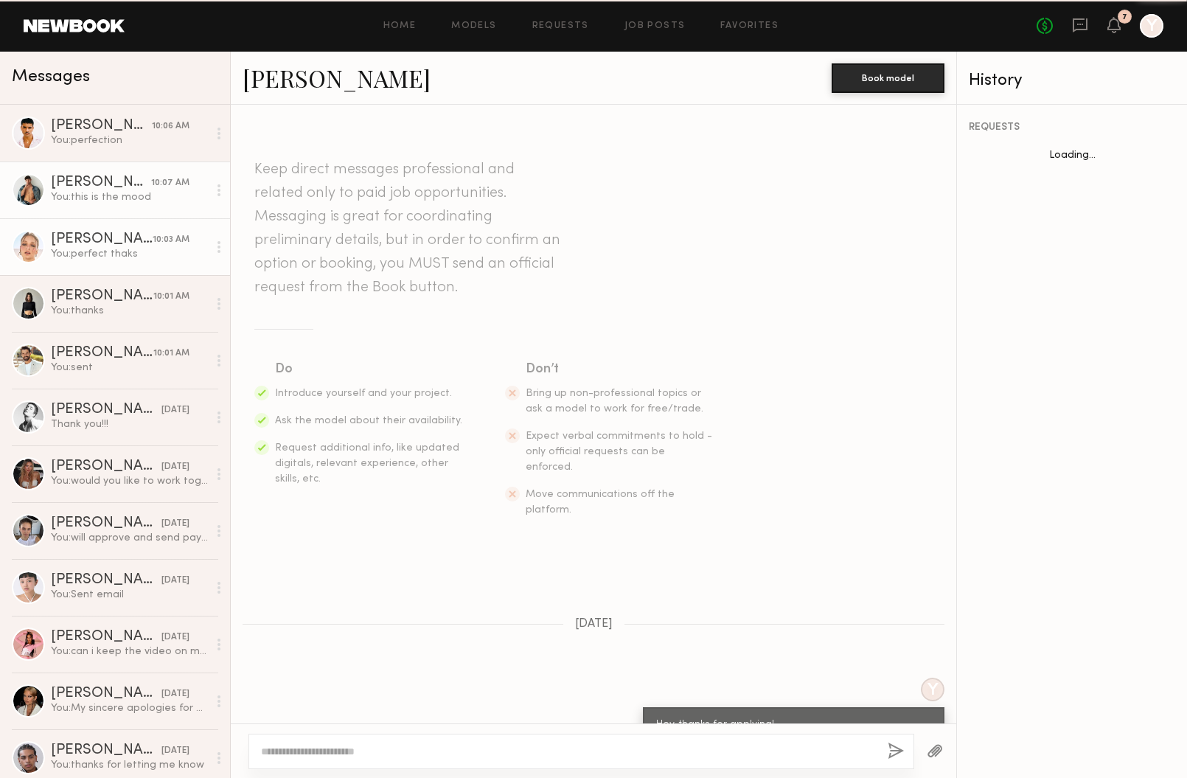
scroll to position [1597, 0]
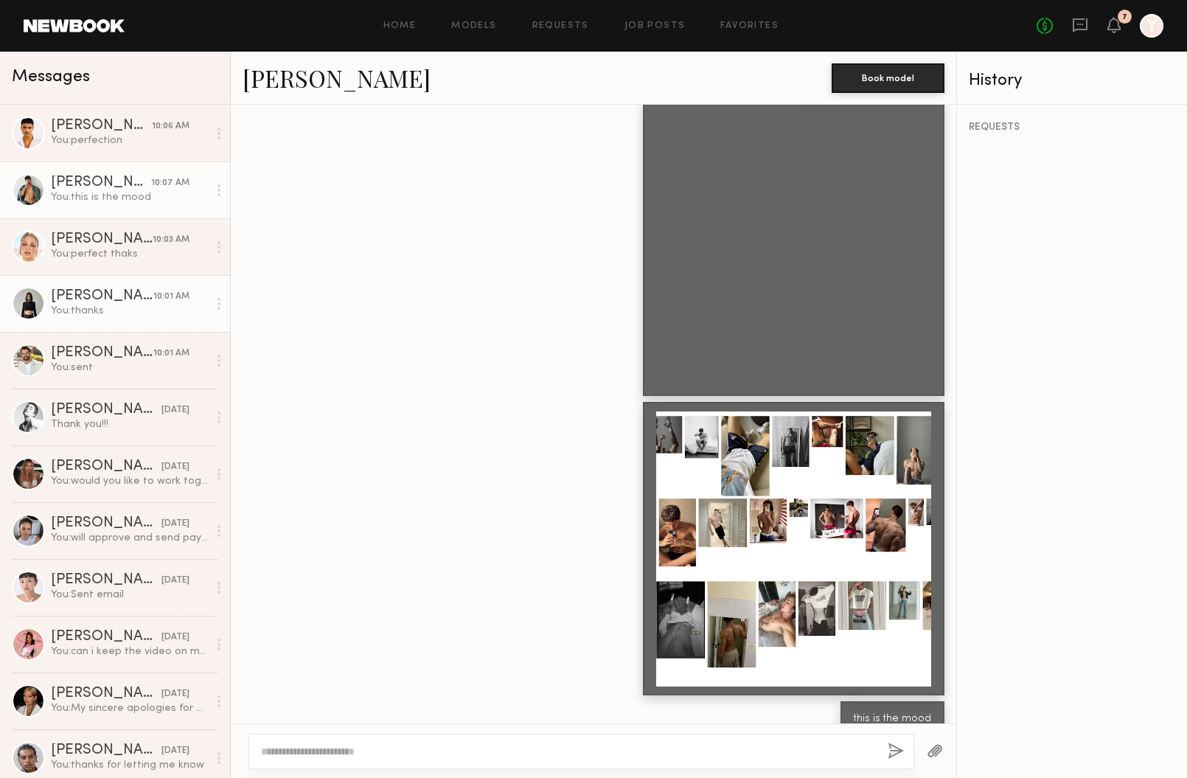
click at [125, 323] on link "Kate A. 10:01 AM You: thanks" at bounding box center [115, 303] width 230 height 57
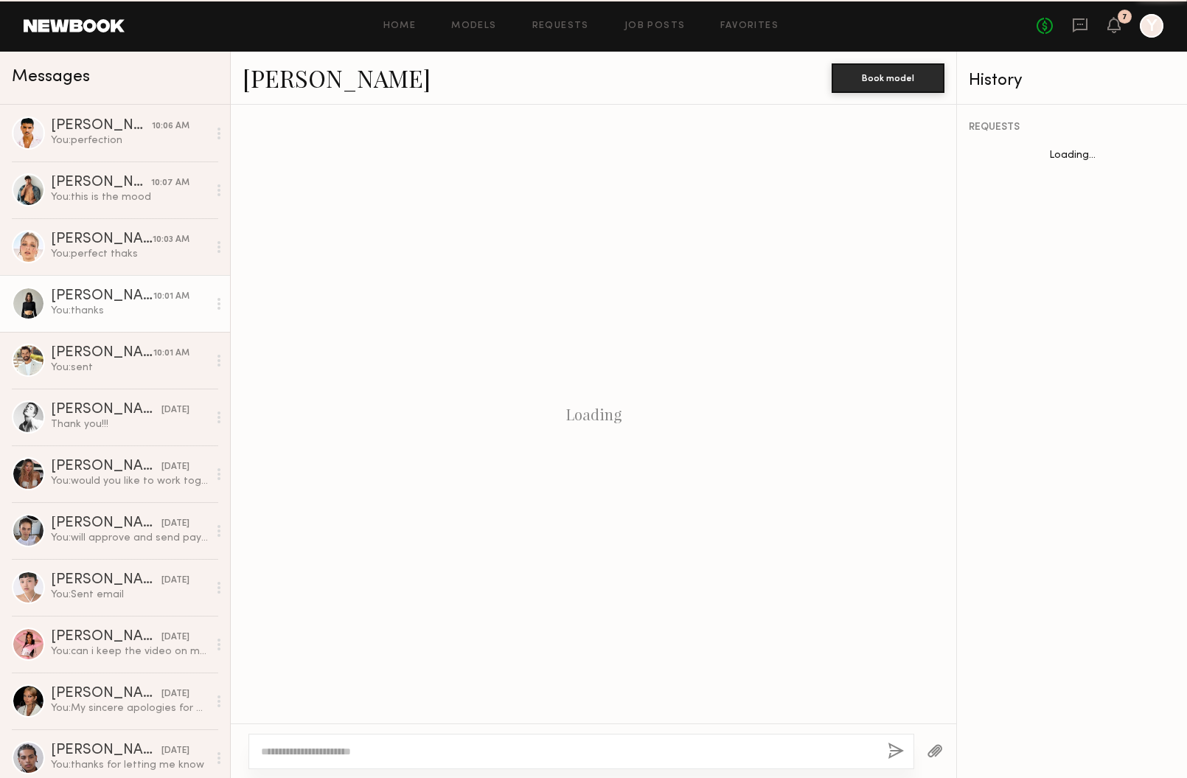
scroll to position [1132, 0]
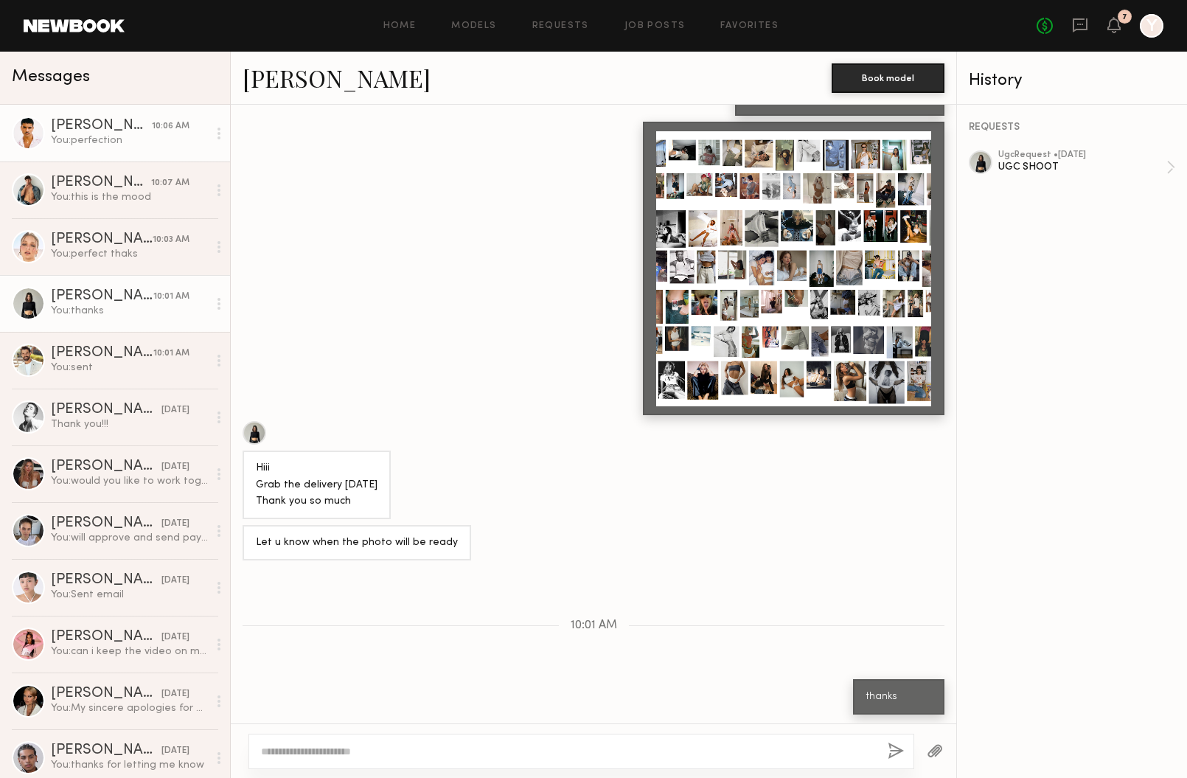
click at [128, 148] on link "Javéntino R. 10:06 AM You: perfection" at bounding box center [115, 133] width 230 height 57
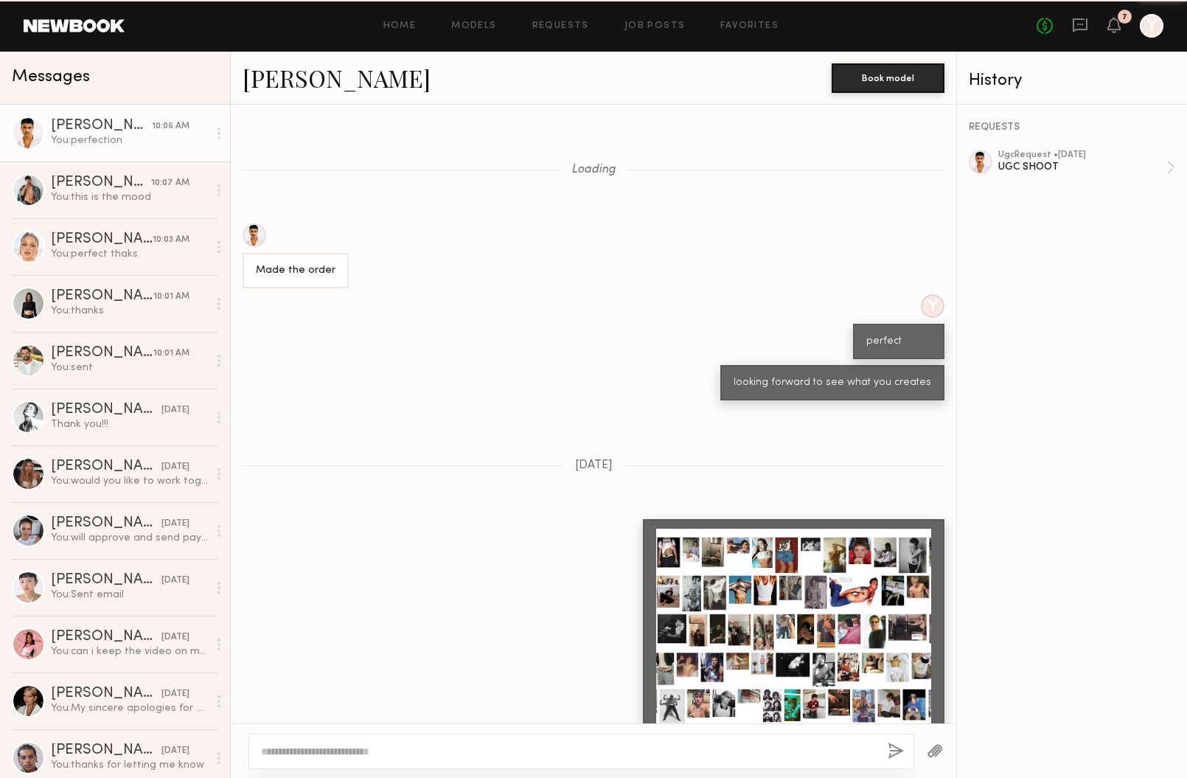
scroll to position [1068, 0]
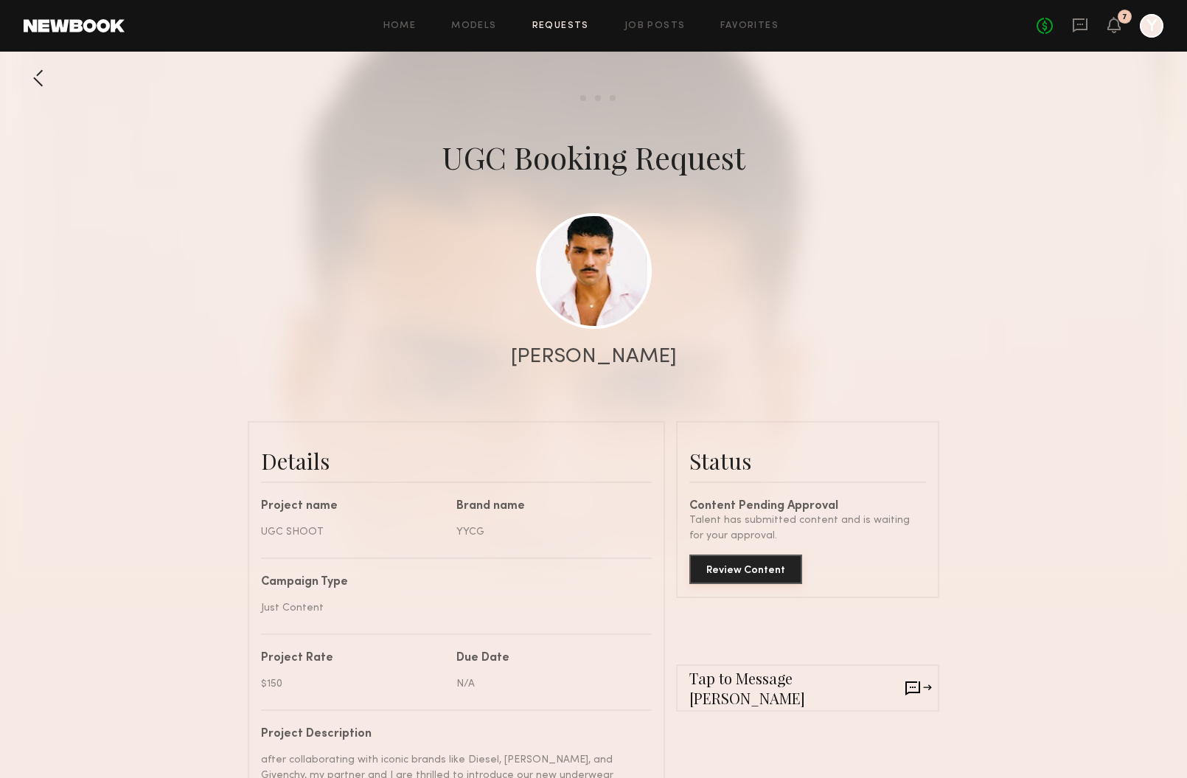
click at [755, 568] on button "Review Content" at bounding box center [745, 568] width 113 height 29
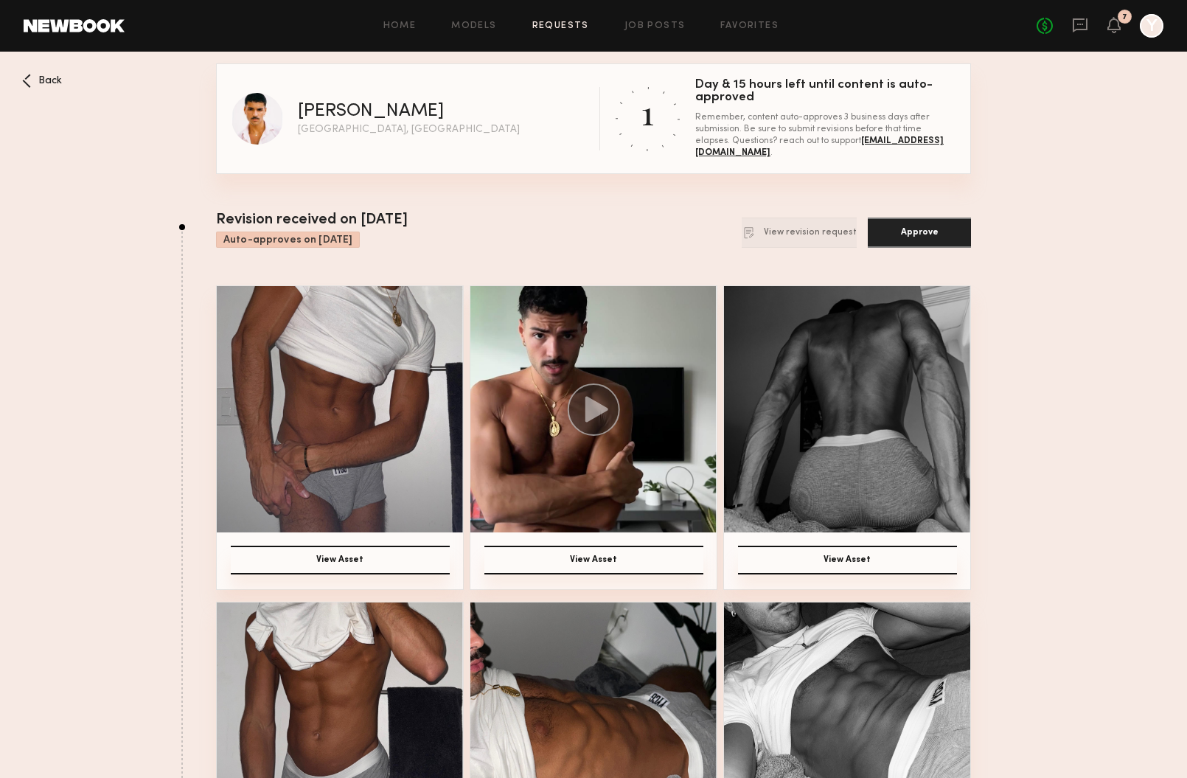
click at [411, 558] on button "View Asset" at bounding box center [340, 560] width 219 height 29
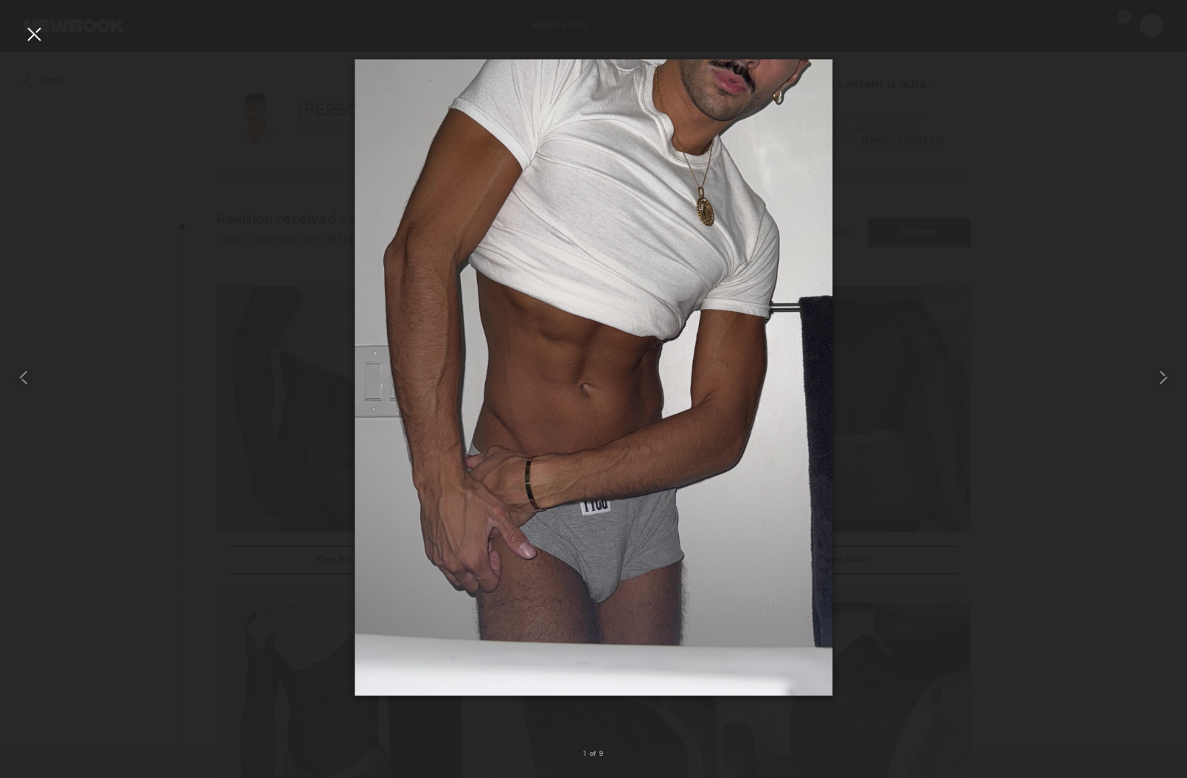
click at [42, 35] on div at bounding box center [34, 34] width 24 height 24
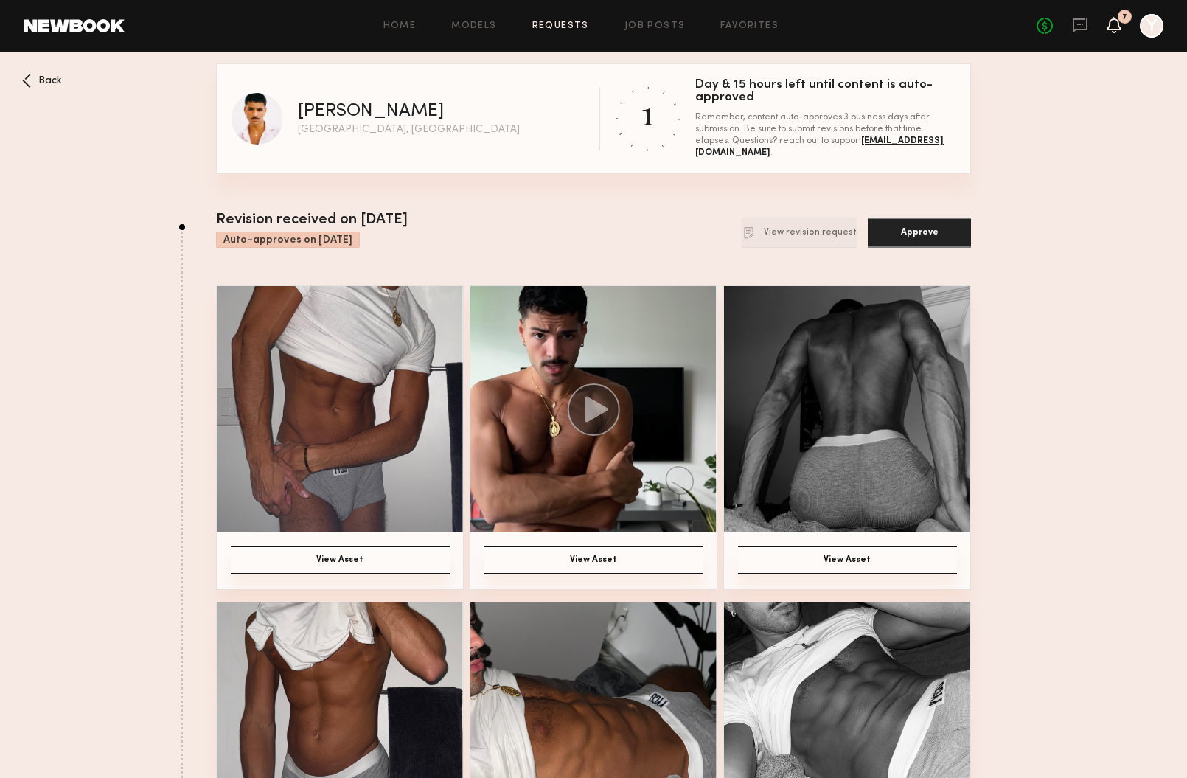
click at [1113, 30] on icon at bounding box center [1113, 25] width 13 height 16
